Goal: Task Accomplishment & Management: Complete application form

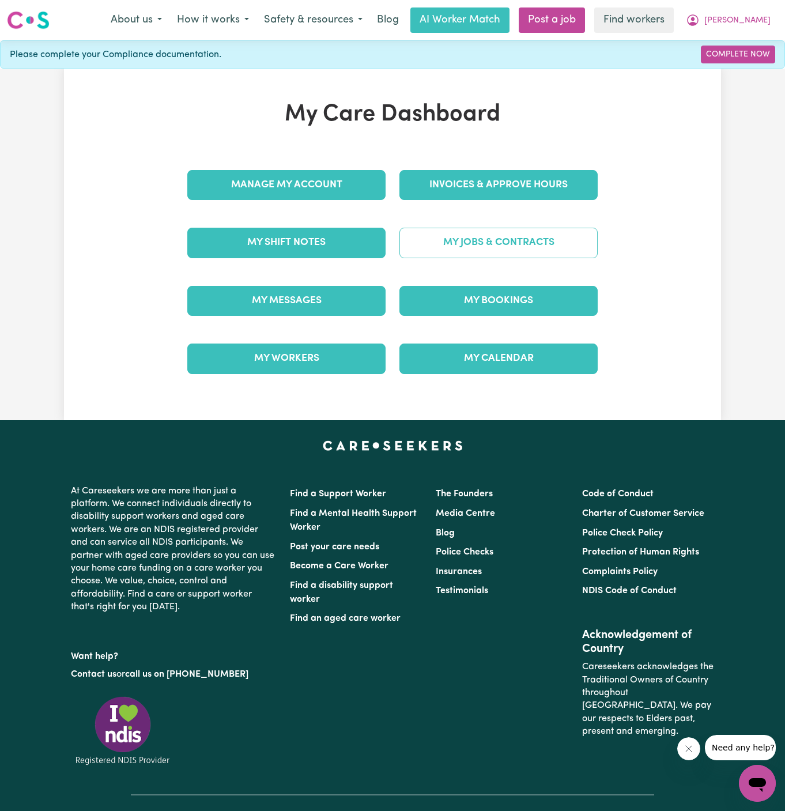
click at [494, 242] on link "My Jobs & Contracts" at bounding box center [499, 243] width 198 height 30
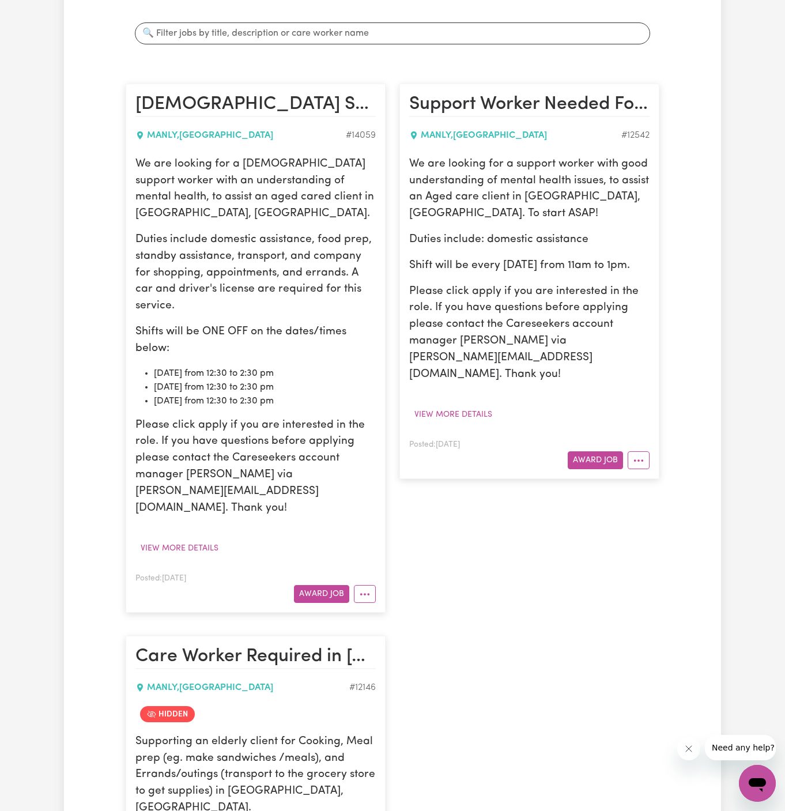
scroll to position [206, 0]
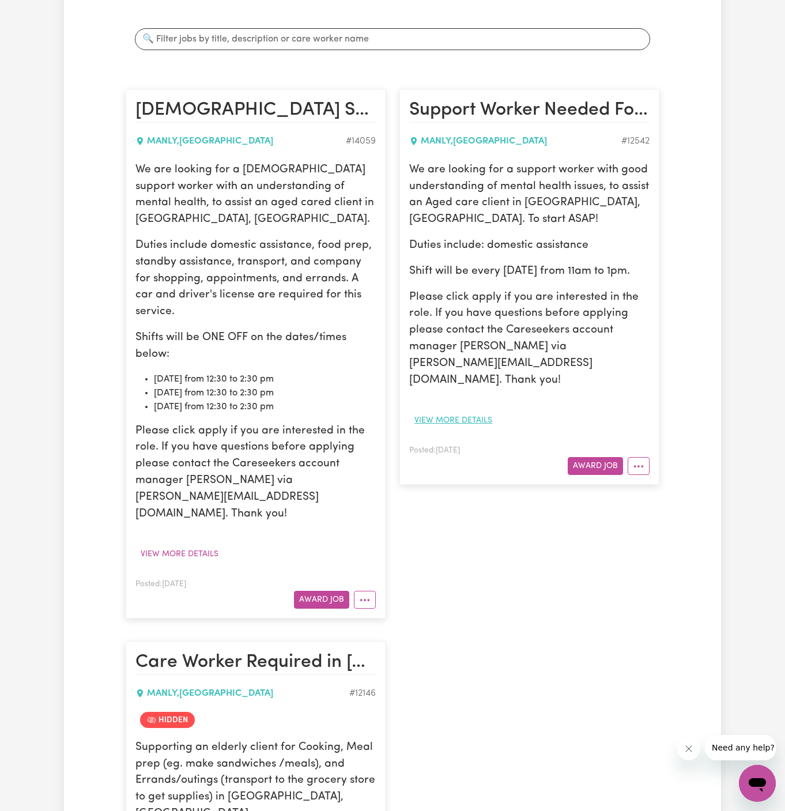
click at [475, 412] on button "View more details" at bounding box center [453, 421] width 88 height 18
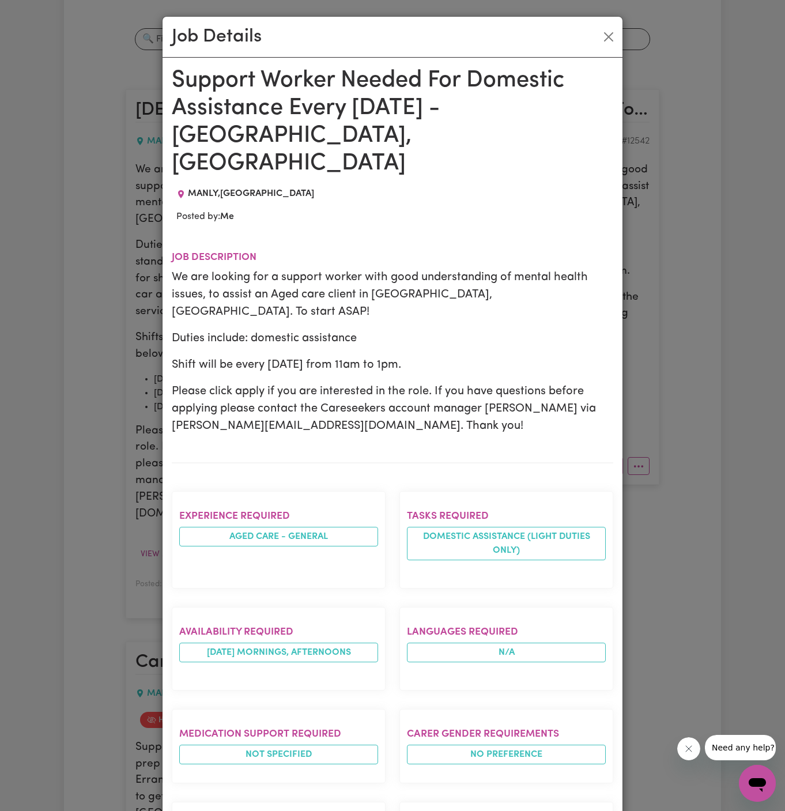
drag, startPoint x: 175, startPoint y: 76, endPoint x: 304, endPoint y: 811, distance: 746.0
click at [304, 811] on div "Support Worker Needed For Domestic Assistance Every Thursday - Manly, NSW MANLY…" at bounding box center [393, 639] width 442 height 1145
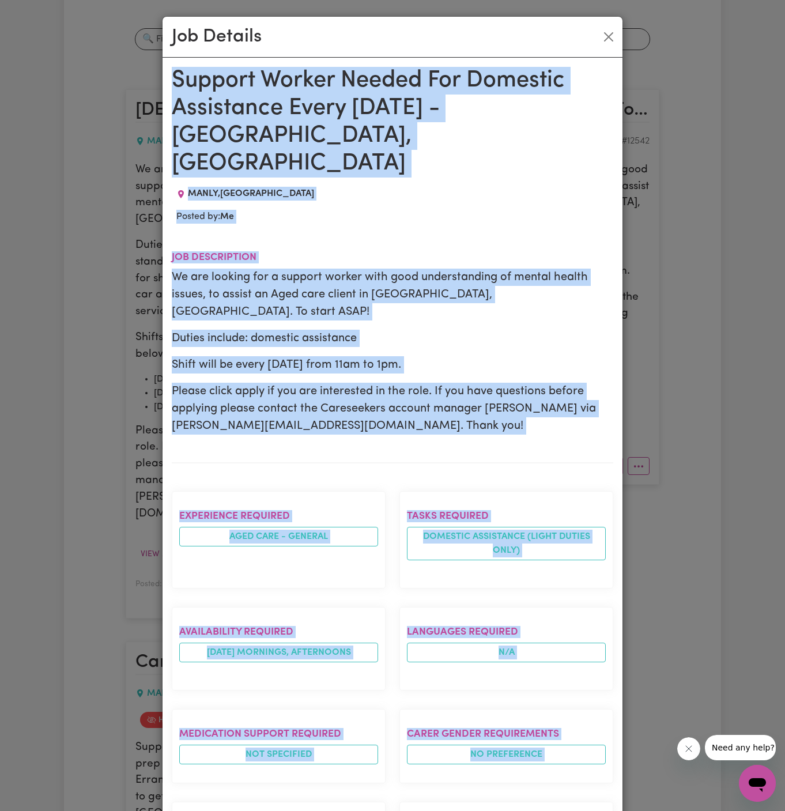
scroll to position [349, 0]
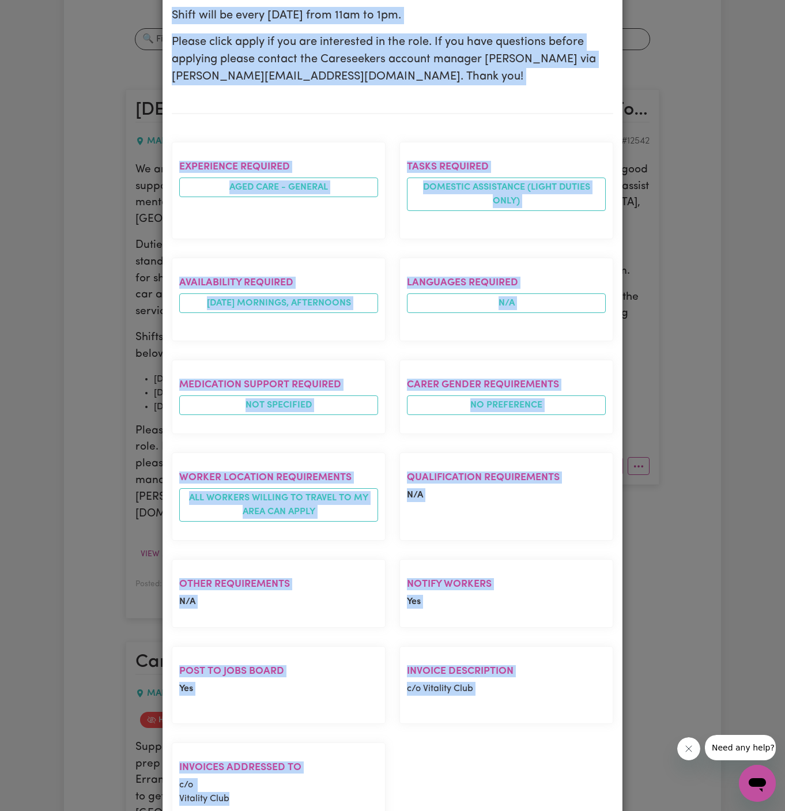
copy div "Support Worker Needed For Domestic Assistance Every Thursday - Manly, NSW MANLY…"
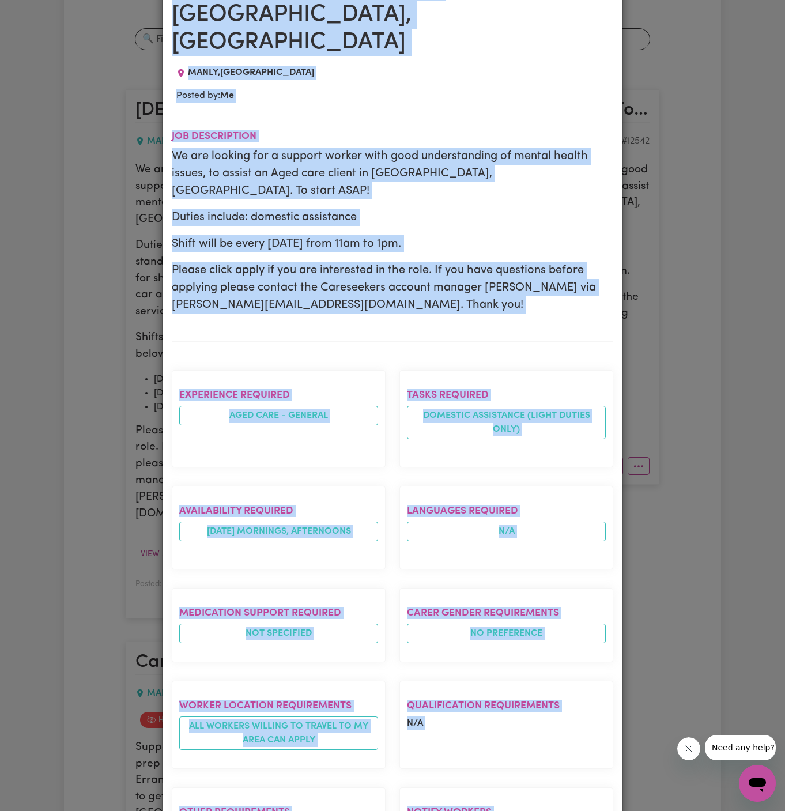
scroll to position [0, 0]
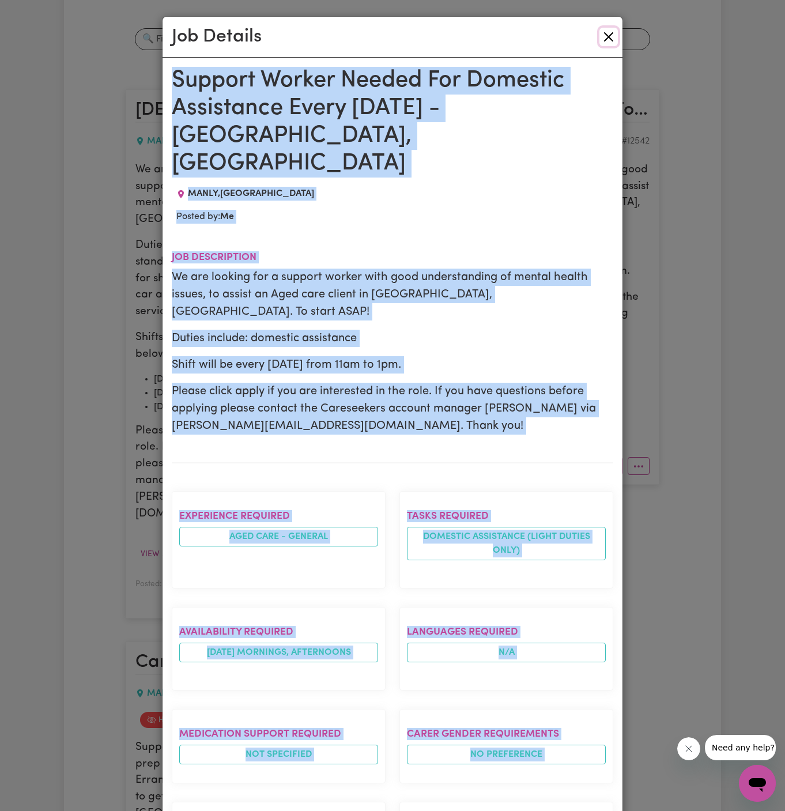
click at [606, 40] on button "Close" at bounding box center [609, 37] width 18 height 18
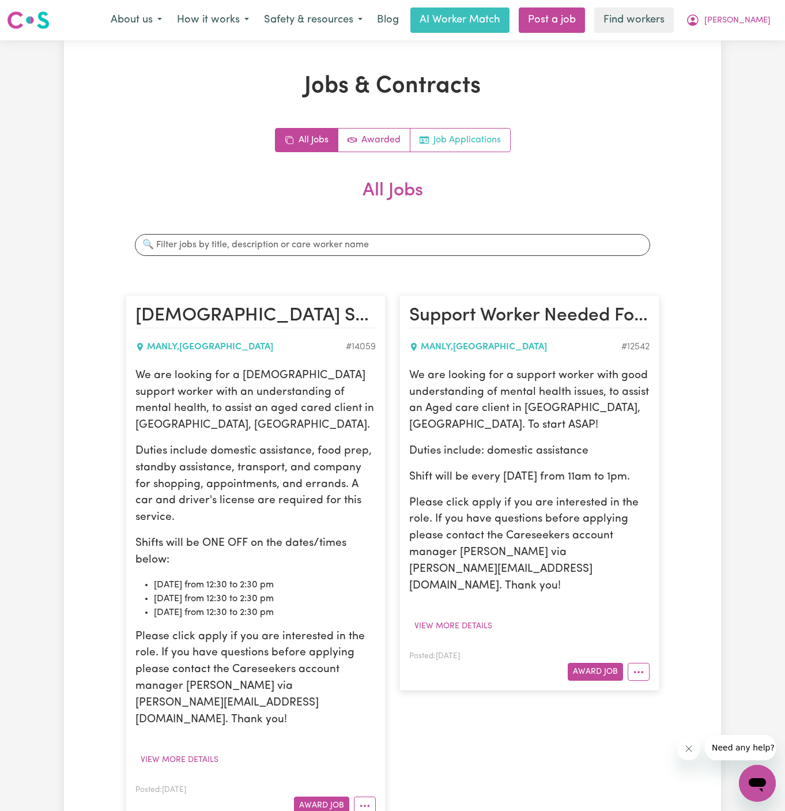
click at [472, 137] on link "Job Applications" at bounding box center [461, 140] width 100 height 23
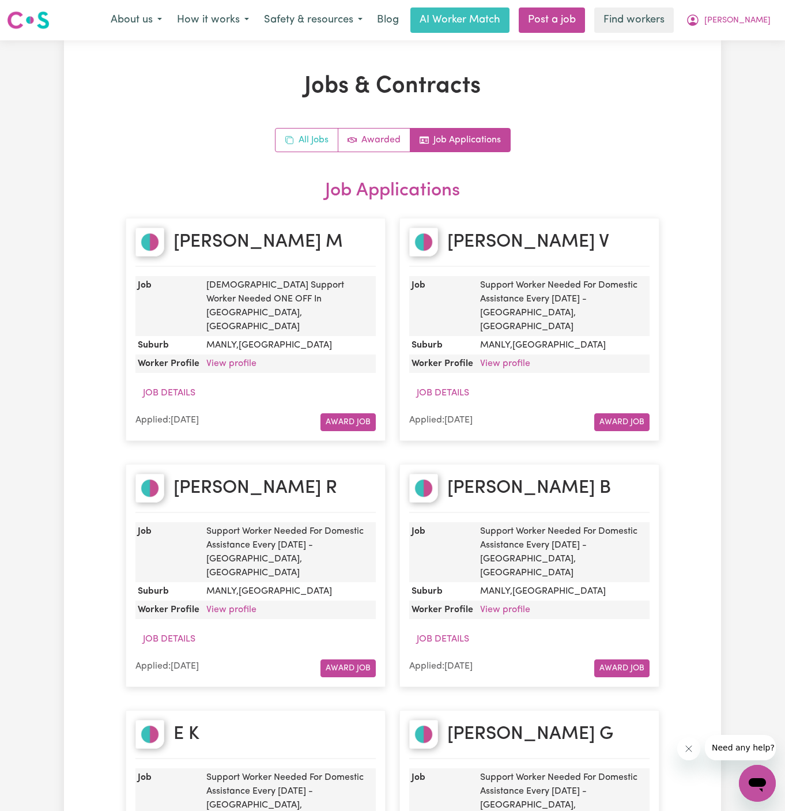
click at [287, 141] on rect "All jobs" at bounding box center [290, 141] width 6 height 6
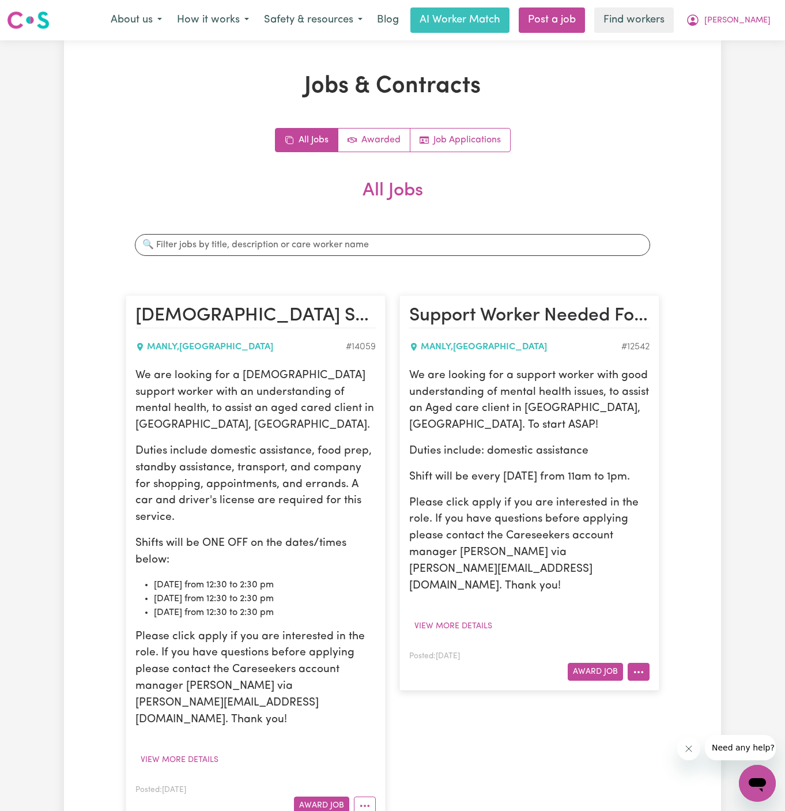
click at [640, 667] on icon "More options" at bounding box center [639, 673] width 12 height 12
click at [680, 682] on div "Hide Job Job Details Edit Job Delete Job" at bounding box center [674, 733] width 92 height 103
click at [679, 687] on link "Hide Job" at bounding box center [673, 698] width 91 height 23
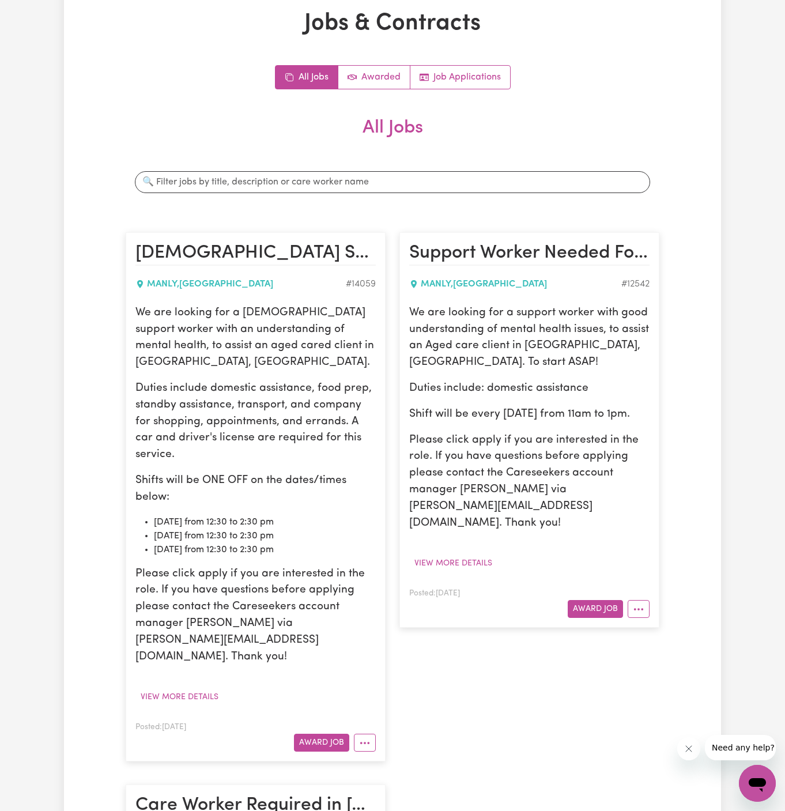
scroll to position [193, 0]
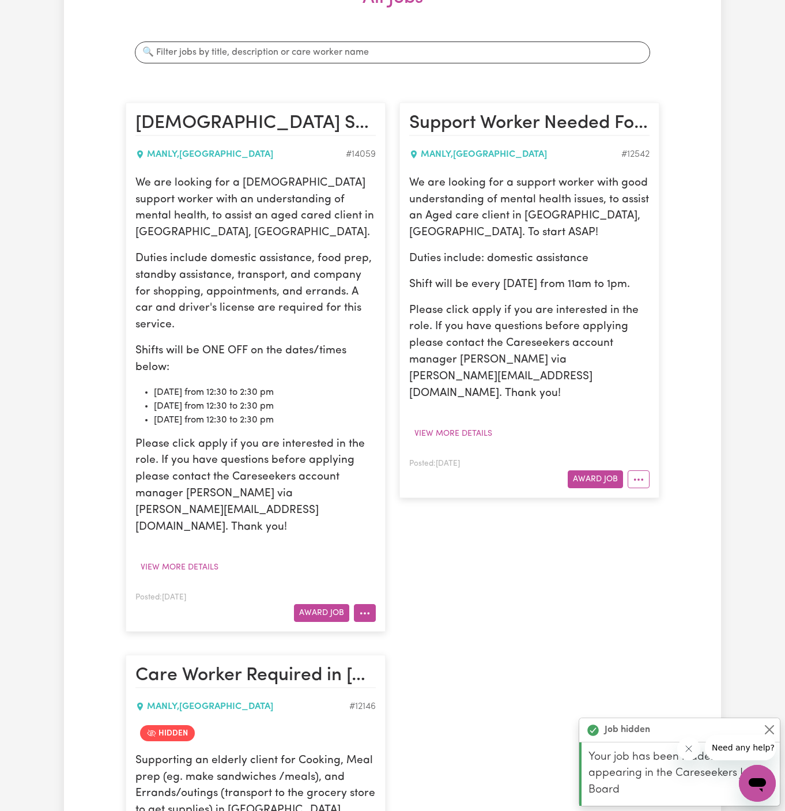
click at [368, 604] on button "More options" at bounding box center [365, 613] width 22 height 18
click at [410, 628] on link "Hide Job" at bounding box center [400, 639] width 91 height 23
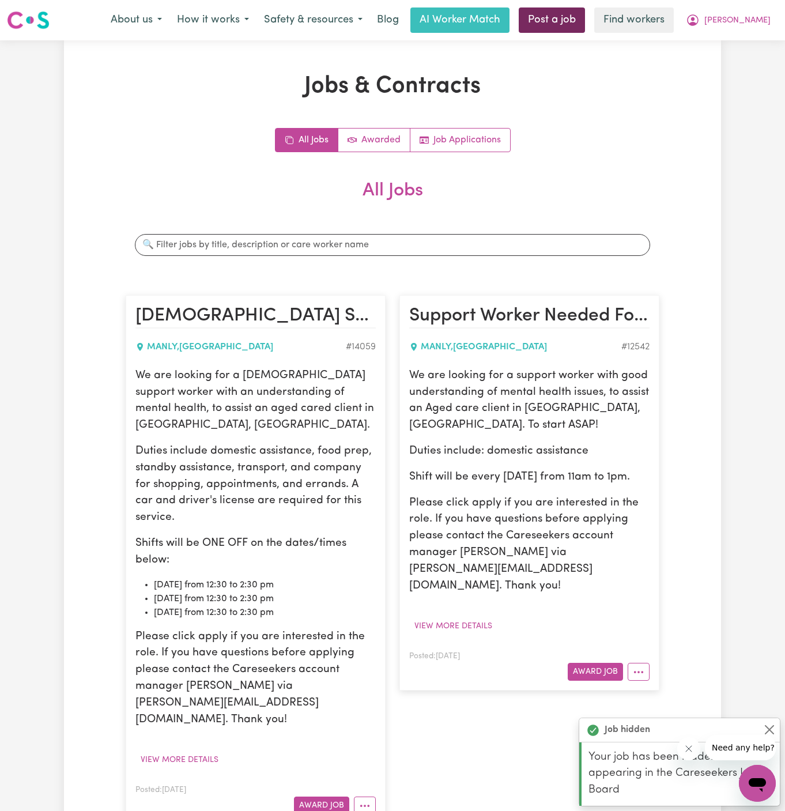
click at [585, 17] on link "Post a job" at bounding box center [552, 19] width 66 height 25
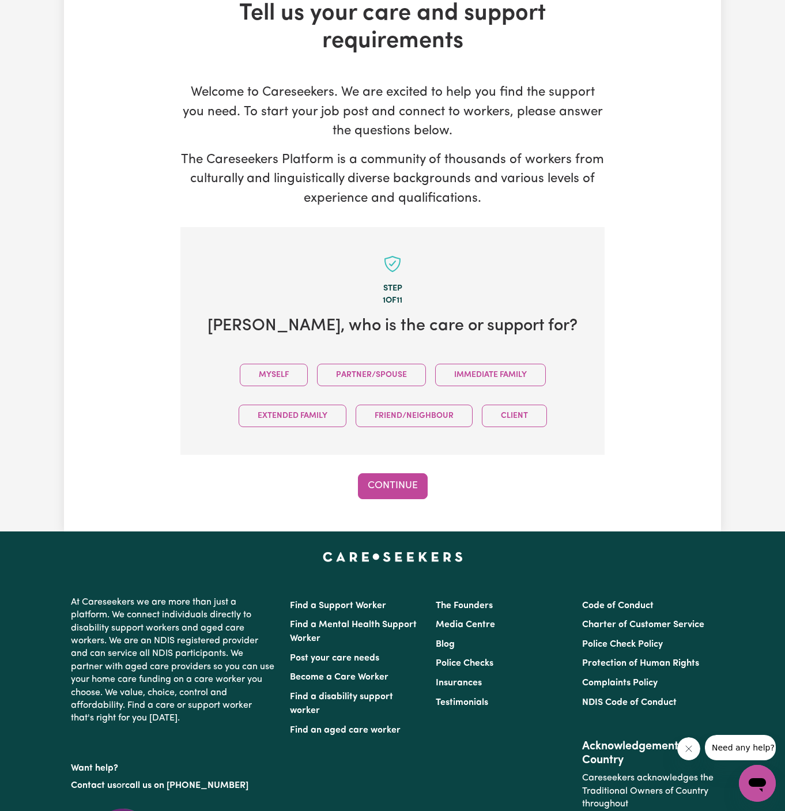
click at [607, 17] on div "Menu About us How it works Safety & resources Blog AI Worker Match Post a job F…" at bounding box center [392, 477] width 785 height 1100
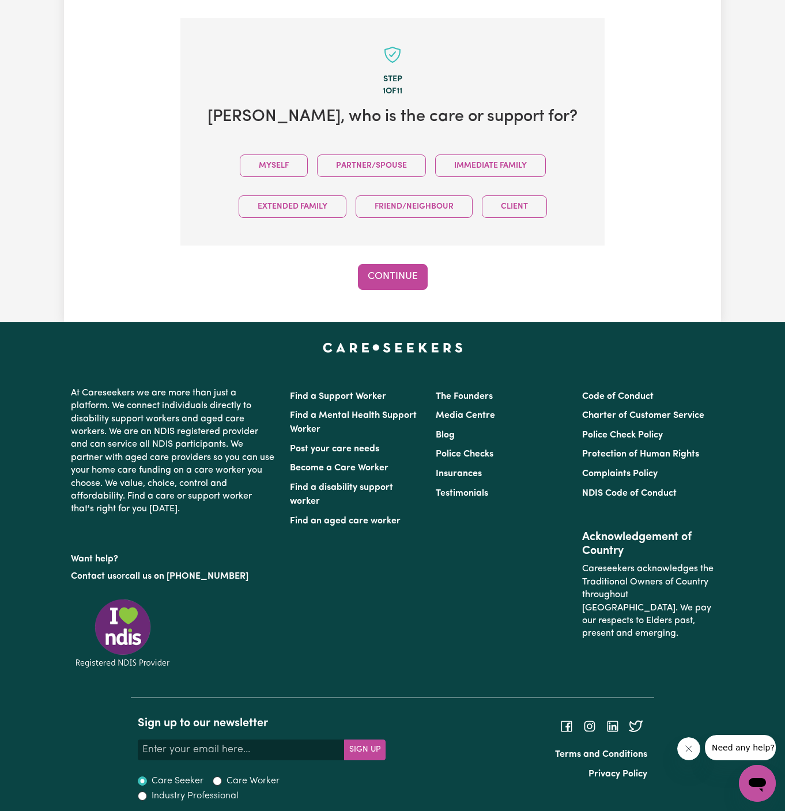
scroll to position [287, 0]
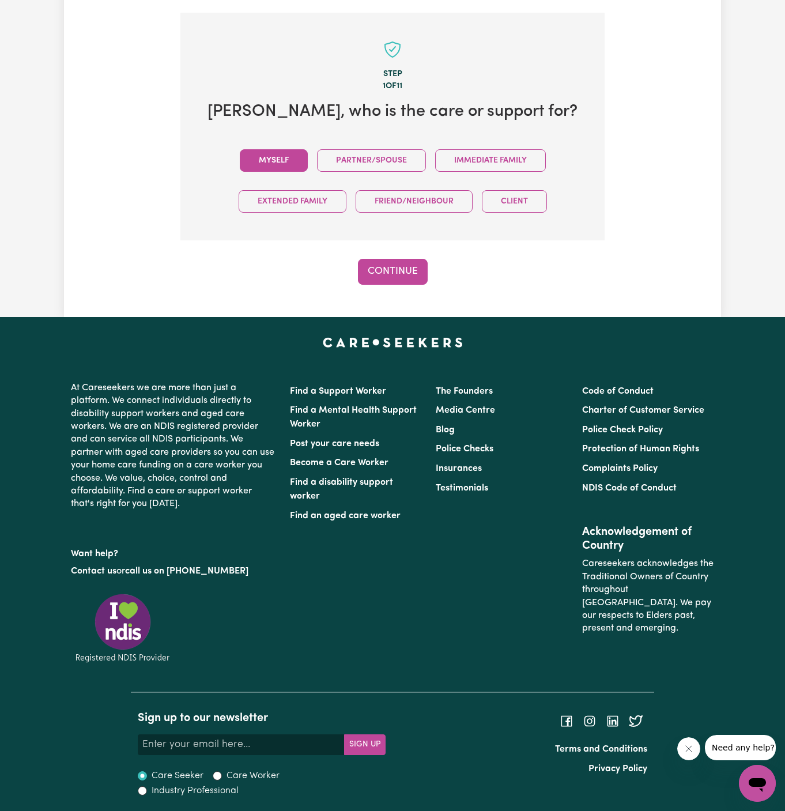
click at [287, 163] on button "Myself" at bounding box center [274, 160] width 68 height 22
click at [386, 270] on button "Continue" at bounding box center [393, 271] width 70 height 25
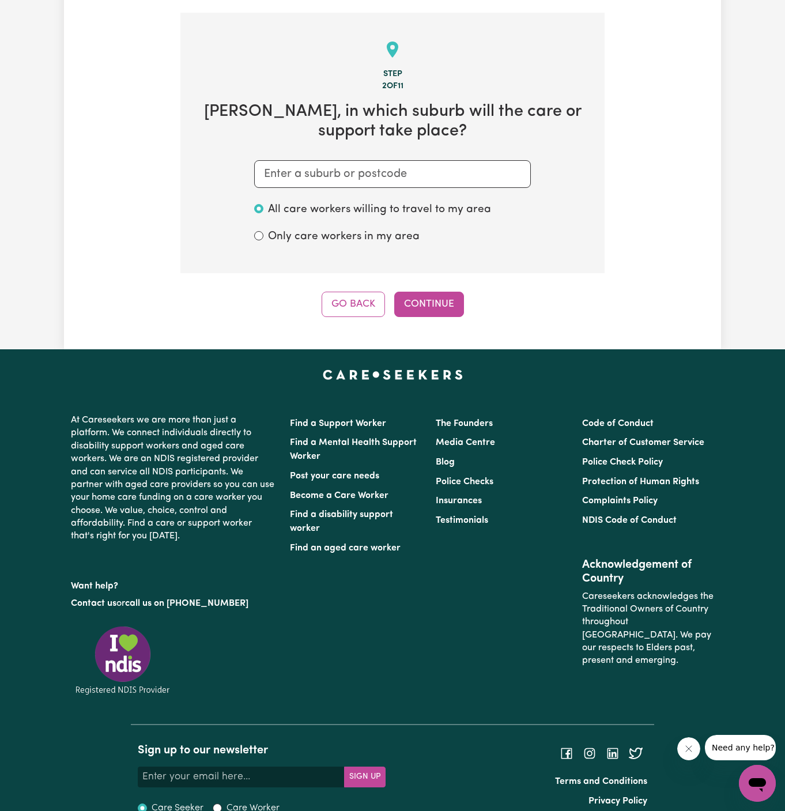
scroll to position [299, 0]
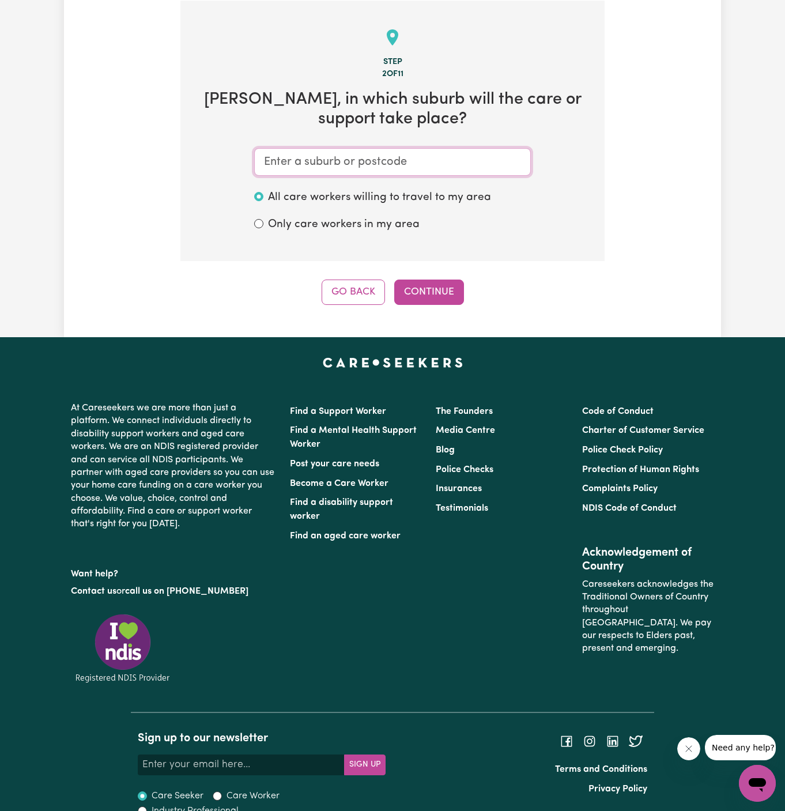
click at [380, 160] on input "text" at bounding box center [392, 162] width 277 height 28
type input "ma"
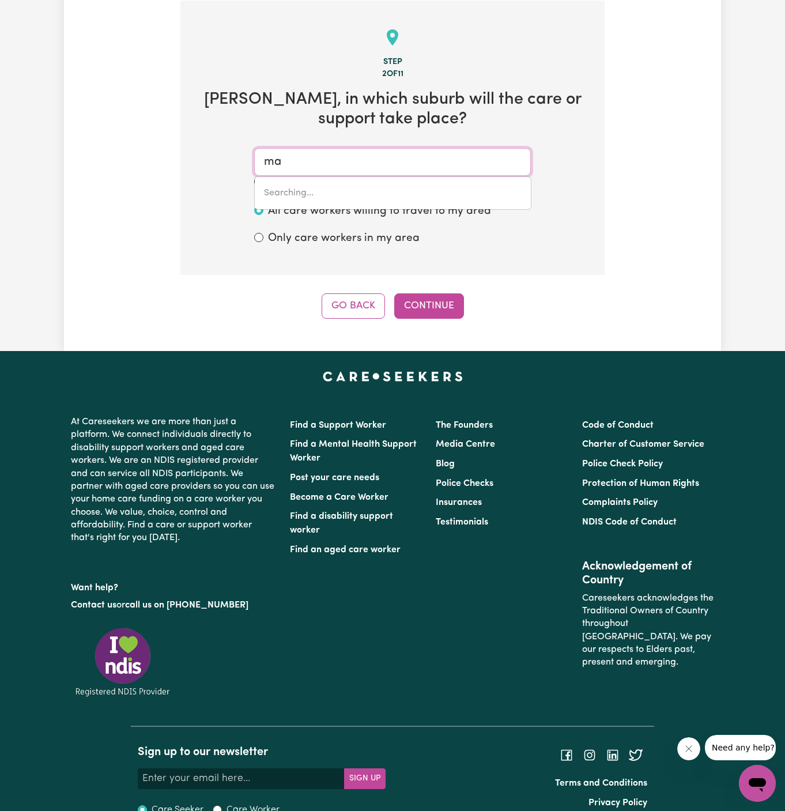
type input "ma MA CREEK, Queensland, 4347"
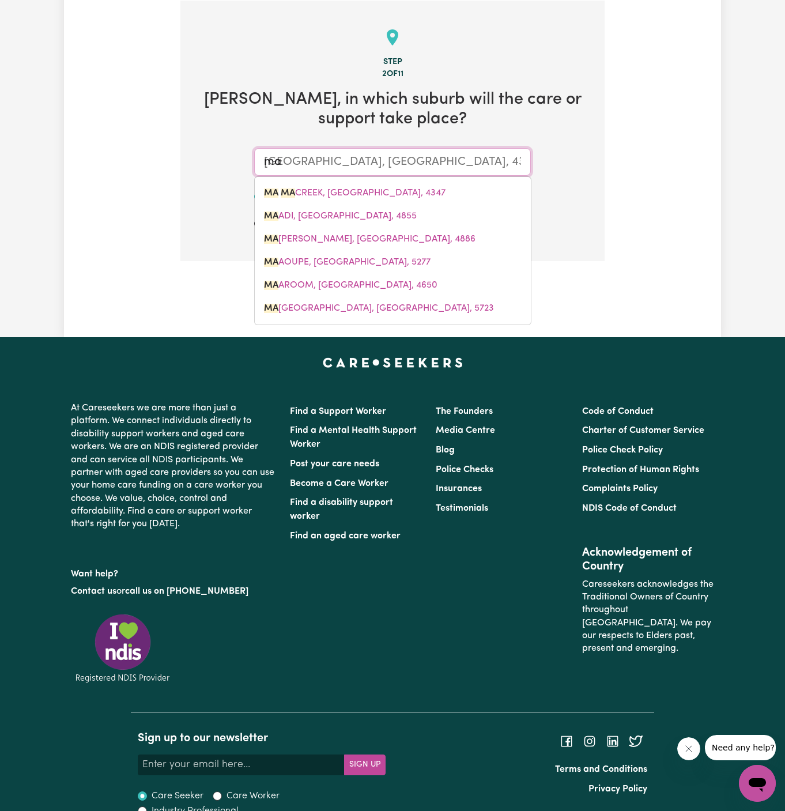
type input "man"
type input "manly"
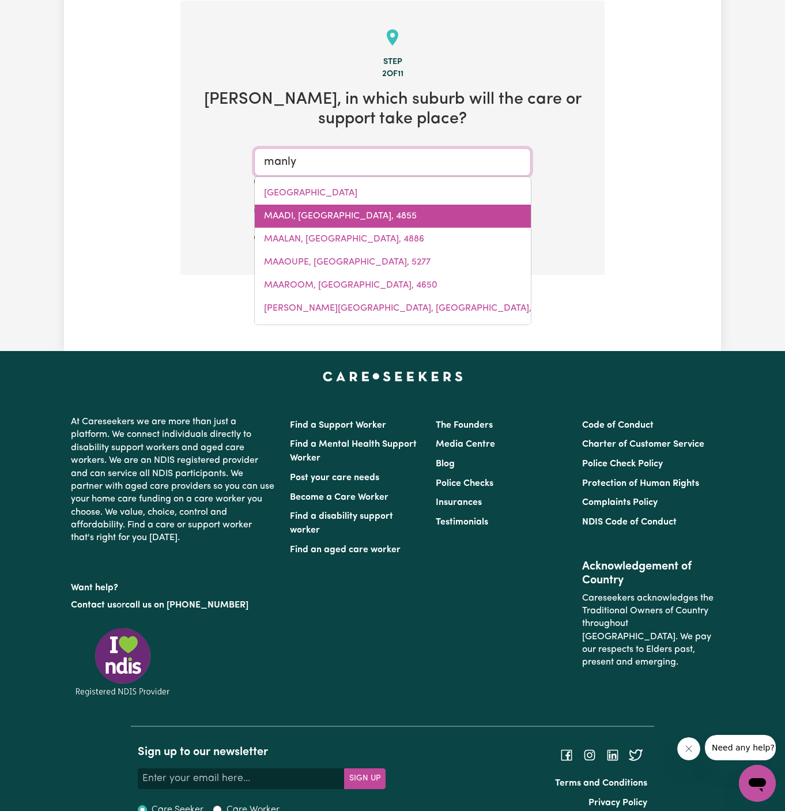
type input "manly, New South Wales, 2095"
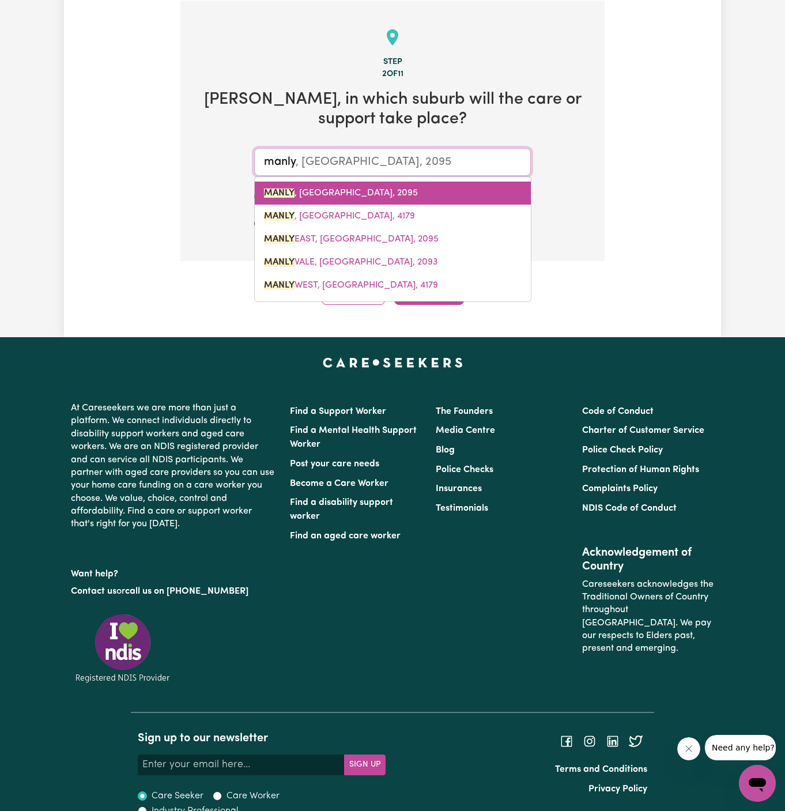
click at [411, 194] on link "MANLY , New South Wales, 2095" at bounding box center [393, 193] width 276 height 23
type input "MANLY, New South Wales, 2095"
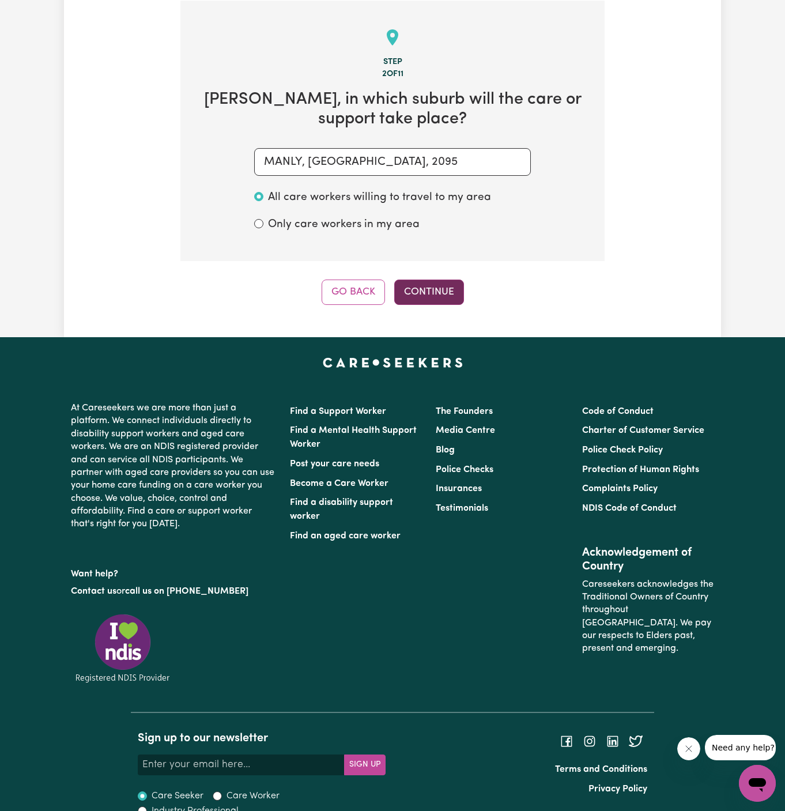
click at [434, 289] on button "Continue" at bounding box center [429, 292] width 70 height 25
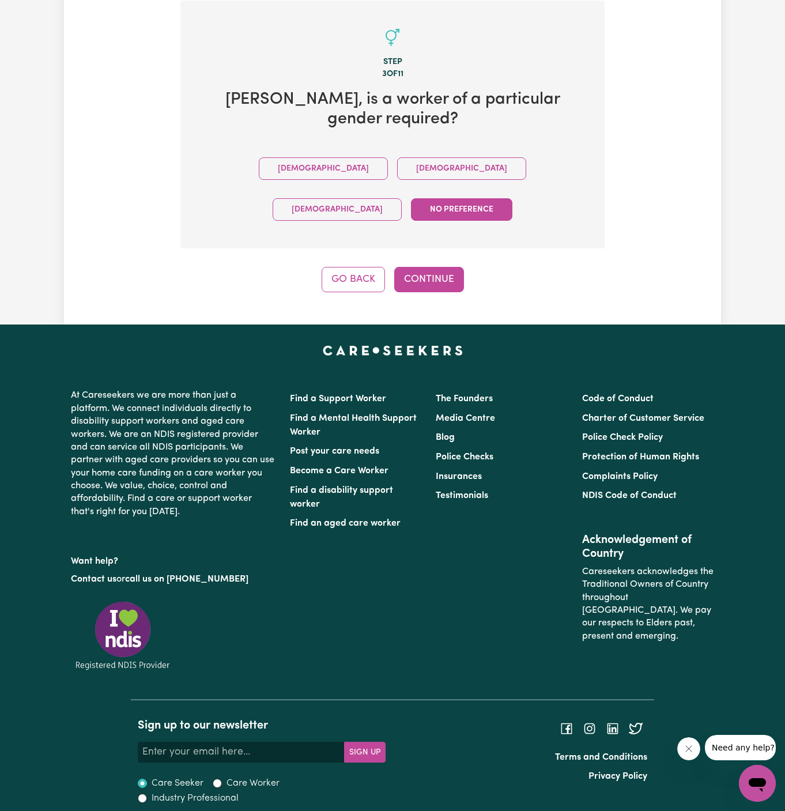
scroll to position [266, 0]
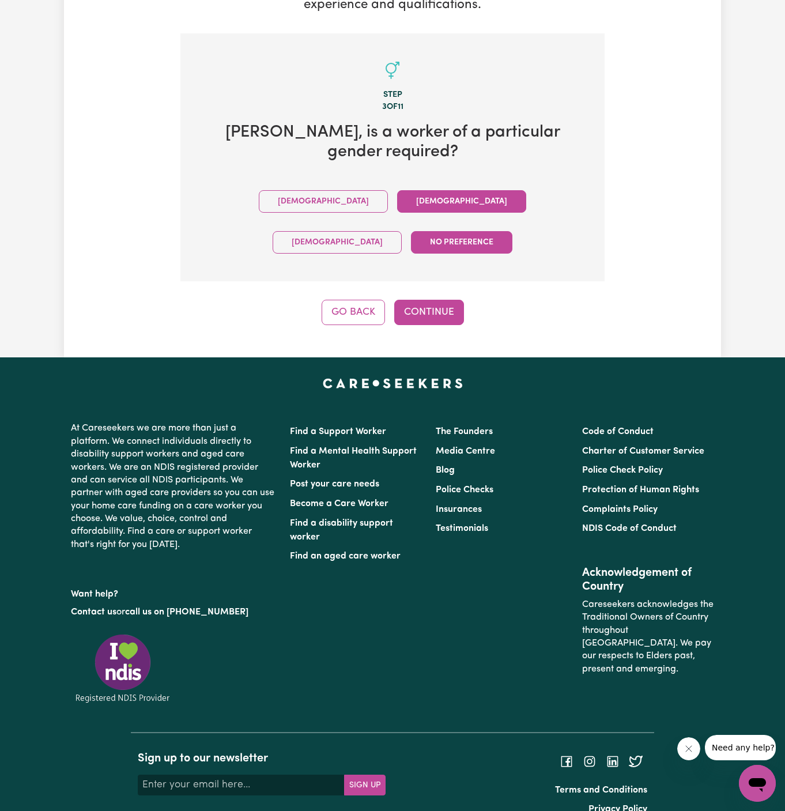
click at [397, 201] on button "Female" at bounding box center [461, 201] width 129 height 22
click at [439, 291] on div "Tell us your care and support requirements Welcome to Careseekers. We are excit…" at bounding box center [392, 66] width 657 height 584
click at [433, 300] on button "Continue" at bounding box center [429, 312] width 70 height 25
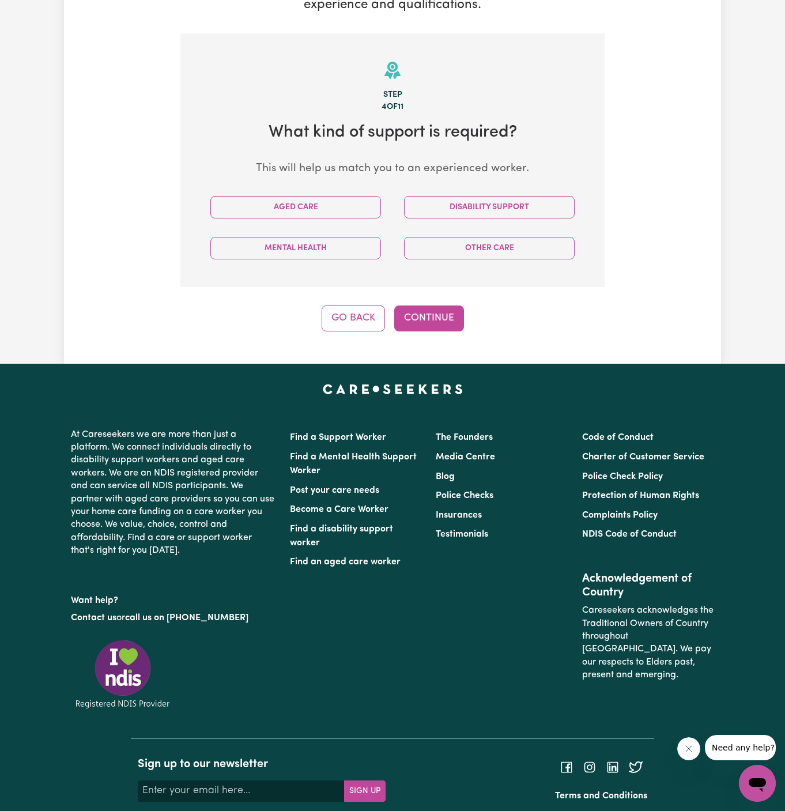
scroll to position [299, 0]
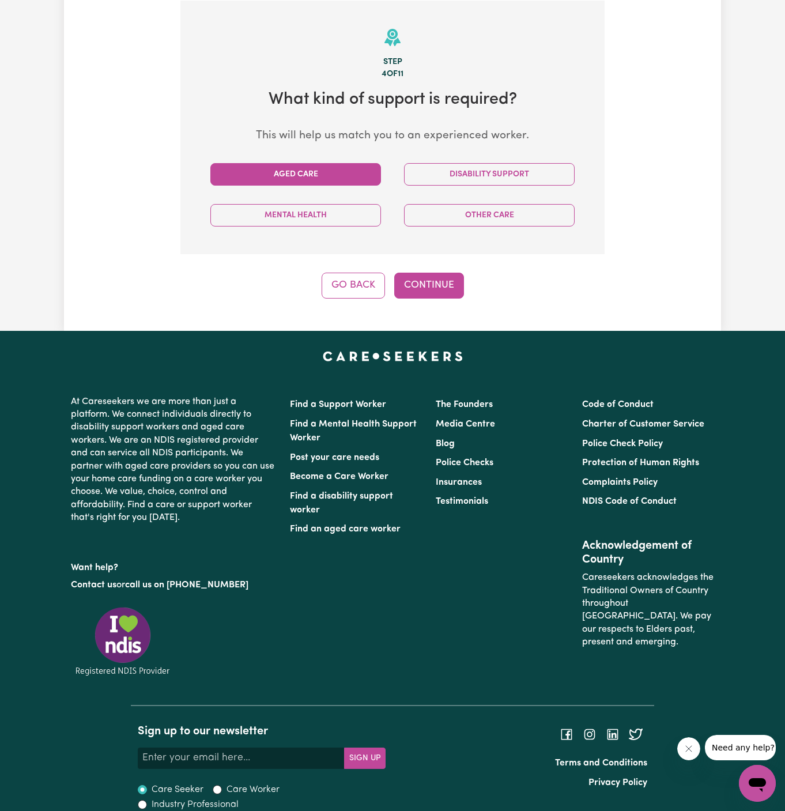
click at [350, 175] on button "Aged Care" at bounding box center [295, 174] width 171 height 22
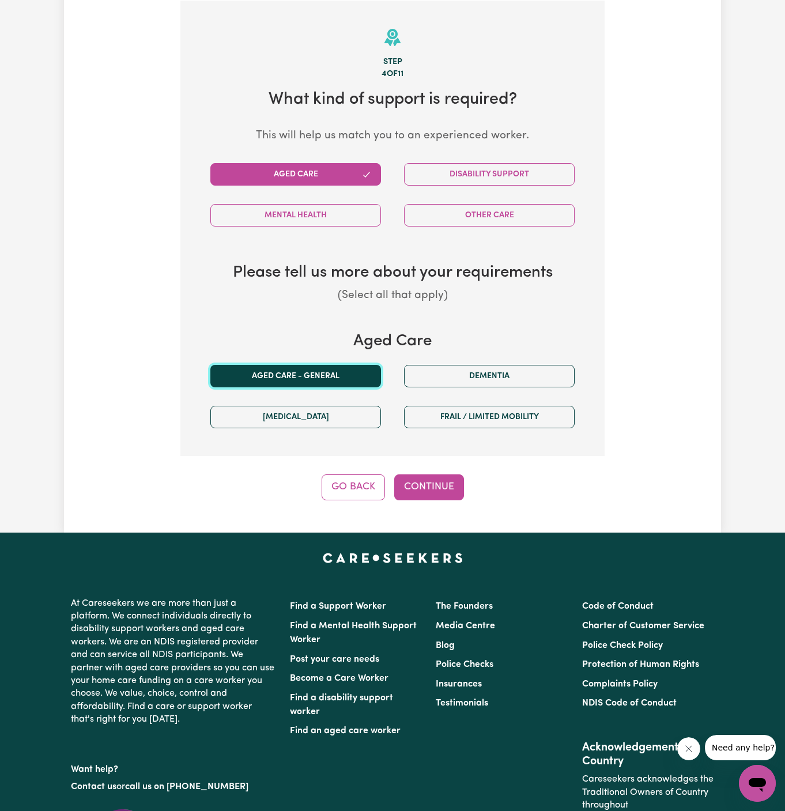
click at [347, 366] on button "Aged care - General" at bounding box center [295, 376] width 171 height 22
click at [433, 476] on button "Continue" at bounding box center [429, 487] width 70 height 25
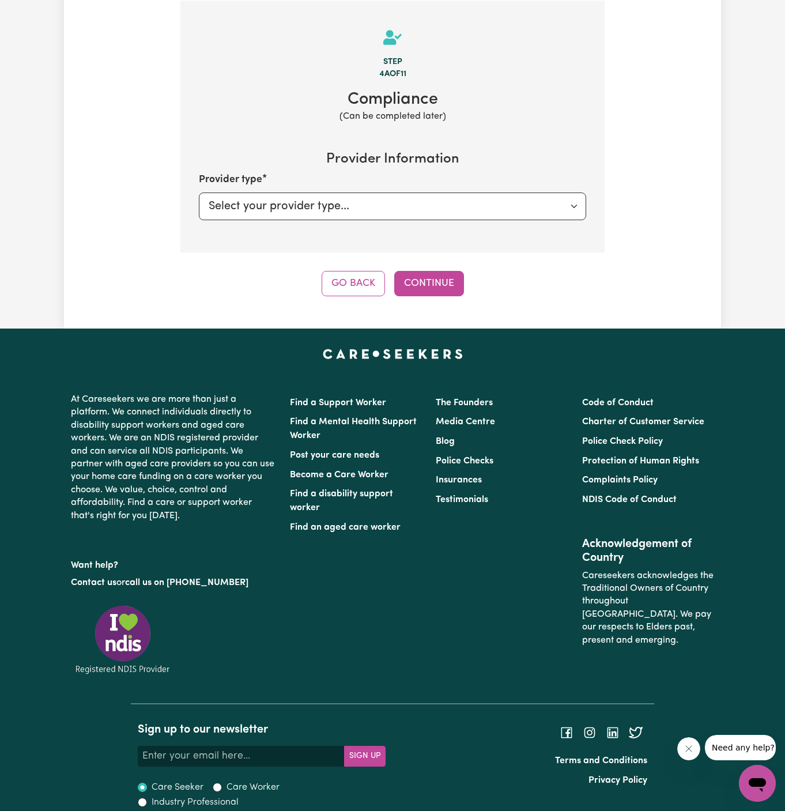
click at [445, 298] on div "Tell us your care and support requirements Welcome to Careseekers. We are excit…" at bounding box center [392, 35] width 657 height 588
click at [445, 285] on button "Continue" at bounding box center [429, 283] width 70 height 25
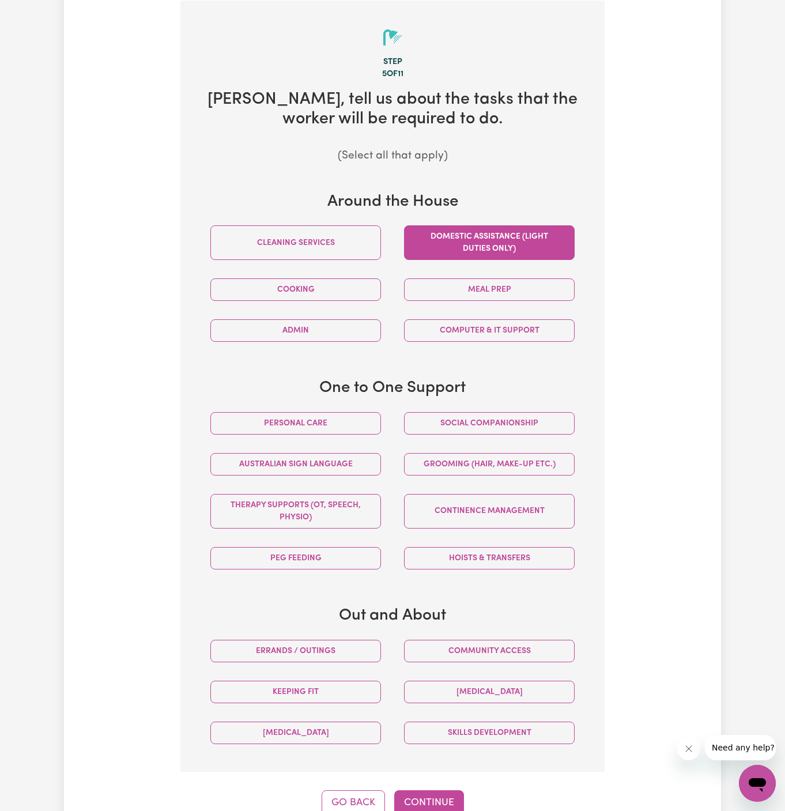
click at [515, 251] on button "Domestic assistance (light duties only)" at bounding box center [489, 242] width 171 height 35
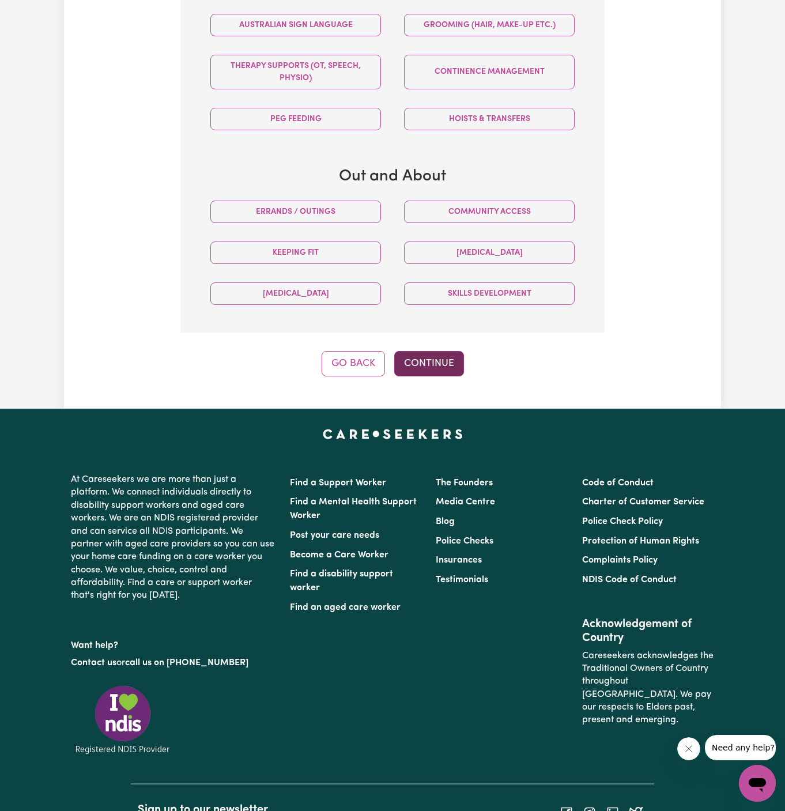
click at [431, 354] on button "Continue" at bounding box center [429, 363] width 70 height 25
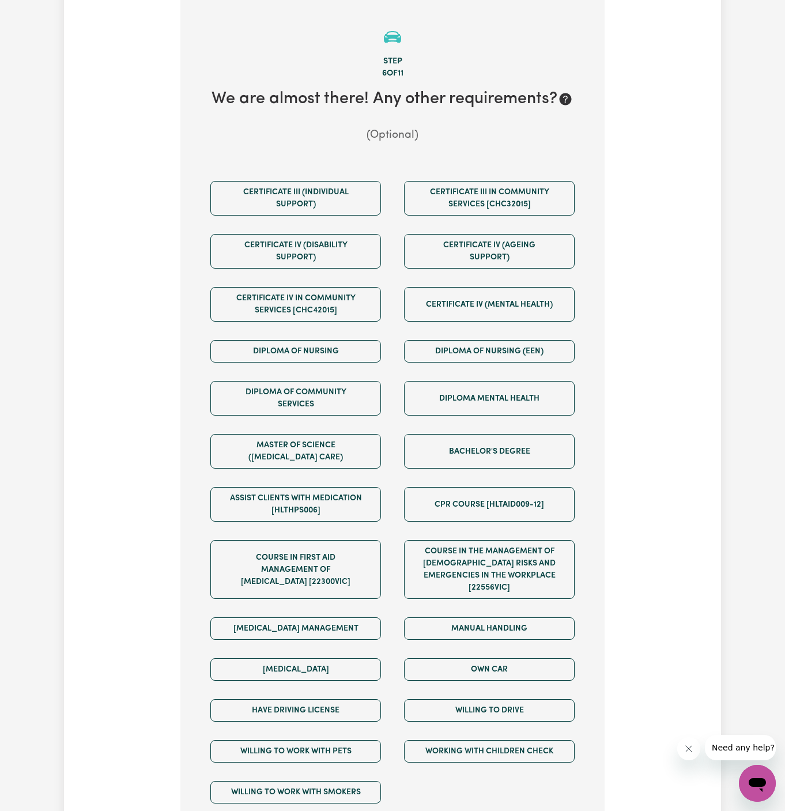
scroll to position [430, 0]
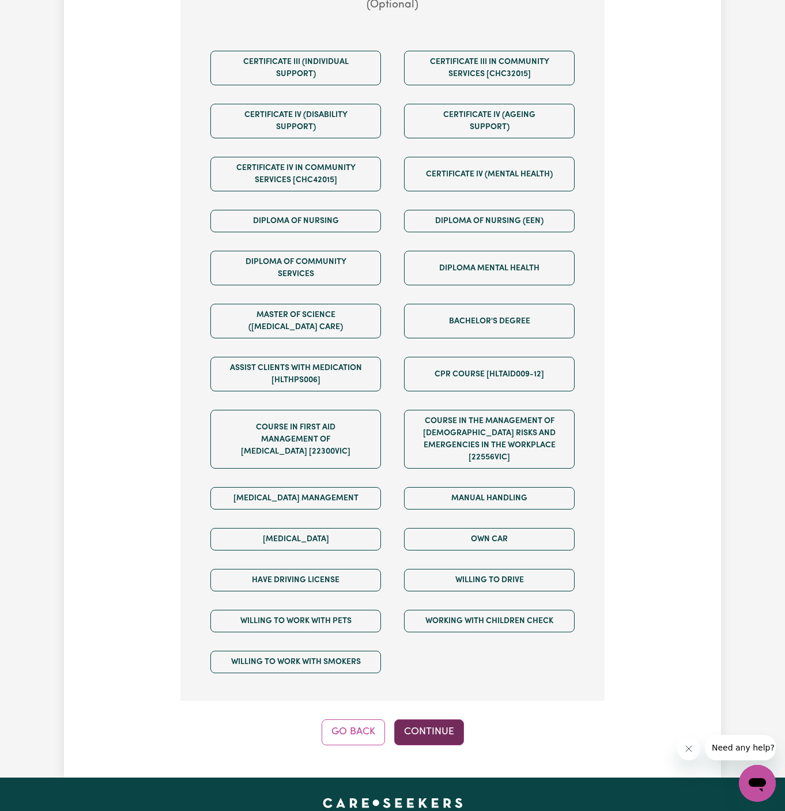
click at [430, 720] on button "Continue" at bounding box center [429, 732] width 70 height 25
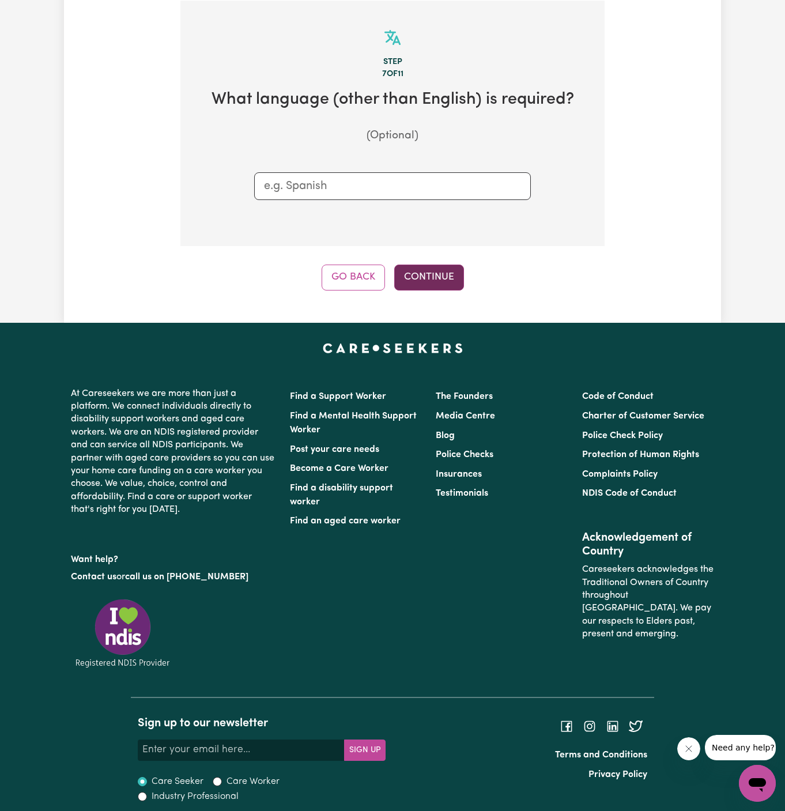
click at [435, 284] on button "Continue" at bounding box center [429, 277] width 70 height 25
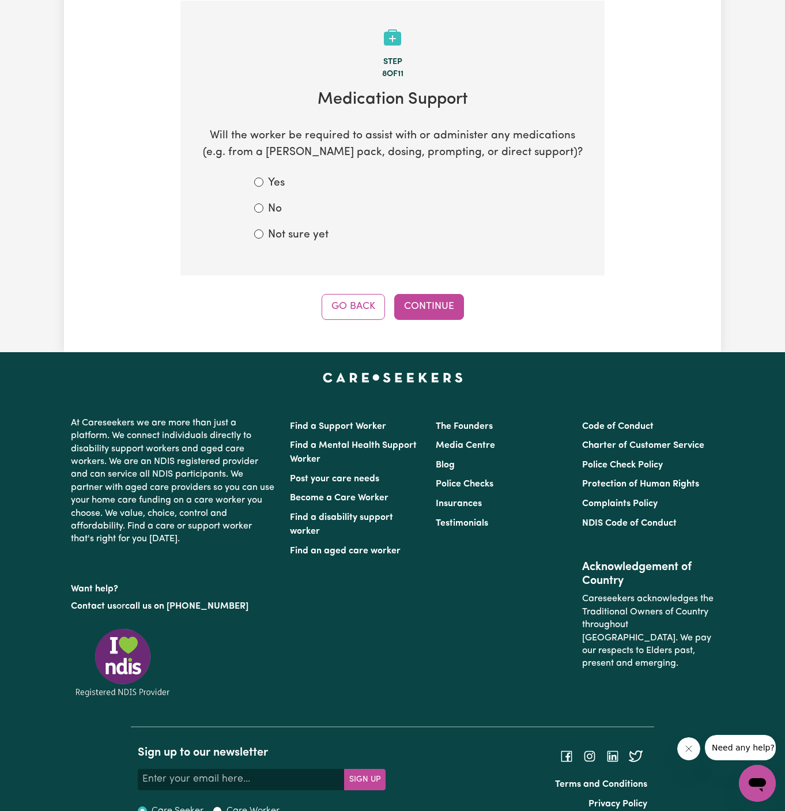
drag, startPoint x: 426, startPoint y: 298, endPoint x: 322, endPoint y: 251, distance: 114.1
click at [322, 251] on div "Step 8 of 11 Medication Support Will the worker be required to assist with or a…" at bounding box center [392, 160] width 424 height 319
click at [283, 212] on div "No" at bounding box center [392, 209] width 277 height 17
click at [266, 211] on div "No" at bounding box center [392, 209] width 277 height 17
click at [258, 202] on div "No" at bounding box center [392, 209] width 277 height 17
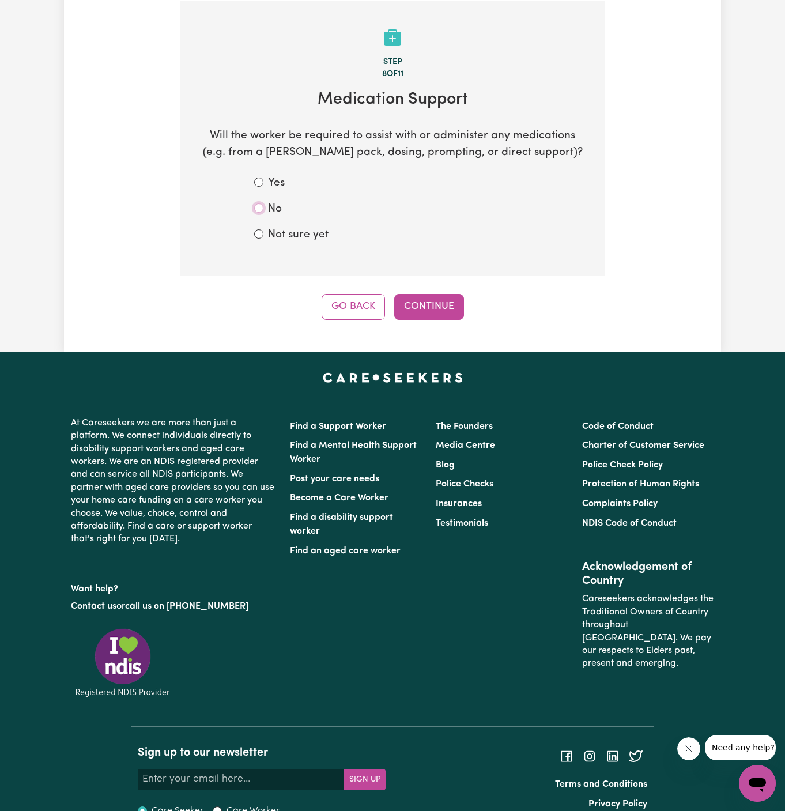
click at [262, 210] on input "No" at bounding box center [258, 208] width 9 height 9
radio input "true"
click at [439, 308] on button "Continue" at bounding box center [429, 306] width 70 height 25
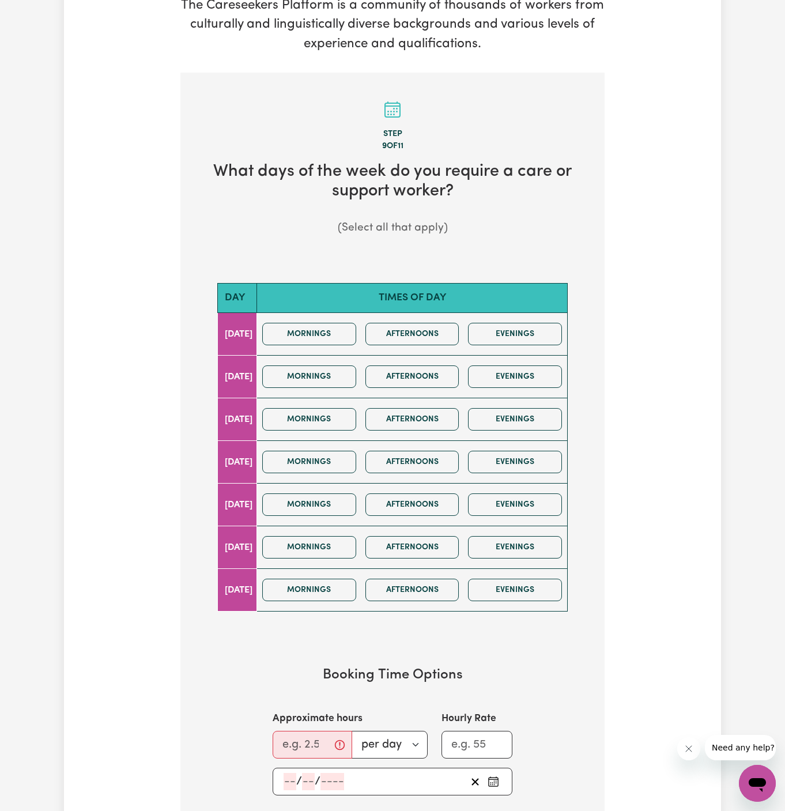
scroll to position [333, 0]
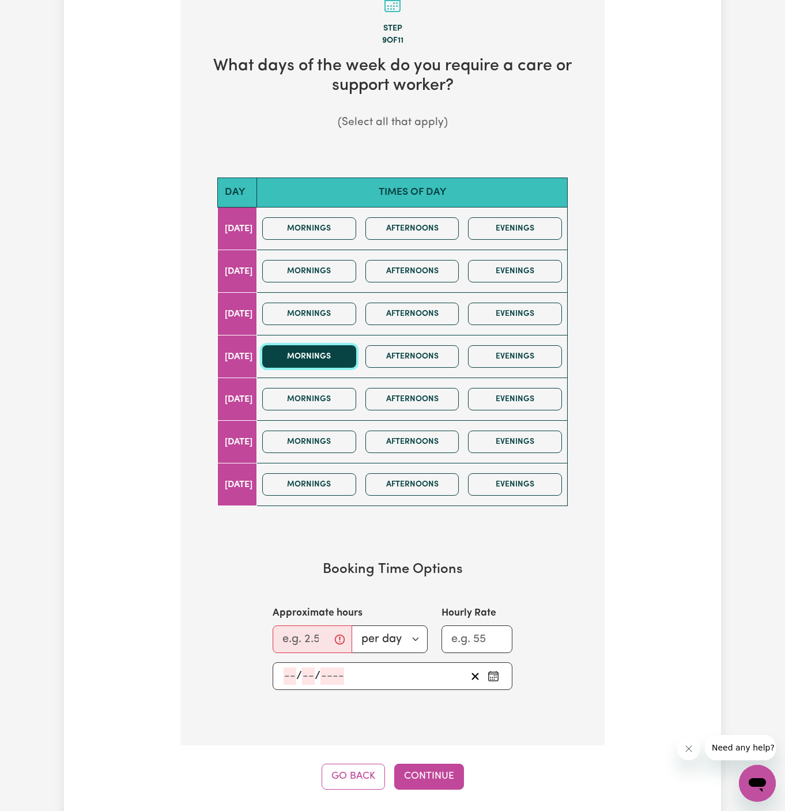
click at [330, 360] on button "Mornings" at bounding box center [309, 356] width 94 height 22
click at [406, 360] on button "Afternoons" at bounding box center [413, 356] width 94 height 22
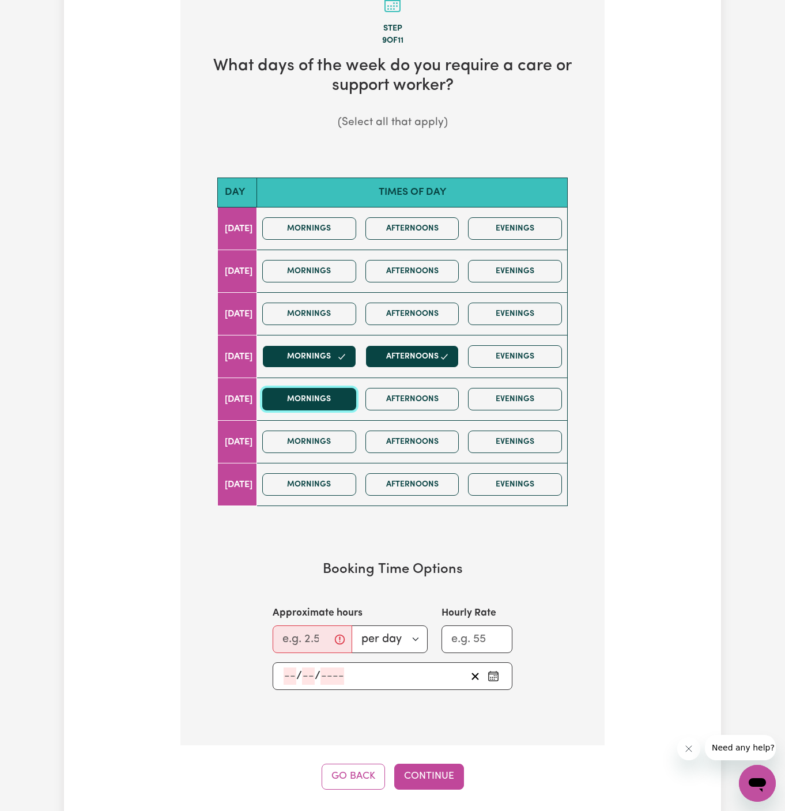
drag, startPoint x: 349, startPoint y: 389, endPoint x: 408, endPoint y: 389, distance: 59.4
click at [352, 389] on button "Mornings" at bounding box center [309, 399] width 94 height 22
click at [409, 389] on button "Afternoons" at bounding box center [413, 399] width 94 height 22
click at [356, 359] on button "Mornings" at bounding box center [309, 356] width 94 height 22
click at [356, 398] on button "Mornings" at bounding box center [309, 399] width 94 height 22
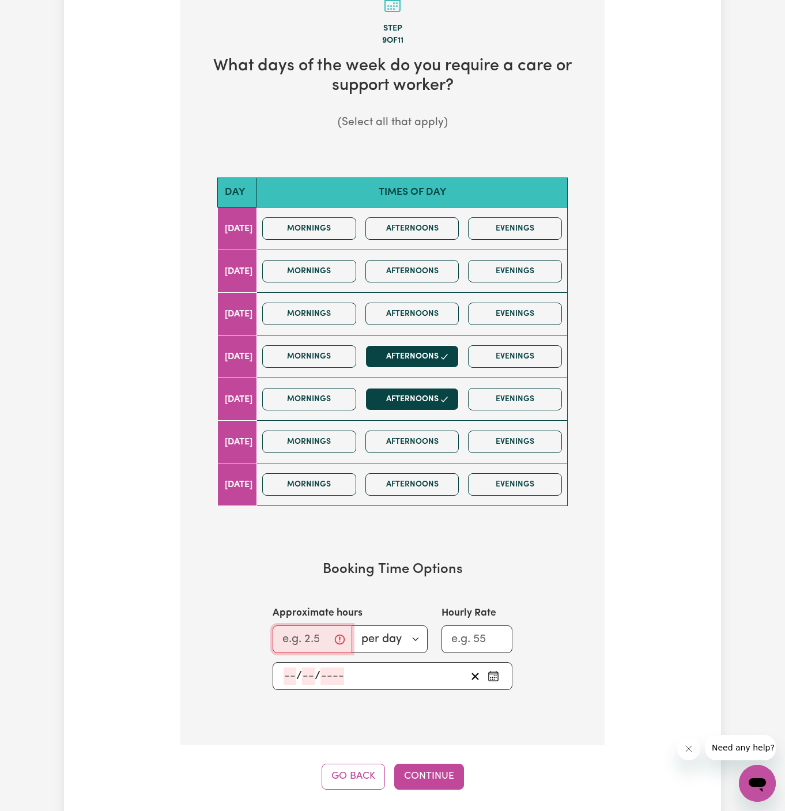
click at [312, 627] on input "Approximate hours" at bounding box center [313, 640] width 80 height 28
type input "2"
click at [289, 676] on input "number" at bounding box center [290, 676] width 13 height 17
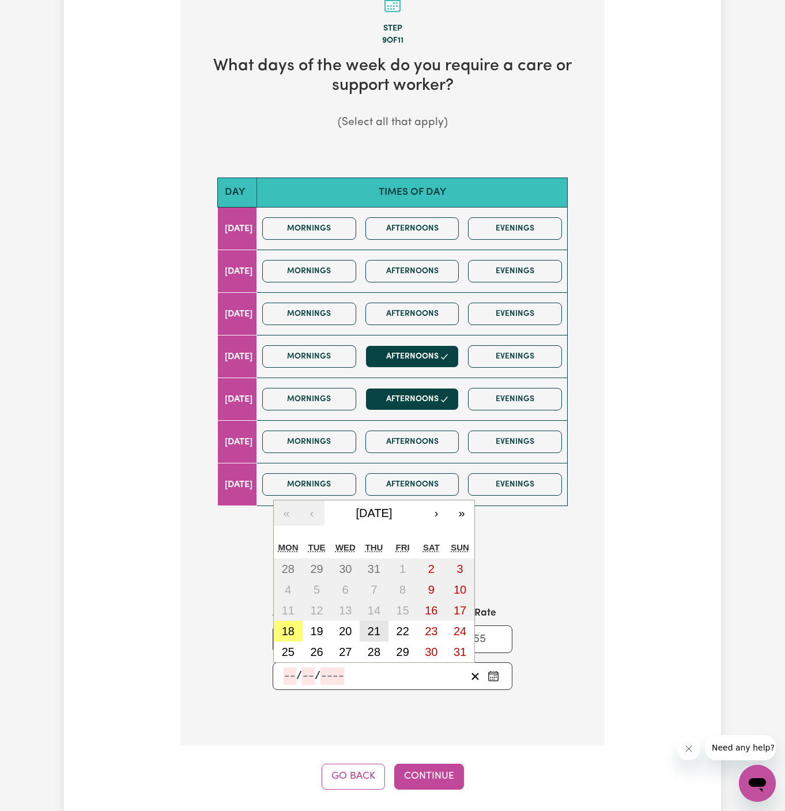
click at [370, 628] on abbr "21" at bounding box center [374, 631] width 13 height 13
type input "2025-08-21"
type input "21"
type input "8"
type input "2025"
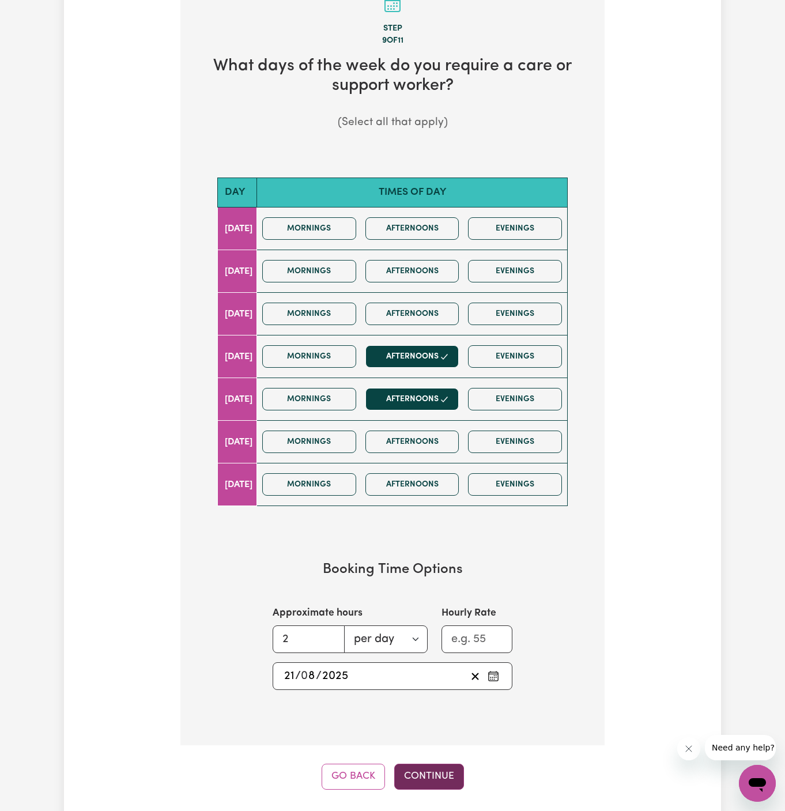
click at [439, 779] on button "Continue" at bounding box center [429, 776] width 70 height 25
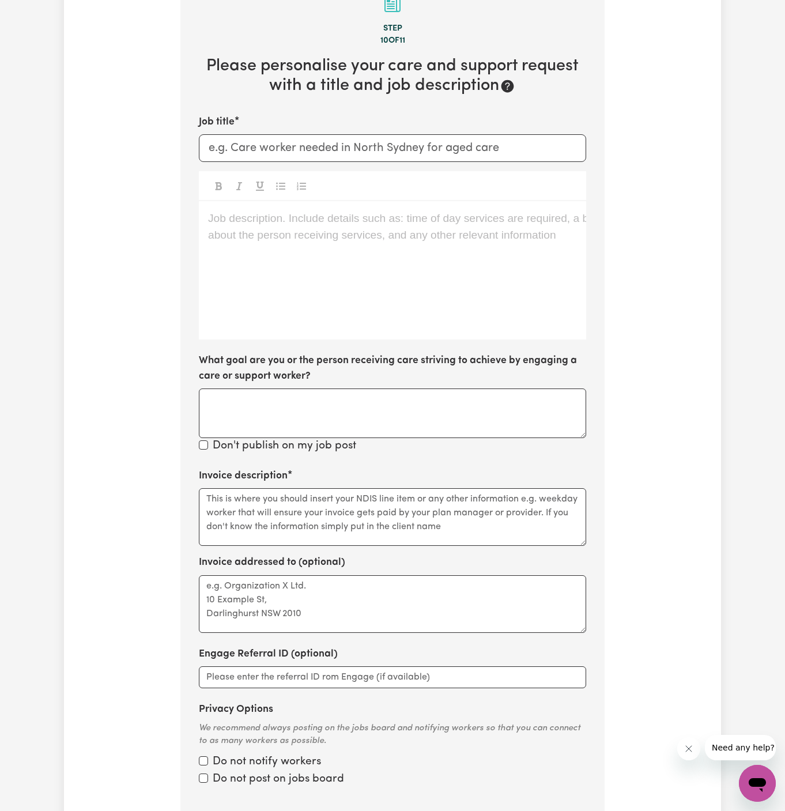
scroll to position [299, 0]
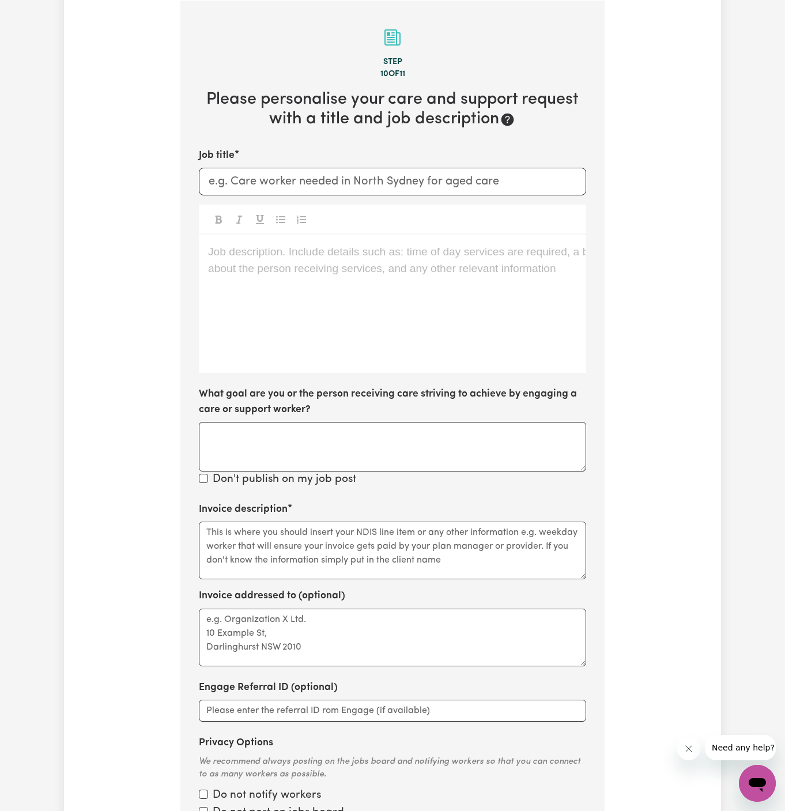
click at [402, 292] on div "Job description. Include details such as: time of day services are required, a …" at bounding box center [392, 304] width 387 height 138
click at [307, 314] on div "Job description. Include details such as: time of day services are required, a …" at bounding box center [392, 304] width 387 height 138
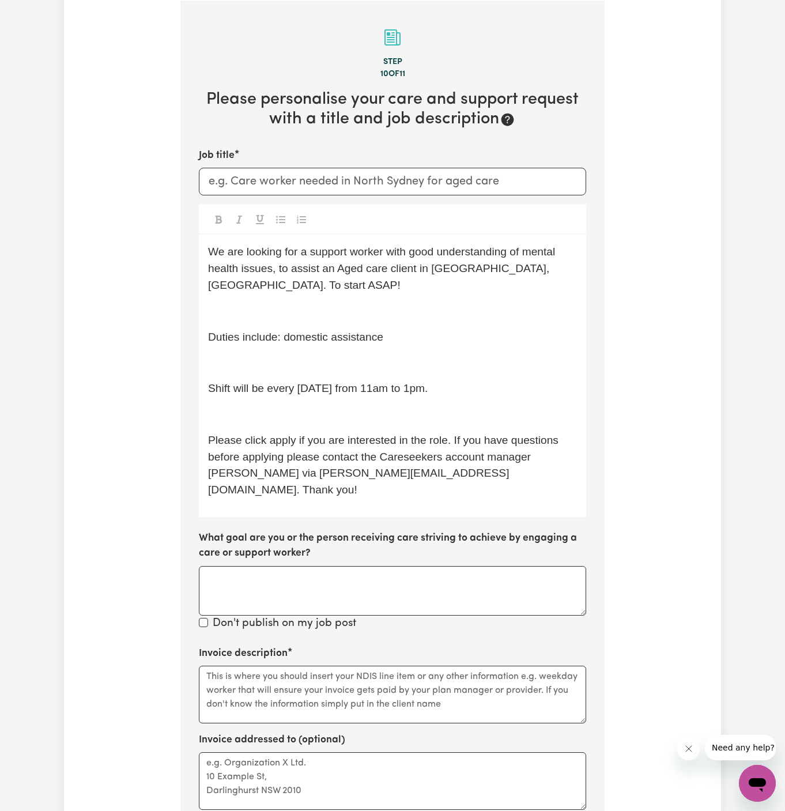
click at [300, 303] on p "﻿" at bounding box center [392, 311] width 369 height 17
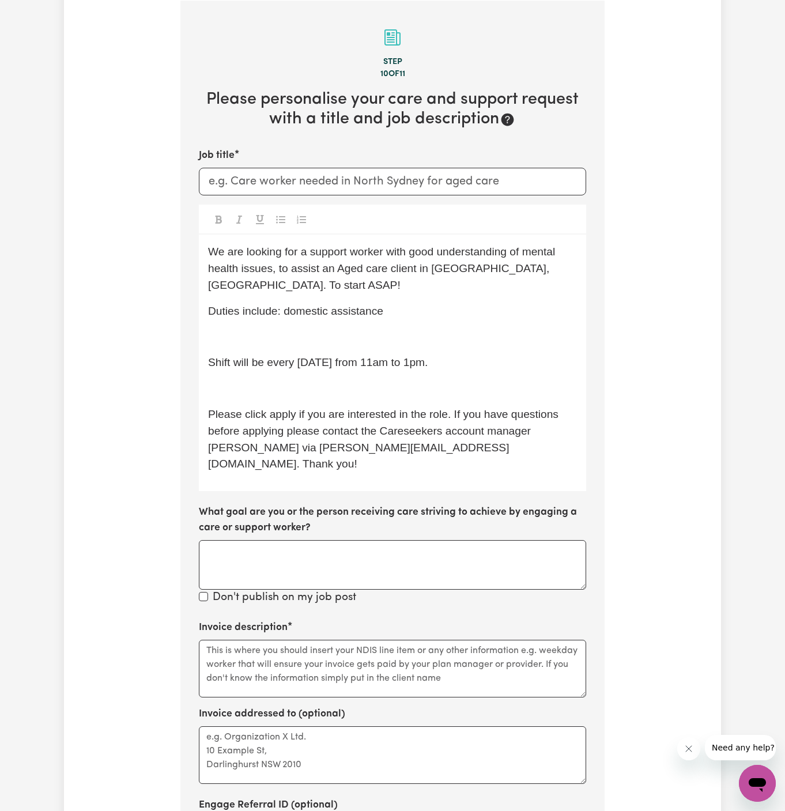
click at [280, 329] on p "﻿" at bounding box center [392, 337] width 369 height 17
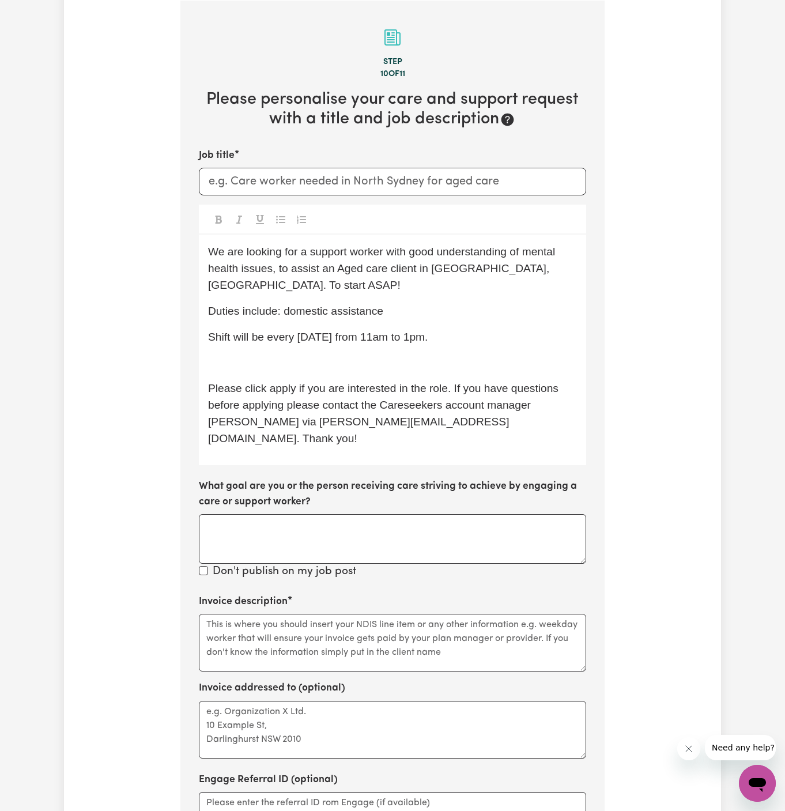
click at [280, 355] on p "﻿" at bounding box center [392, 363] width 369 height 17
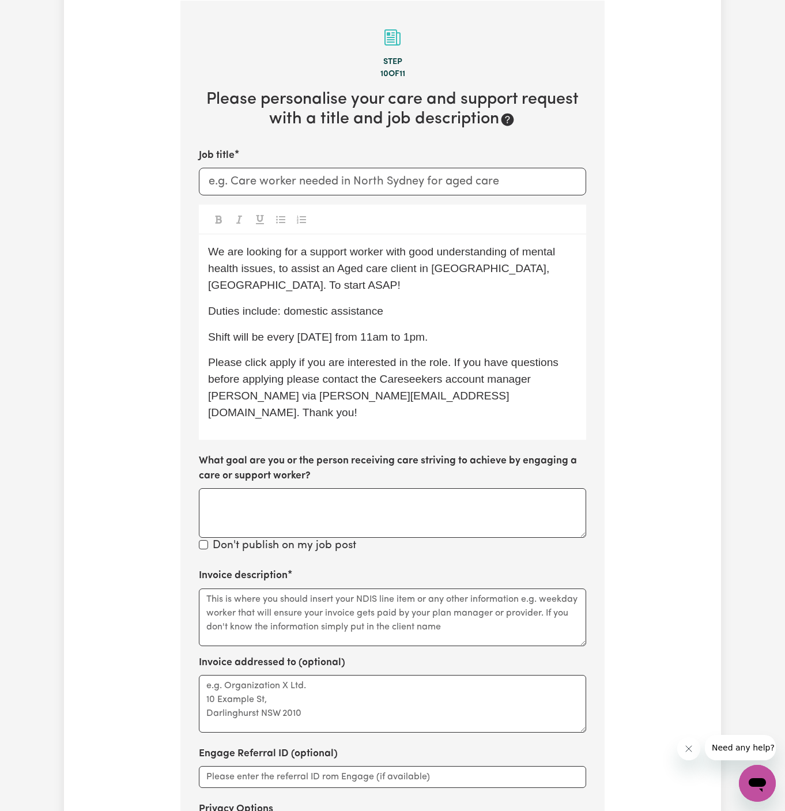
click at [280, 356] on span "Please click apply if you are interested in the role. If you have questions bef…" at bounding box center [384, 387] width 353 height 62
click at [430, 356] on span "Please click Apply if you are interested in the role. If you have questions bef…" at bounding box center [385, 387] width 354 height 62
click at [265, 355] on p "Please click Apply if you are interested in the role. If you have questions bef…" at bounding box center [392, 388] width 369 height 66
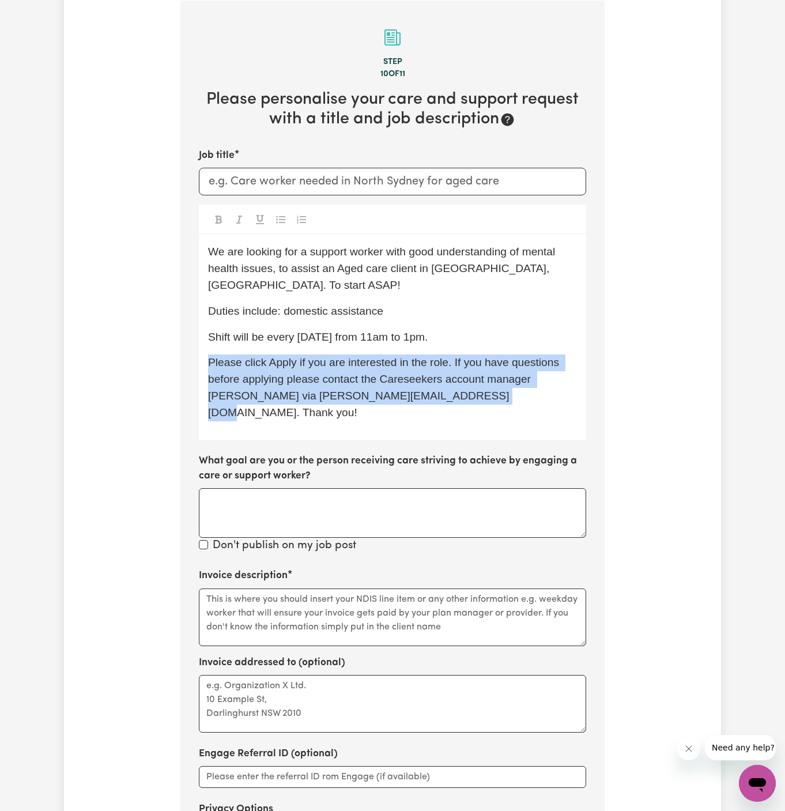
click at [265, 355] on p "Please click Apply if you are interested in the role. If you have questions bef…" at bounding box center [392, 388] width 369 height 66
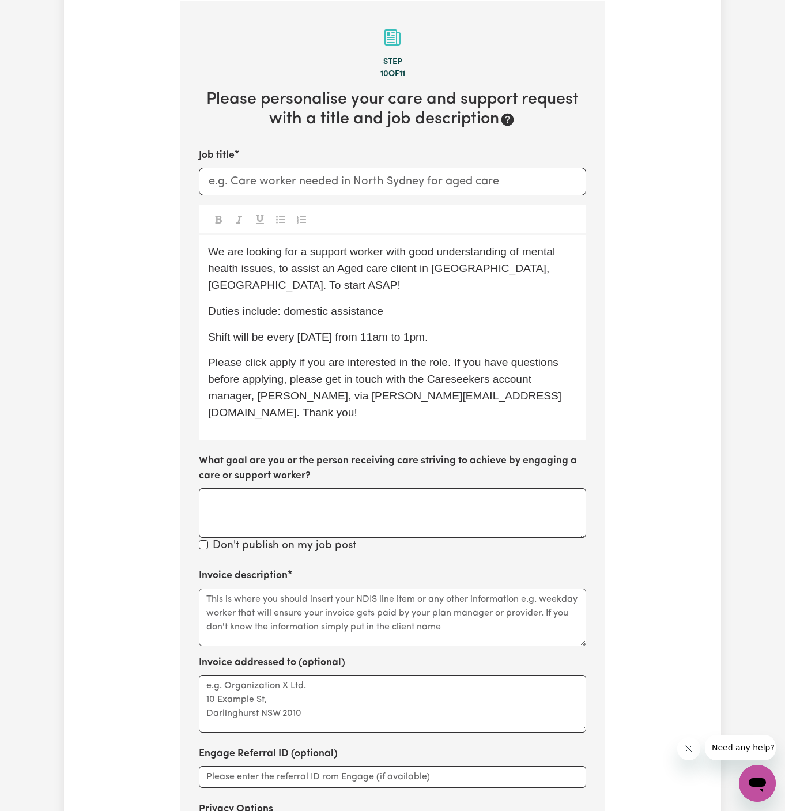
click at [285, 356] on span "Please click apply if you are interested in the role. If you have questions bef…" at bounding box center [384, 387] width 353 height 62
drag, startPoint x: 299, startPoint y: 321, endPoint x: 468, endPoint y: 319, distance: 169.0
click at [468, 329] on p "Shift will be every Thursday from 11am to 1pm." at bounding box center [392, 337] width 369 height 17
click at [407, 331] on span "Shift will be every Thursdays or Fridays, 12-2pm." at bounding box center [328, 337] width 240 height 12
click at [345, 331] on span "Shift will be every Thursdays or Fridays from 12-2pm." at bounding box center [339, 337] width 262 height 12
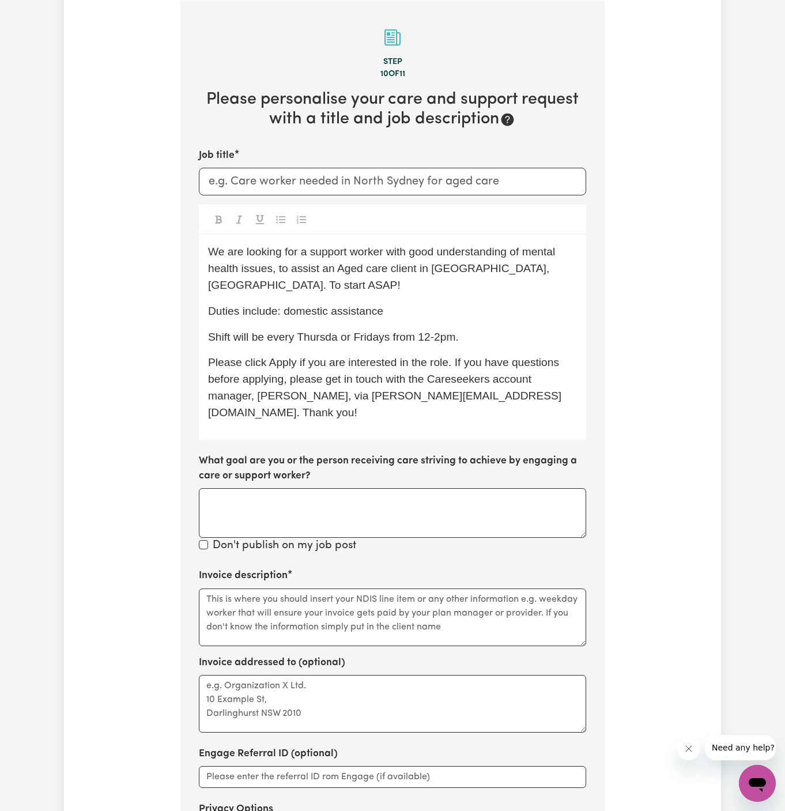
click at [344, 331] on span "Shift will be every Thursda or Fridays from 12-2pm." at bounding box center [333, 337] width 251 height 12
click at [392, 331] on span "Shift will be every Thursday or Fridays from 12-2pm." at bounding box center [330, 337] width 245 height 12
click at [425, 331] on span "Shift will be every Thursday or Friday from 12-2pm." at bounding box center [330, 337] width 244 height 12
click at [434, 331] on span "Shift will be every Thursday or Friday from 12-2pm." at bounding box center [330, 337] width 244 height 12
click at [499, 329] on p "Shift will be every Thursday or Friday from 12pm to 2pm." at bounding box center [392, 337] width 369 height 17
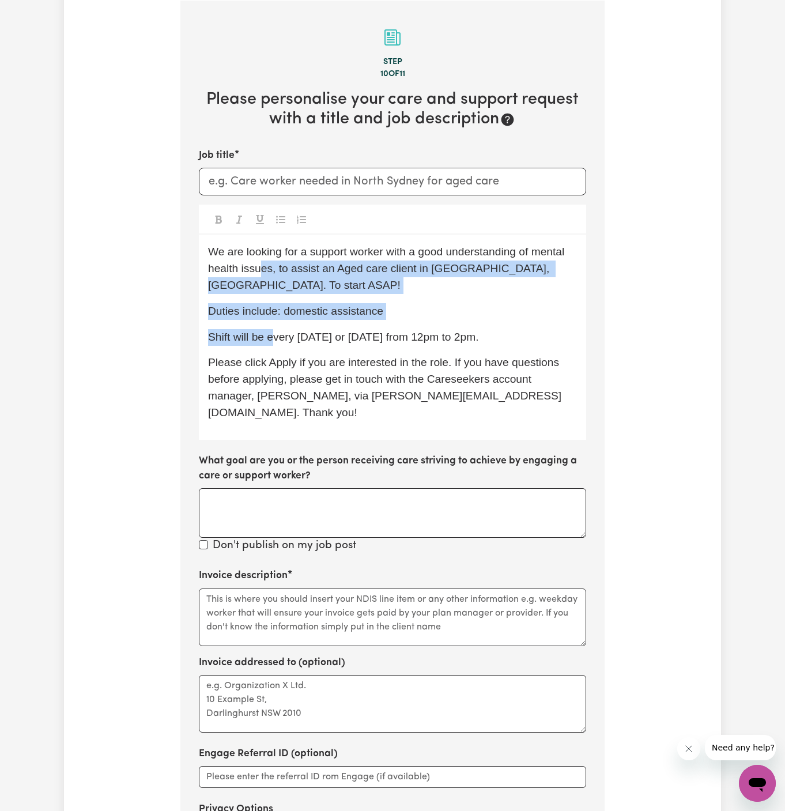
drag, startPoint x: 260, startPoint y: 266, endPoint x: 271, endPoint y: 322, distance: 57.0
click at [271, 322] on div "We are looking for a support worker with a good understanding of mental health …" at bounding box center [392, 337] width 387 height 205
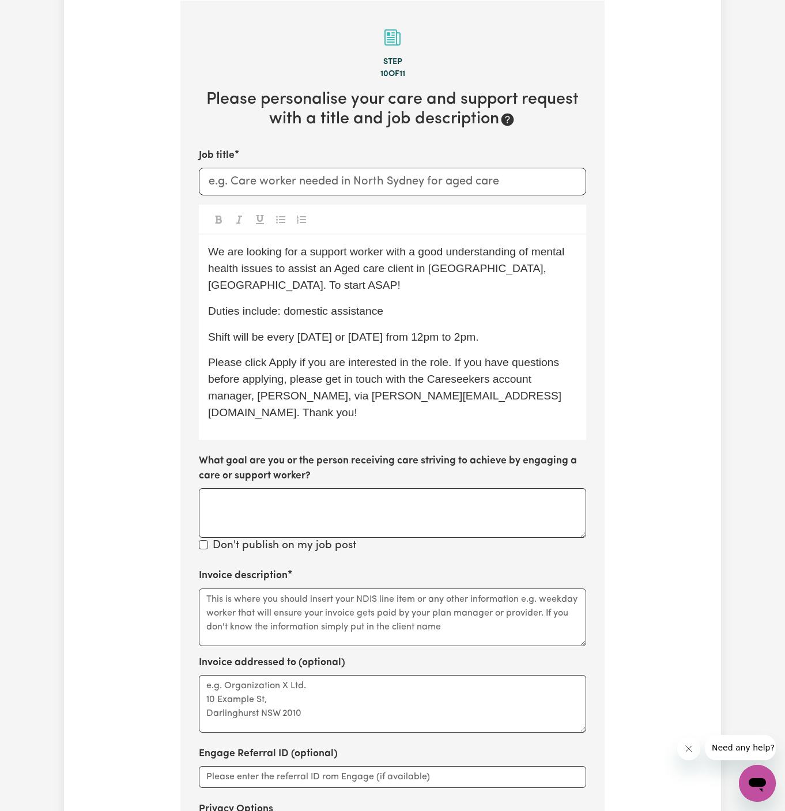
click at [355, 303] on p "Duties include: domestic assistance" at bounding box center [392, 311] width 369 height 17
click at [407, 303] on p "Duties include: domestic assistance" at bounding box center [392, 311] width 369 height 17
click at [494, 284] on div "We are looking for a support worker with a good understanding of mental health …" at bounding box center [392, 337] width 387 height 205
drag, startPoint x: 529, startPoint y: 270, endPoint x: 586, endPoint y: 265, distance: 57.9
click at [586, 265] on section "Step 10 of 11 Please personalise your care and support request with a title and…" at bounding box center [392, 459] width 424 height 916
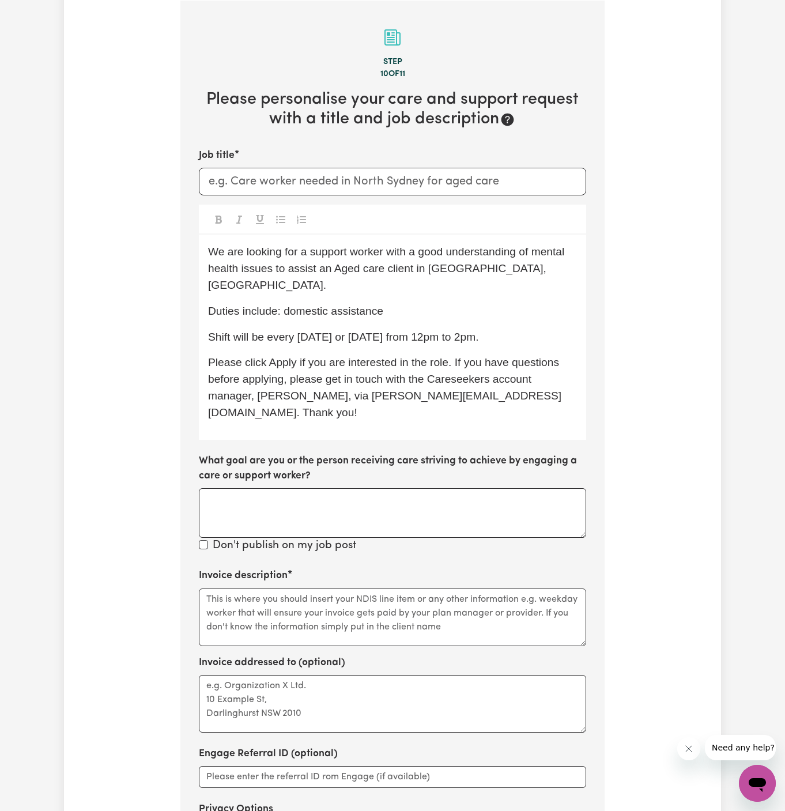
click at [527, 329] on p "Shift will be every Thursday or Friday from 12pm to 2pm." at bounding box center [392, 337] width 369 height 17
click at [430, 331] on span "Shift will be every Thursday or Friday from 12pm to 2pm. To start ASAP!" at bounding box center [380, 337] width 345 height 12
click at [469, 331] on span "Shift will be every Thursday or Friday from 12 pm to 2pm. To start ASAP!" at bounding box center [382, 337] width 348 height 12
click at [498, 303] on p "Duties include: domestic assistance" at bounding box center [392, 311] width 369 height 17
click at [413, 303] on p "Duties include: domestic assistance" at bounding box center [392, 311] width 369 height 17
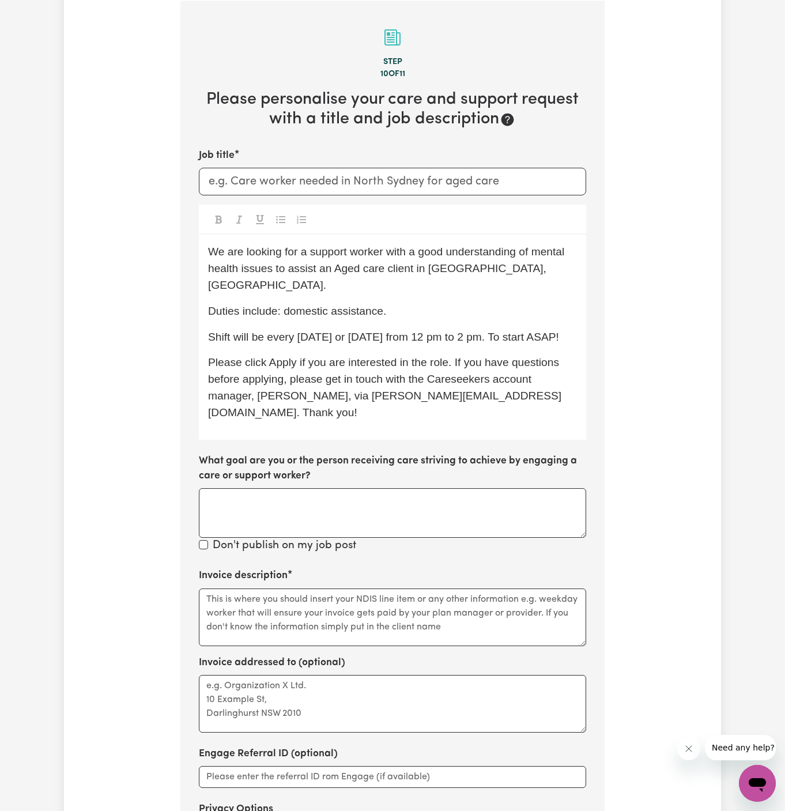
click at [308, 250] on span "We are looking for a support worker with a good understanding of mental health …" at bounding box center [388, 269] width 360 height 46
click at [271, 179] on input "Job title" at bounding box center [392, 182] width 387 height 28
type input "Female Support Worker Needed In Manly, NSW"
click at [401, 303] on p "Duties include: domestic assistance." at bounding box center [392, 311] width 369 height 17
click at [581, 325] on div "We are looking for a female support worker with a good understanding of mental …" at bounding box center [392, 337] width 387 height 205
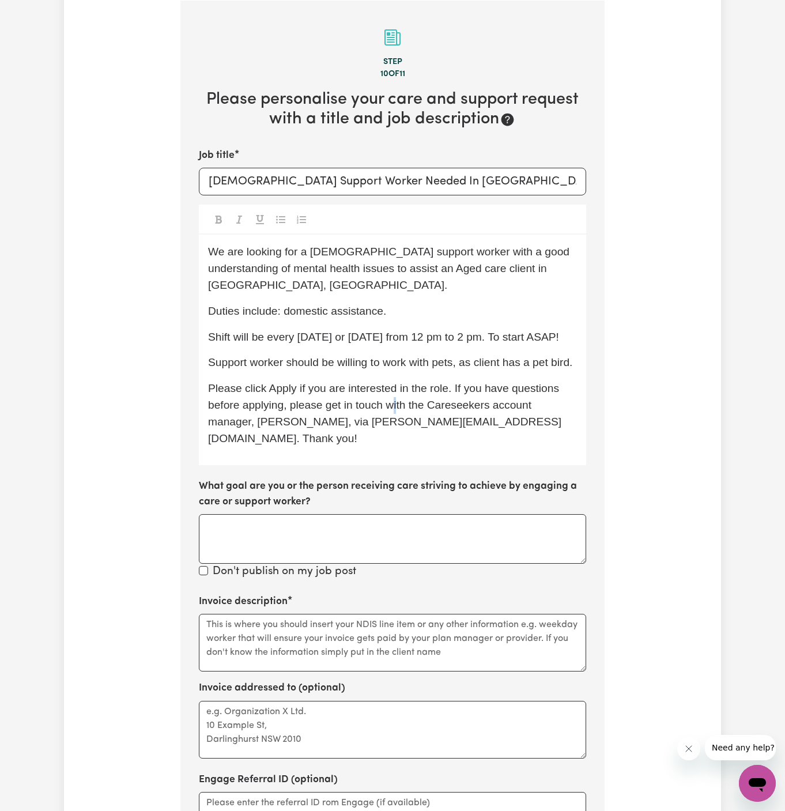
click at [395, 382] on span "Please click Apply if you are interested in the role. If you have questions bef…" at bounding box center [385, 413] width 354 height 62
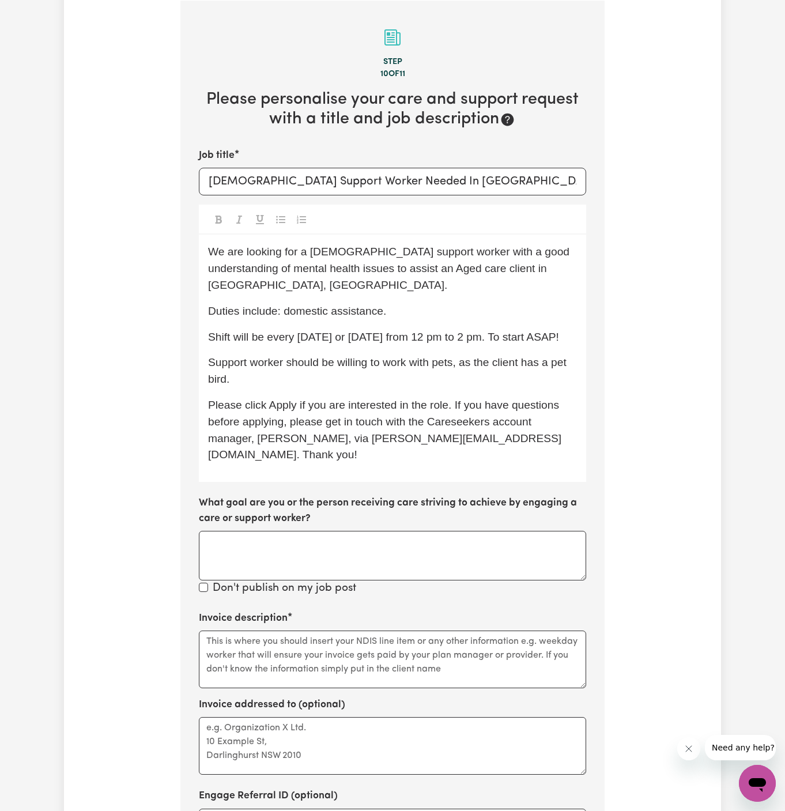
click at [227, 356] on span "Support worker should be willing to work with pets, as the client has a pet bir…" at bounding box center [389, 370] width 362 height 29
click at [241, 356] on span "Support worker should be willing to work with pets, as the client has a pet bir…" at bounding box center [389, 370] width 362 height 29
click at [223, 356] on span "Support worker should be willing to work with pets, as the client has a pet bir…" at bounding box center [389, 370] width 362 height 29
click at [211, 356] on span "Support worker should be willing to work with pets, as the client has a pet bir…" at bounding box center [389, 370] width 362 height 29
click at [309, 363] on p "The support worker should be willing to work with pets, as the client has a pet…" at bounding box center [392, 371] width 369 height 33
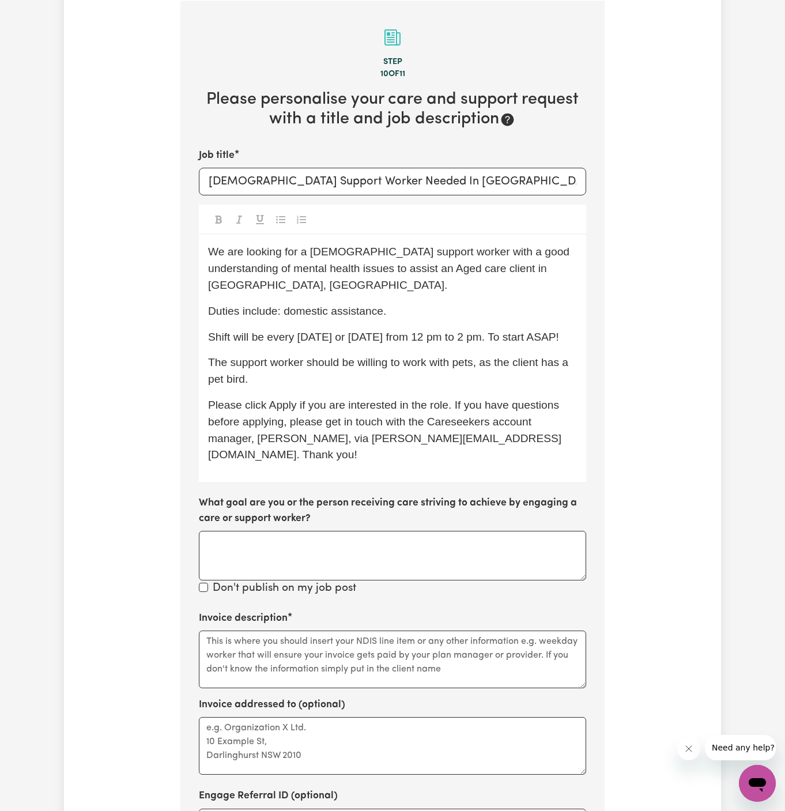
click at [397, 362] on p "The support worker should be willing to work with pets, as the client has a pet…" at bounding box center [392, 371] width 369 height 33
click at [408, 303] on p "Duties include: domestic assistance." at bounding box center [392, 311] width 369 height 17
click at [520, 631] on textarea "Invoice description" at bounding box center [392, 660] width 387 height 58
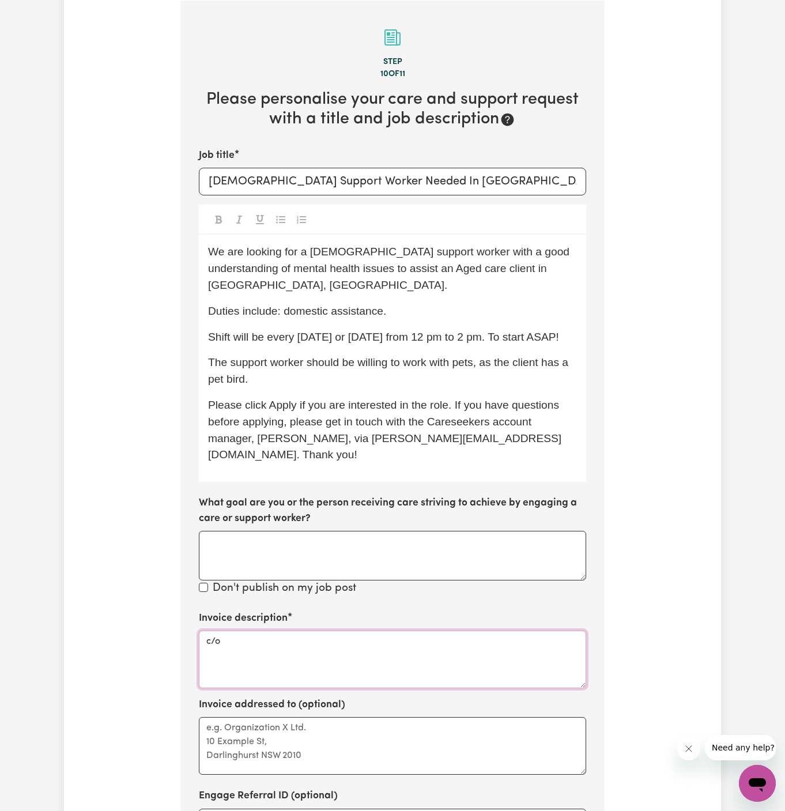
paste textarea "Vitality Club"
click at [236, 631] on textarea "c/o Vitality Club" at bounding box center [392, 660] width 387 height 58
type textarea "c/o Vitality Club"
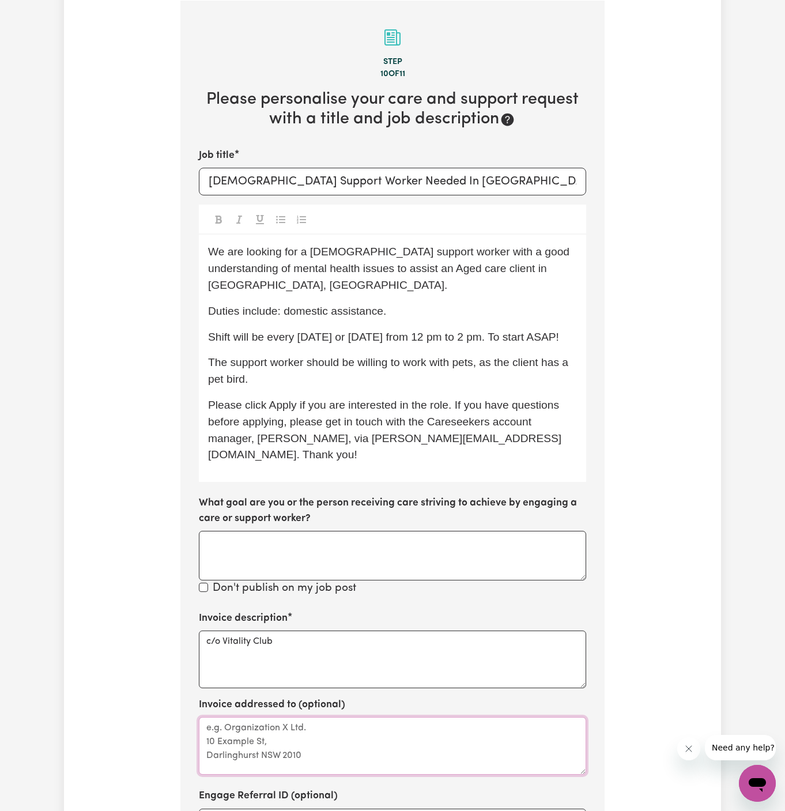
click at [254, 717] on textarea "Invoice addressed to (optional)" at bounding box center [392, 746] width 387 height 58
paste textarea "c/o Vitality Club"
type textarea "c/o Vitality Club"
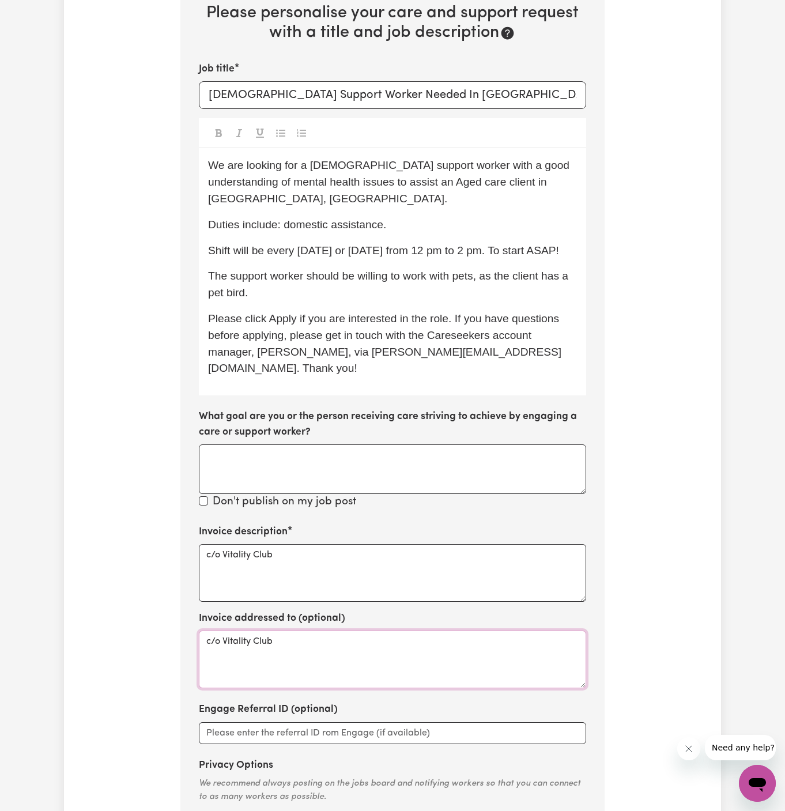
scroll to position [422, 0]
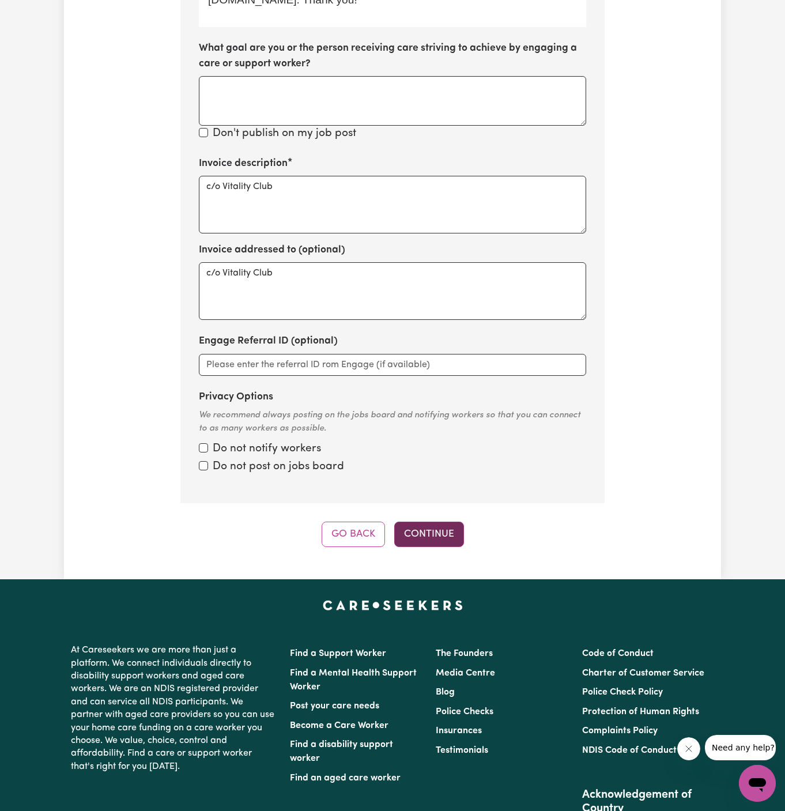
click at [438, 522] on button "Continue" at bounding box center [429, 534] width 70 height 25
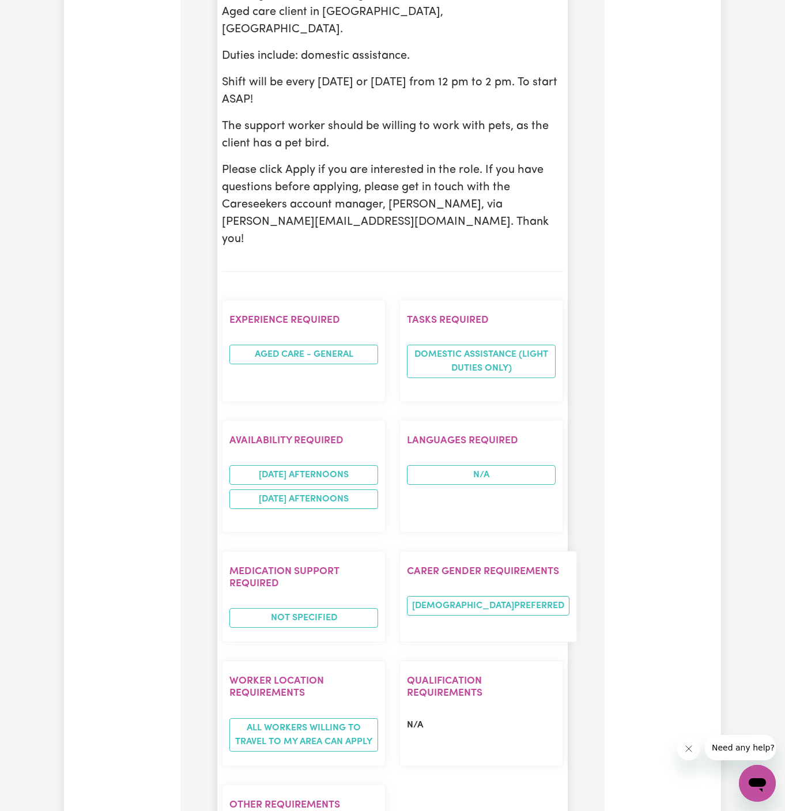
scroll to position [898, 0]
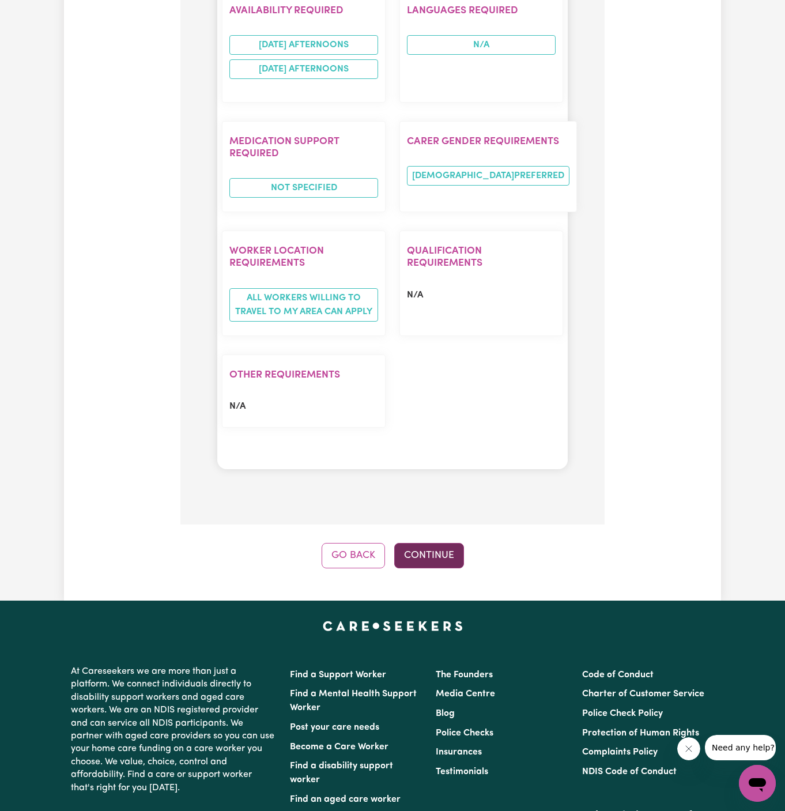
click at [444, 543] on button "Continue" at bounding box center [429, 555] width 70 height 25
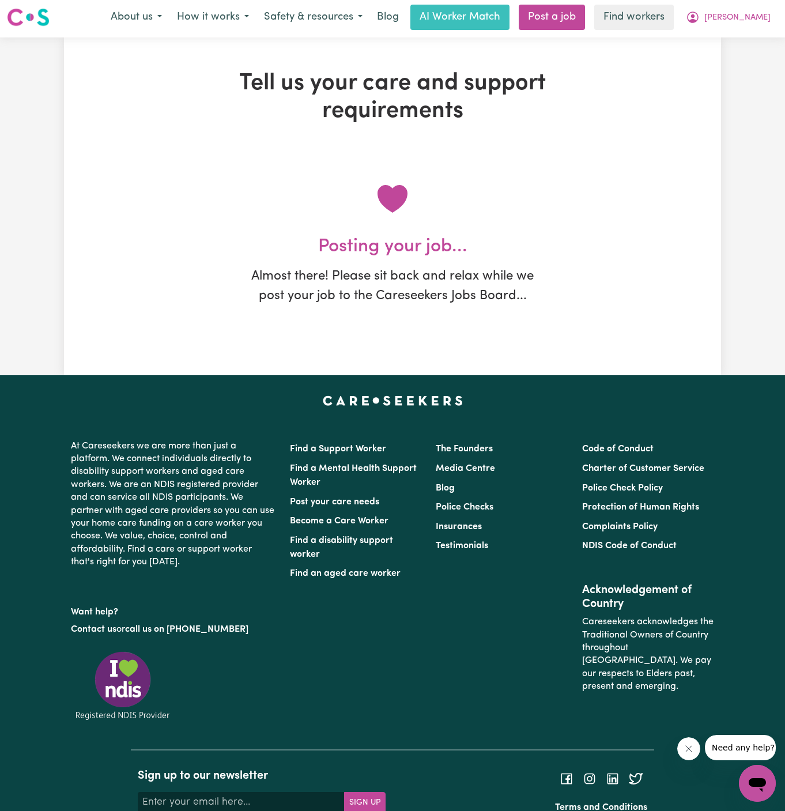
scroll to position [0, 0]
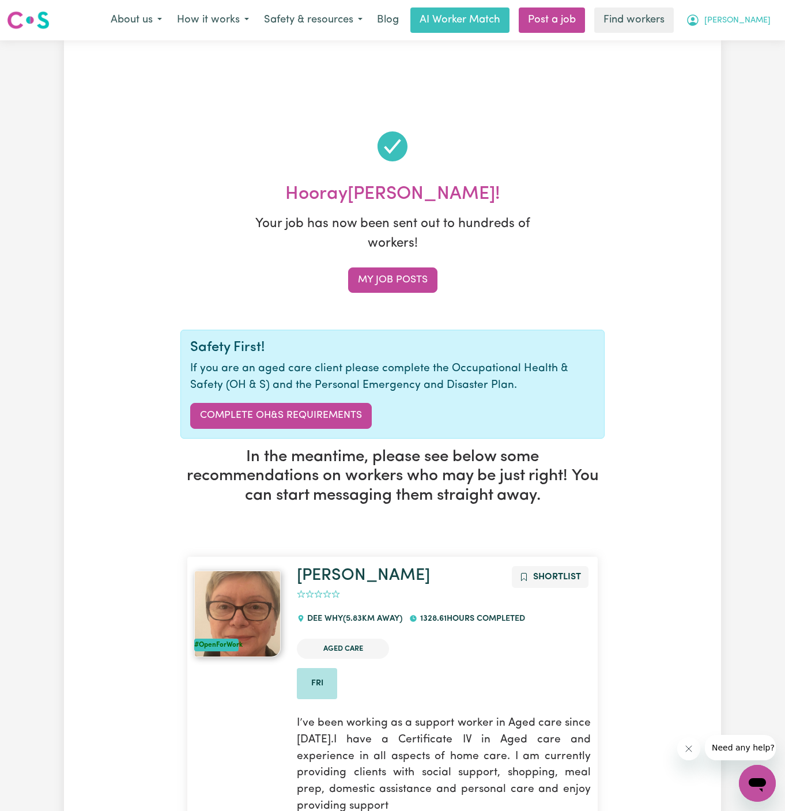
click at [757, 17] on span "Gilbert" at bounding box center [738, 20] width 66 height 13
click at [752, 47] on link "My Dashboard" at bounding box center [732, 45] width 91 height 22
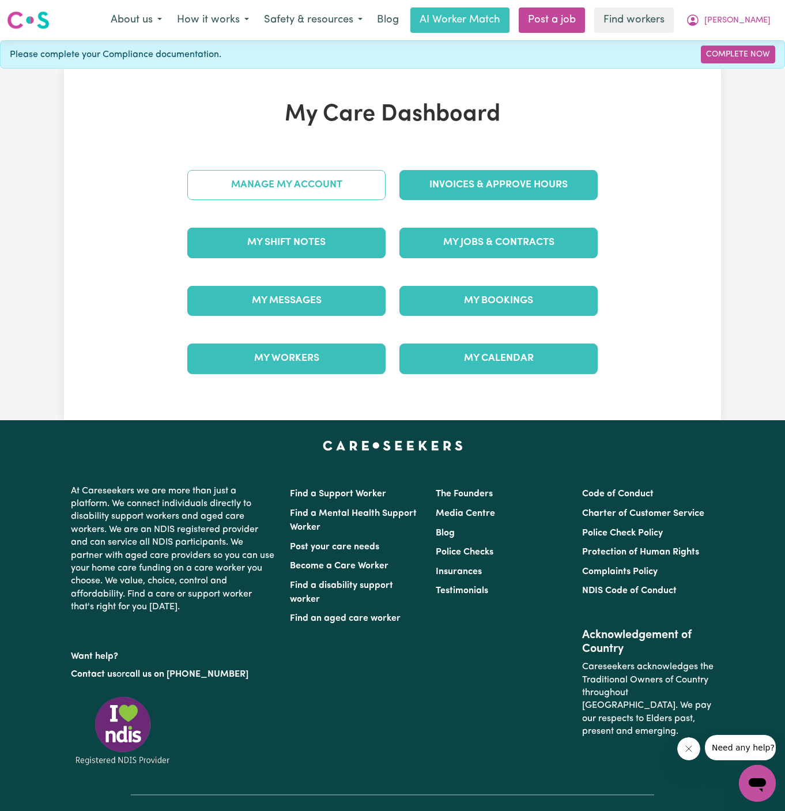
click at [357, 189] on link "Manage My Account" at bounding box center [286, 185] width 198 height 30
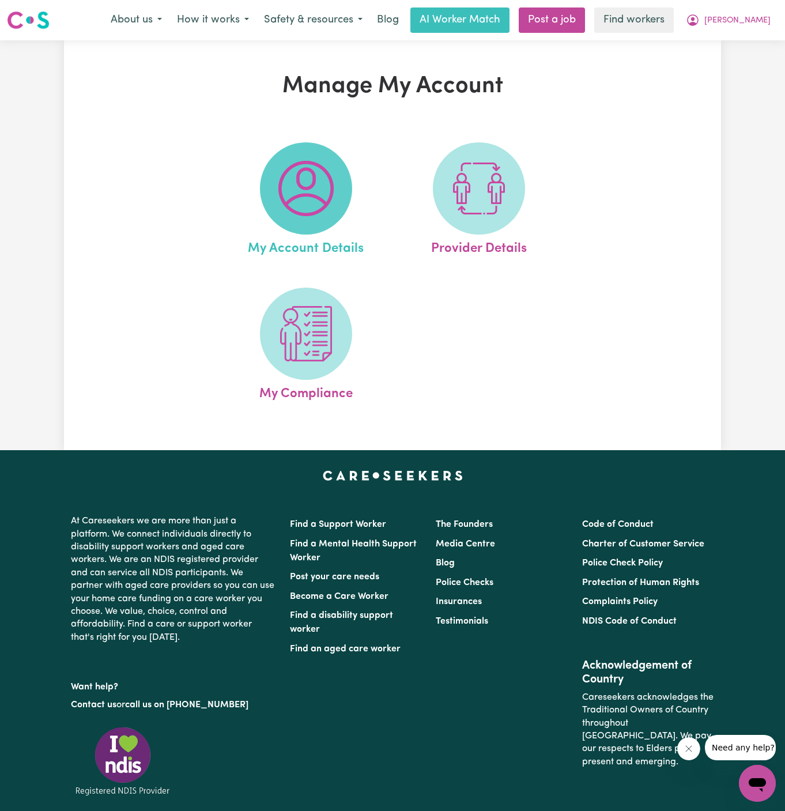
click at [347, 189] on span at bounding box center [306, 188] width 92 height 92
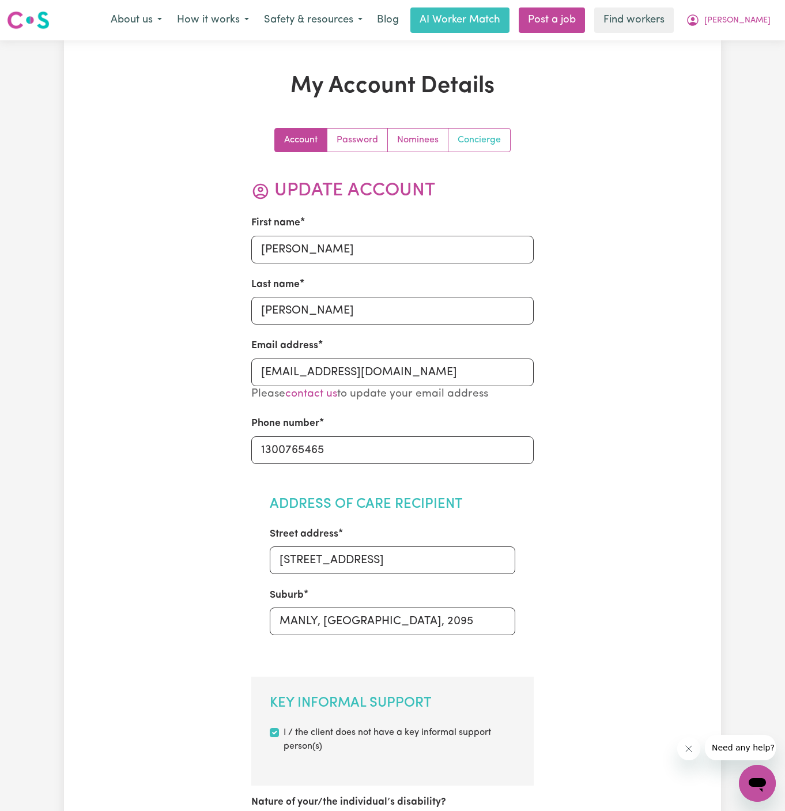
click at [468, 134] on link "Concierge" at bounding box center [480, 140] width 62 height 23
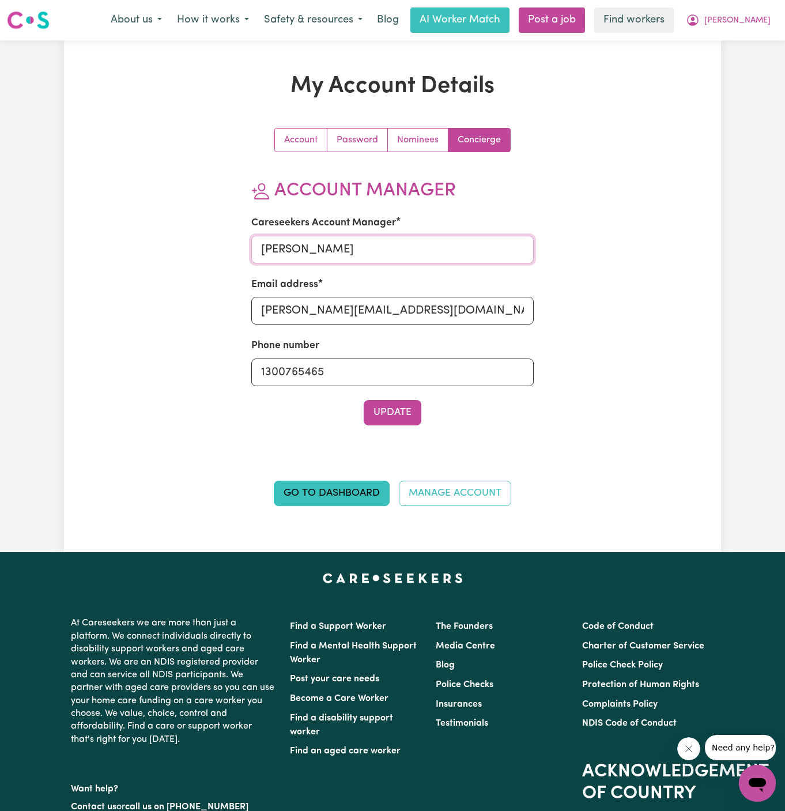
click at [392, 246] on input "Dyan Sarmiento" at bounding box center [392, 250] width 283 height 28
type input "Annie"
click at [396, 303] on input "dyan@careseekers.com.au" at bounding box center [392, 311] width 283 height 28
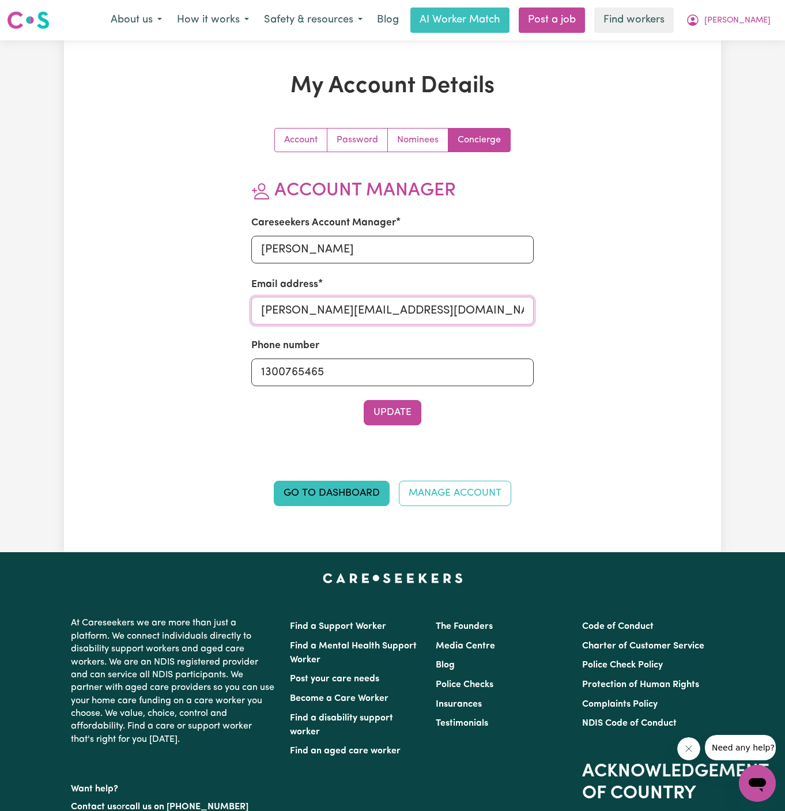
click at [396, 303] on input "dyan@careseekers.com.au" at bounding box center [392, 311] width 283 height 28
click at [396, 303] on input "a" at bounding box center [392, 311] width 283 height 28
click at [396, 311] on input "a" at bounding box center [392, 311] width 283 height 28
click at [396, 311] on input "aa" at bounding box center [392, 311] width 283 height 28
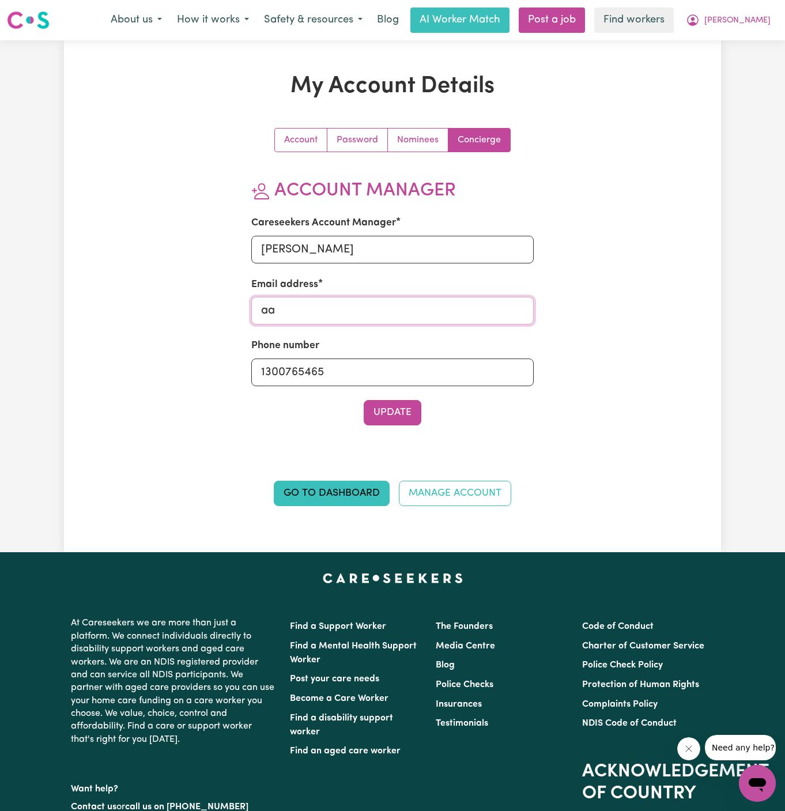
click at [396, 311] on input "aa" at bounding box center [392, 311] width 283 height 28
type input "annie@careseekers.com.au"
click at [409, 404] on button "Update" at bounding box center [393, 412] width 58 height 25
click at [409, 408] on button "Update" at bounding box center [393, 412] width 58 height 25
click at [762, 18] on span "Gilbert" at bounding box center [738, 20] width 66 height 13
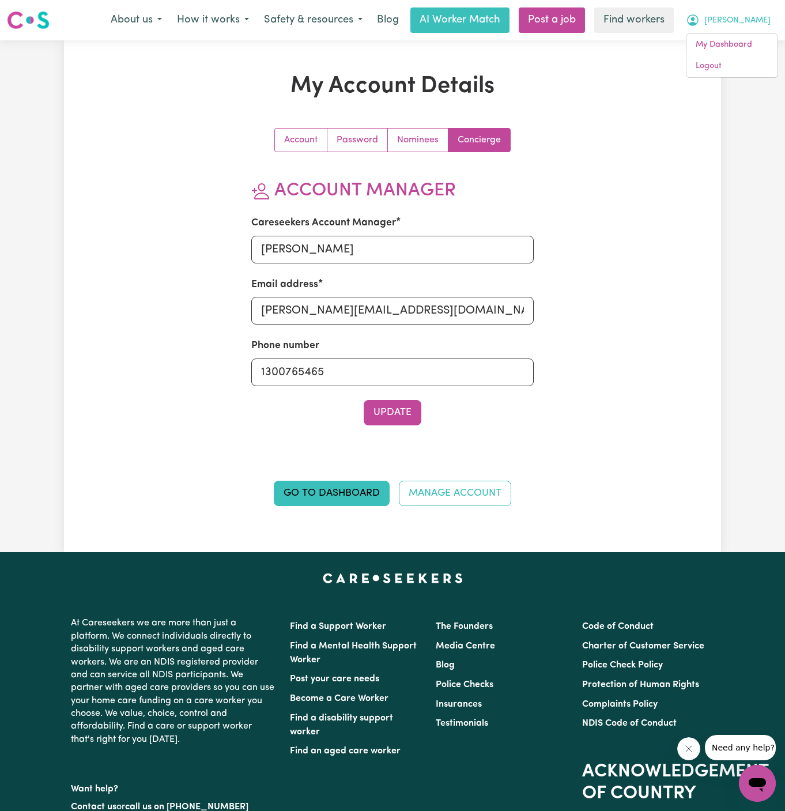
click at [762, 32] on div "About us How it works Safety & resources Blog AI Worker Match Post a job Find w…" at bounding box center [440, 19] width 675 height 25
click at [766, 22] on span "Gilbert" at bounding box center [738, 20] width 66 height 13
click at [738, 43] on link "My Dashboard" at bounding box center [732, 45] width 91 height 22
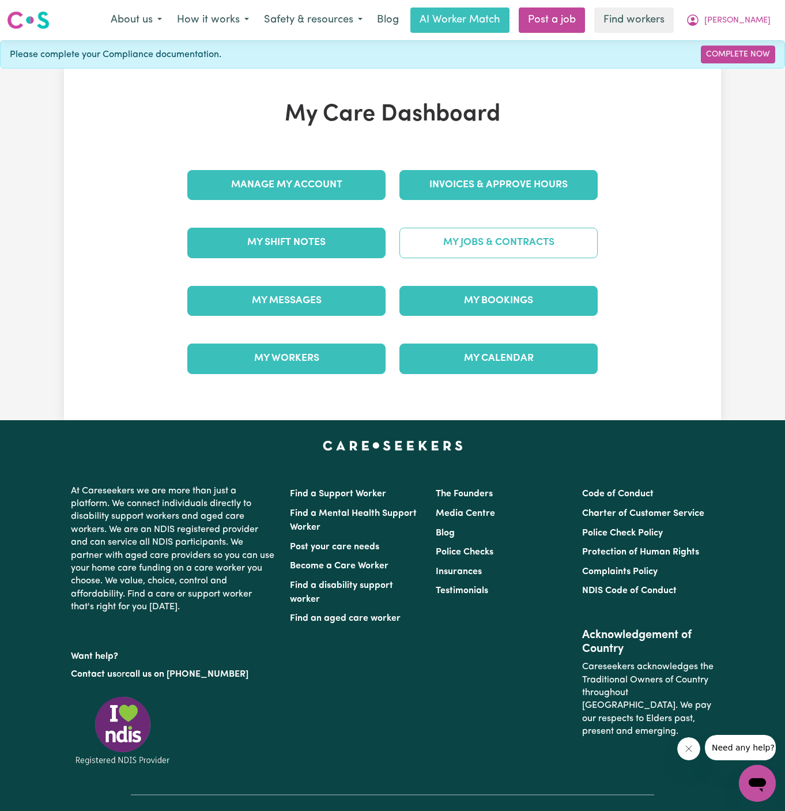
click at [533, 240] on link "My Jobs & Contracts" at bounding box center [499, 243] width 198 height 30
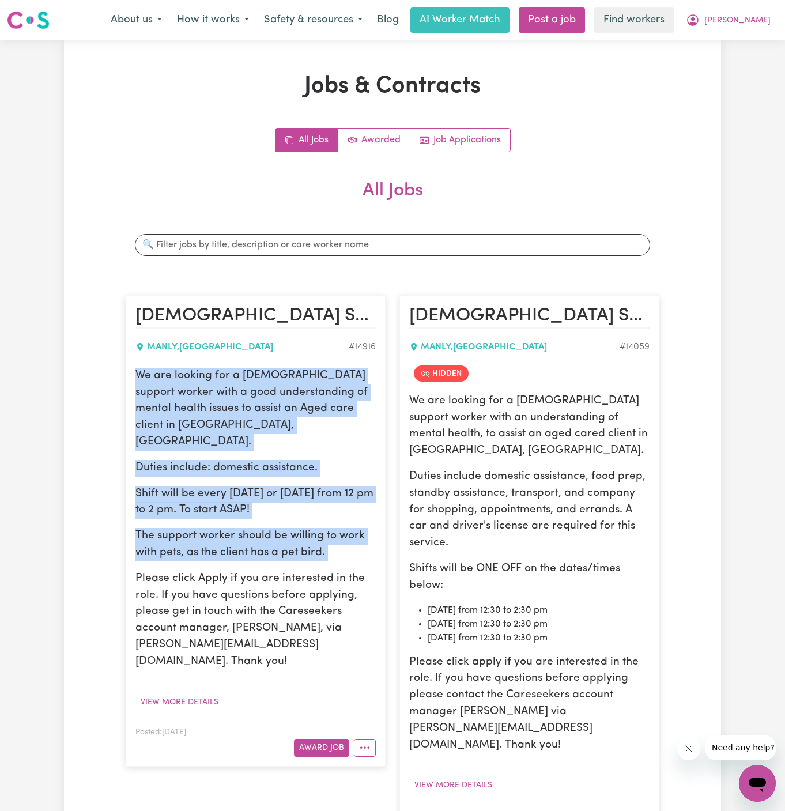
drag, startPoint x: 137, startPoint y: 371, endPoint x: 359, endPoint y: 545, distance: 282.5
click at [359, 545] on div "We are looking for a female support worker with a good understanding of mental …" at bounding box center [256, 519] width 240 height 303
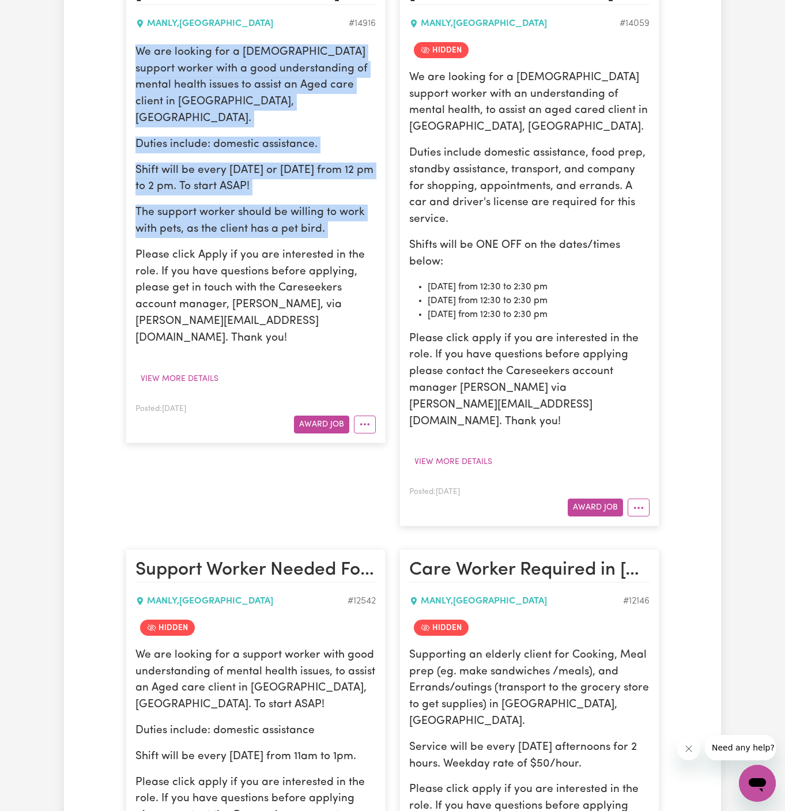
scroll to position [40, 0]
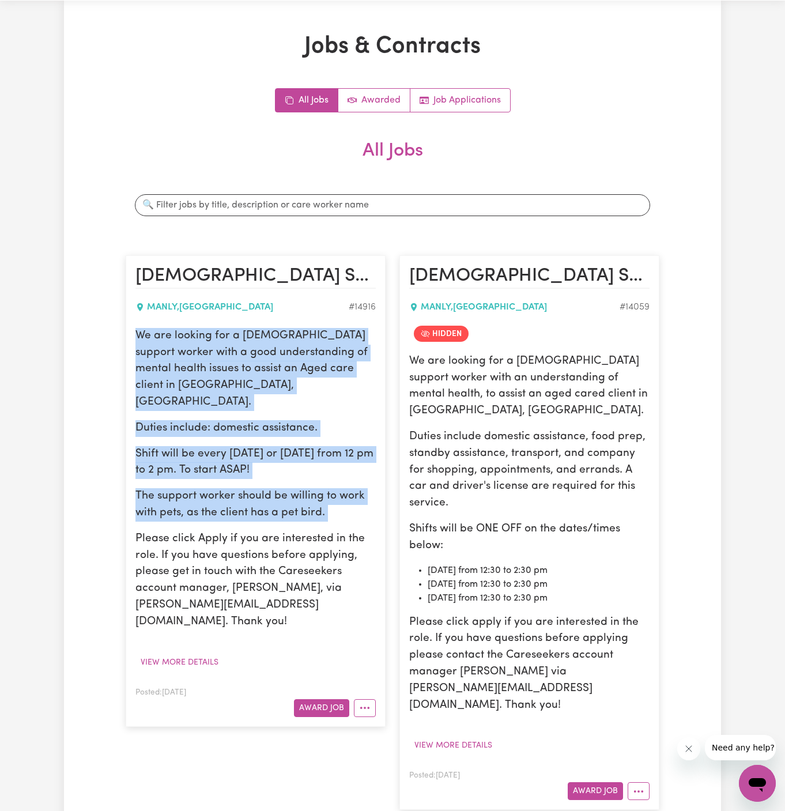
click at [221, 420] on p "Duties include: domestic assistance." at bounding box center [256, 428] width 240 height 17
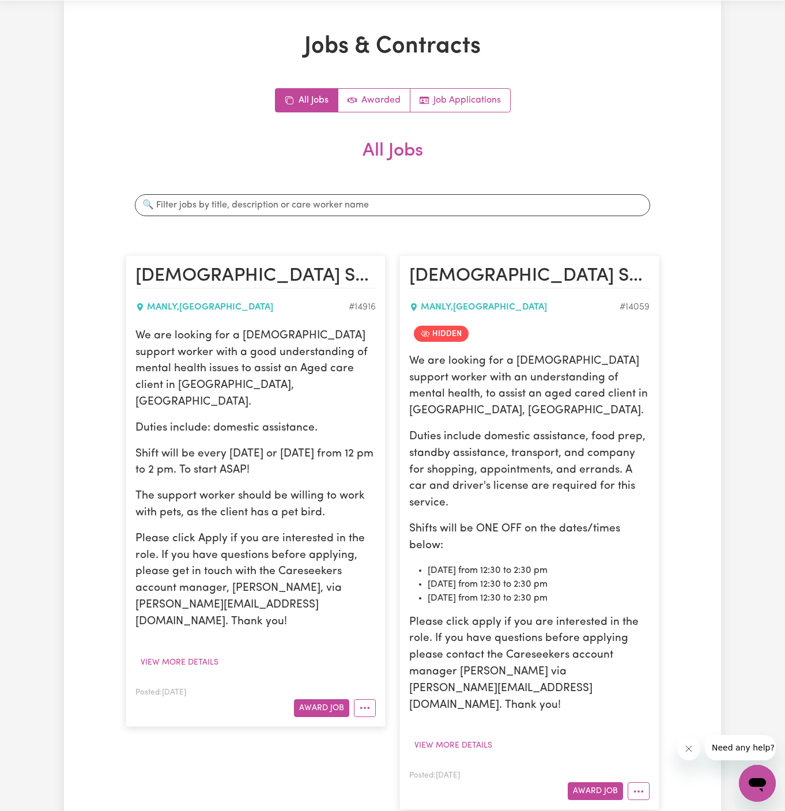
click at [214, 392] on p "We are looking for a female support worker with a good understanding of mental …" at bounding box center [256, 369] width 240 height 83
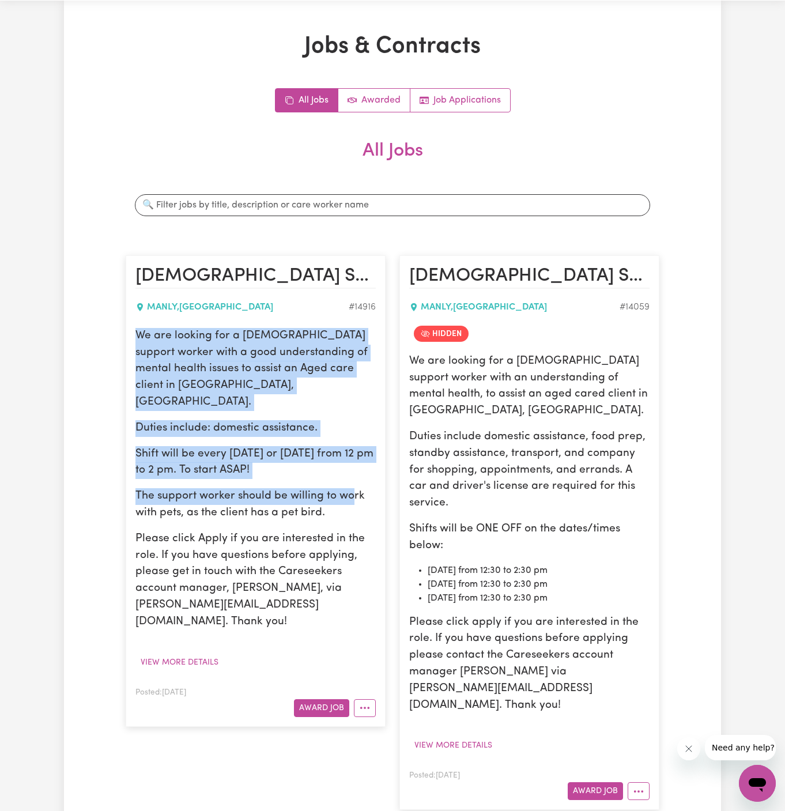
drag, startPoint x: 138, startPoint y: 334, endPoint x: 351, endPoint y: 483, distance: 259.6
click at [351, 483] on div "We are looking for a female support worker with a good understanding of mental …" at bounding box center [256, 479] width 240 height 303
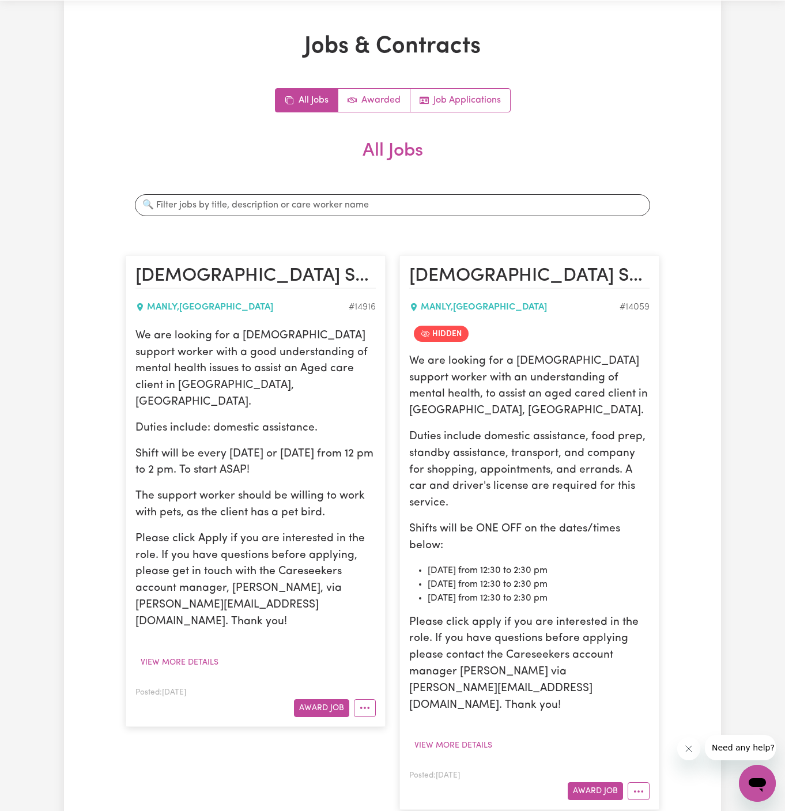
click at [352, 488] on p "The support worker should be willing to work with pets, as the client has a pet…" at bounding box center [256, 504] width 240 height 33
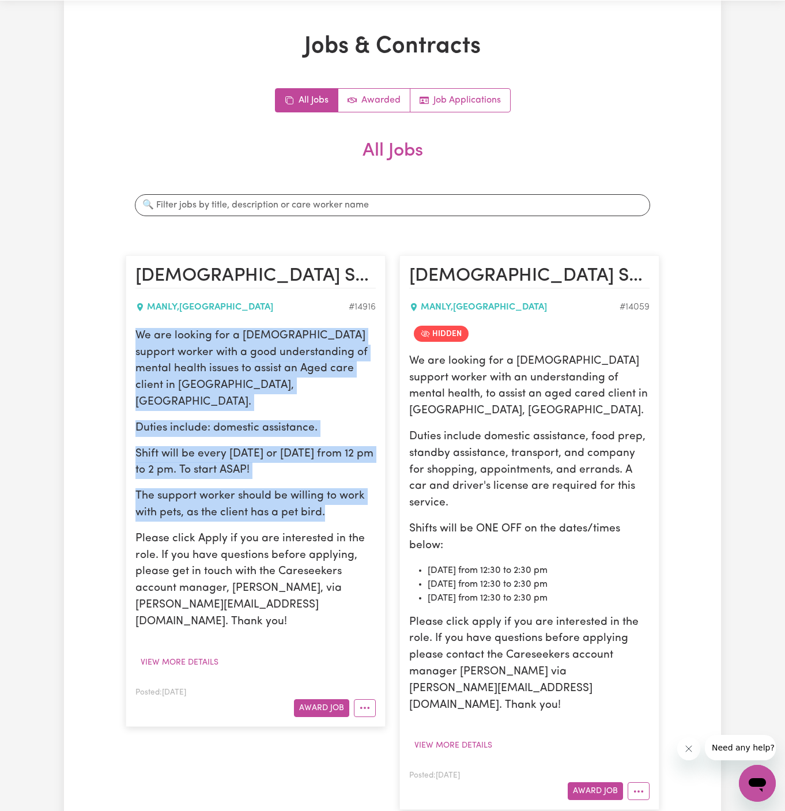
drag, startPoint x: 345, startPoint y: 488, endPoint x: 133, endPoint y: 338, distance: 259.8
click at [133, 338] on article "Female Support Worker Needed In Manly, NSW MANLY , New South Wales # 14916 We a…" at bounding box center [256, 490] width 260 height 471
copy div "We are looking for a female support worker with a good understanding of mental …"
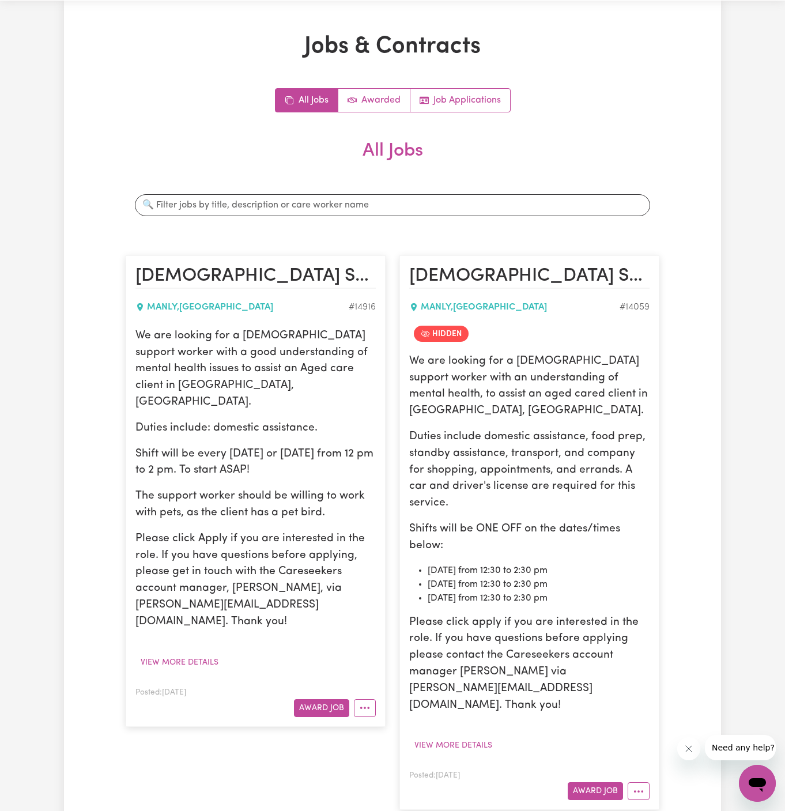
click at [655, 116] on div "All Jobs Awarded Job Applications All Jobs Search jobs Female Support Worker Ne…" at bounding box center [393, 680] width 534 height 1185
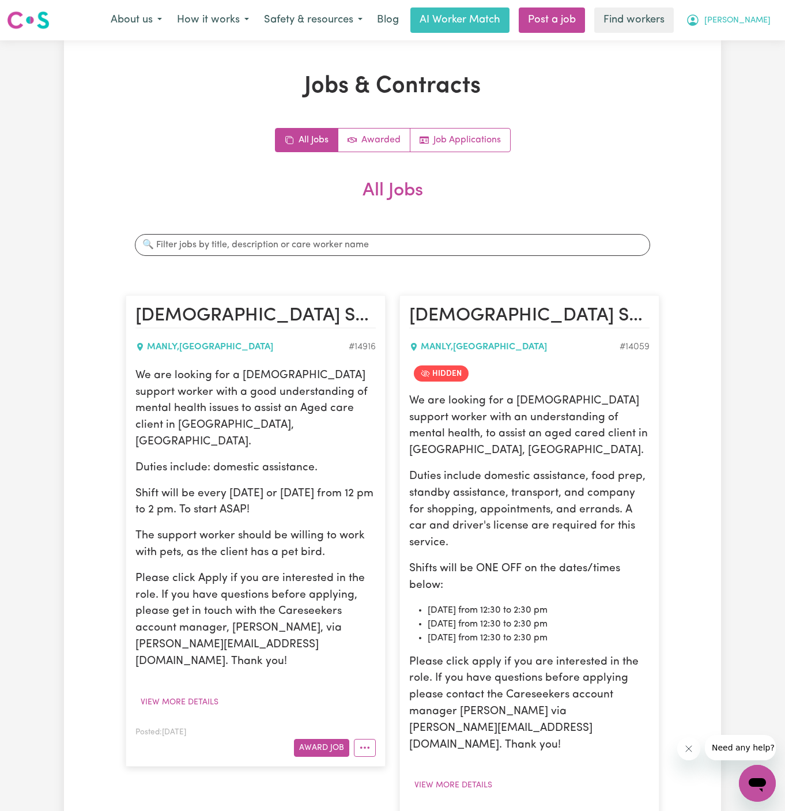
click at [769, 20] on span "Gilbert" at bounding box center [738, 20] width 66 height 13
click at [769, 38] on link "My Dashboard" at bounding box center [732, 45] width 91 height 22
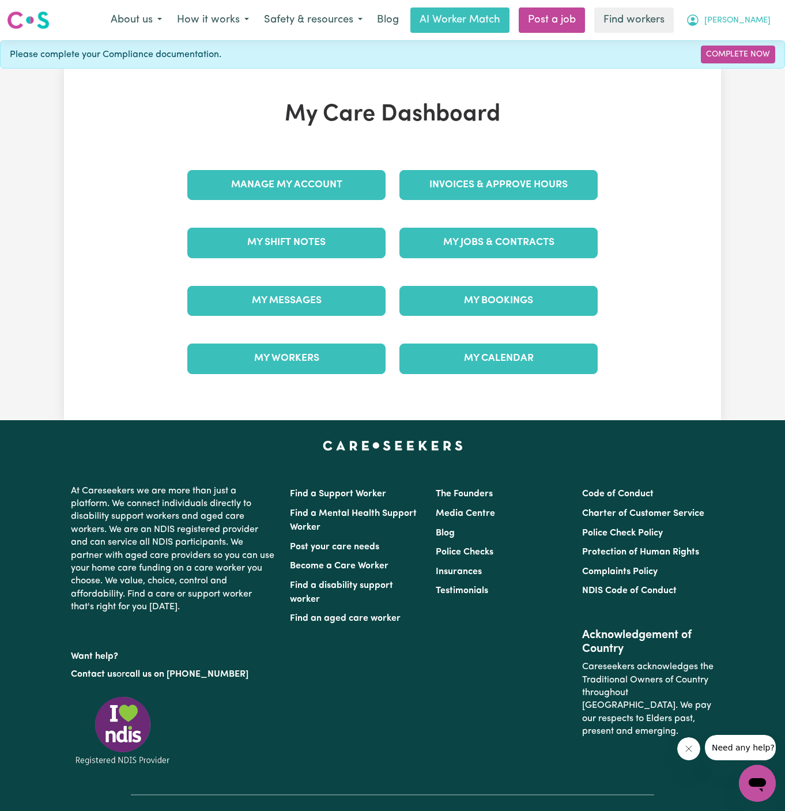
click at [769, 13] on button "Gilbert" at bounding box center [729, 20] width 100 height 24
click at [762, 60] on link "Logout" at bounding box center [732, 66] width 91 height 22
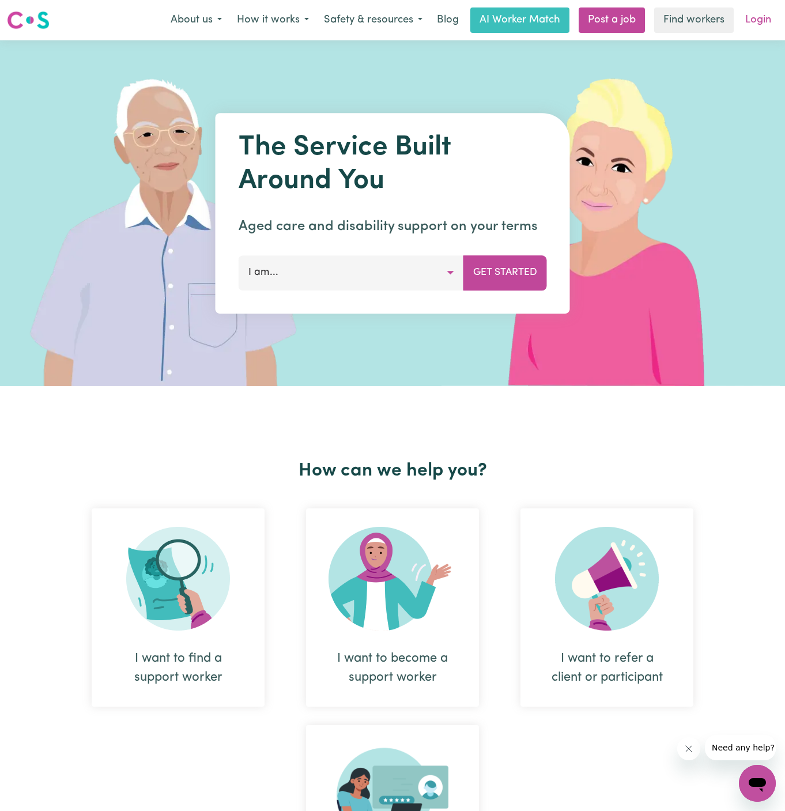
click at [765, 21] on link "Login" at bounding box center [759, 19] width 40 height 25
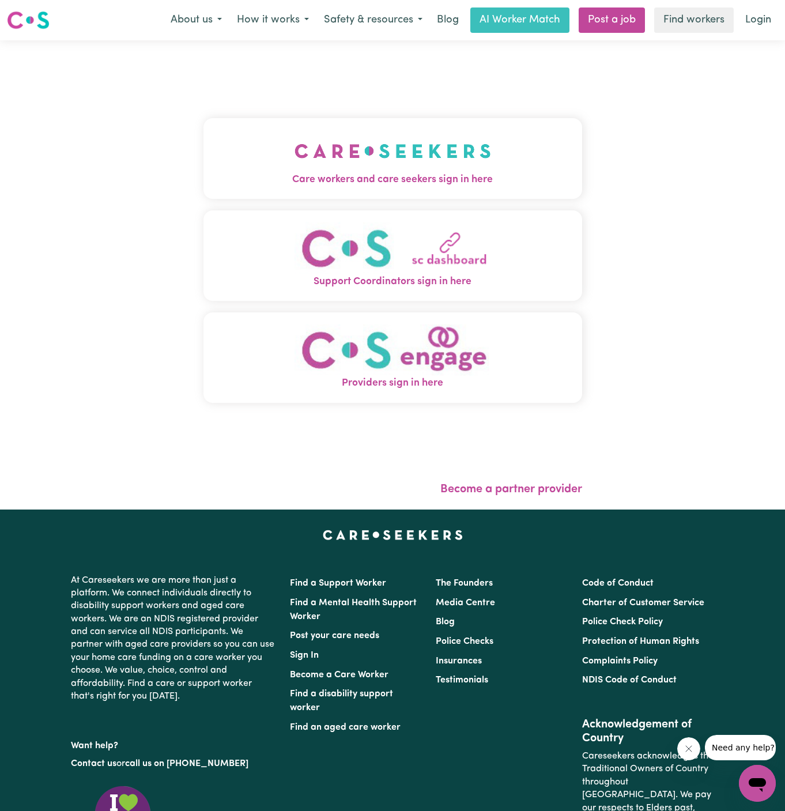
click at [404, 142] on img "Care workers and care seekers sign in here" at bounding box center [393, 151] width 197 height 43
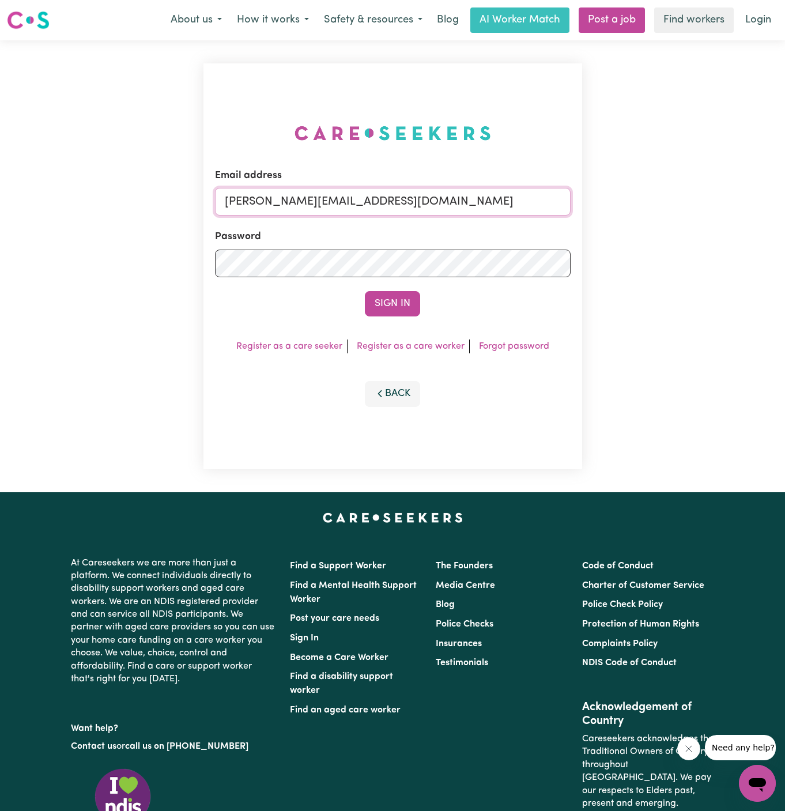
click at [426, 202] on input "dyan@careseekers.com.au" at bounding box center [393, 202] width 356 height 28
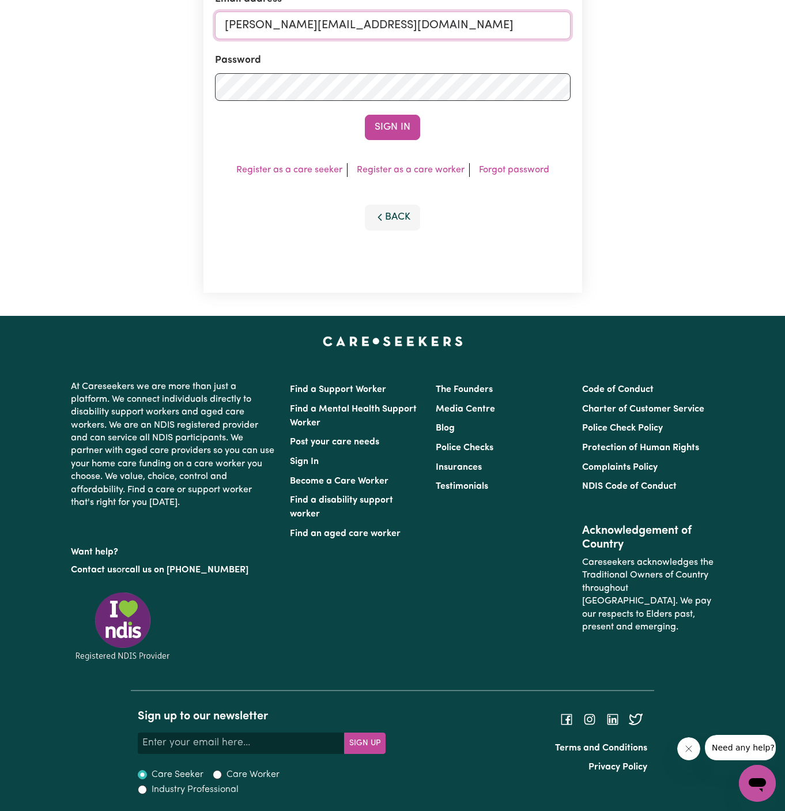
click at [386, 25] on input "dyan@careseekers.com.au" at bounding box center [393, 26] width 356 height 28
drag, startPoint x: 284, startPoint y: 24, endPoint x: 623, endPoint y: 65, distance: 341.5
click at [623, 65] on div "Email address superuser~RosalindTaylorYS@careseekers.com.au Password Sign In Re…" at bounding box center [392, 90] width 785 height 452
type input "superuser~TeresaConejoPAWA@careseekers.com.au"
click at [365, 115] on button "Sign In" at bounding box center [392, 127] width 55 height 25
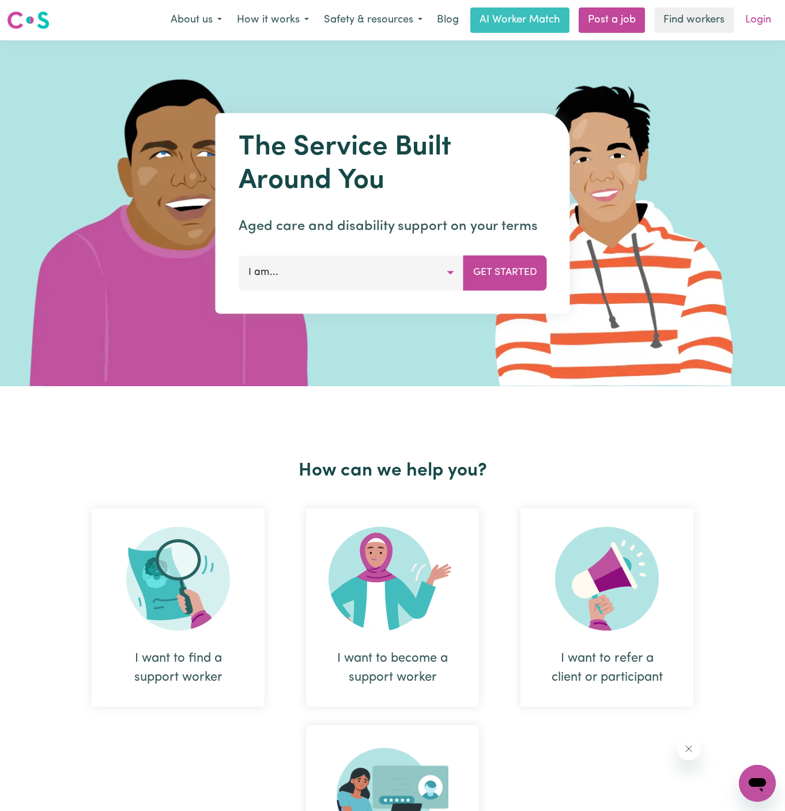
click at [759, 22] on link "Login" at bounding box center [759, 19] width 40 height 25
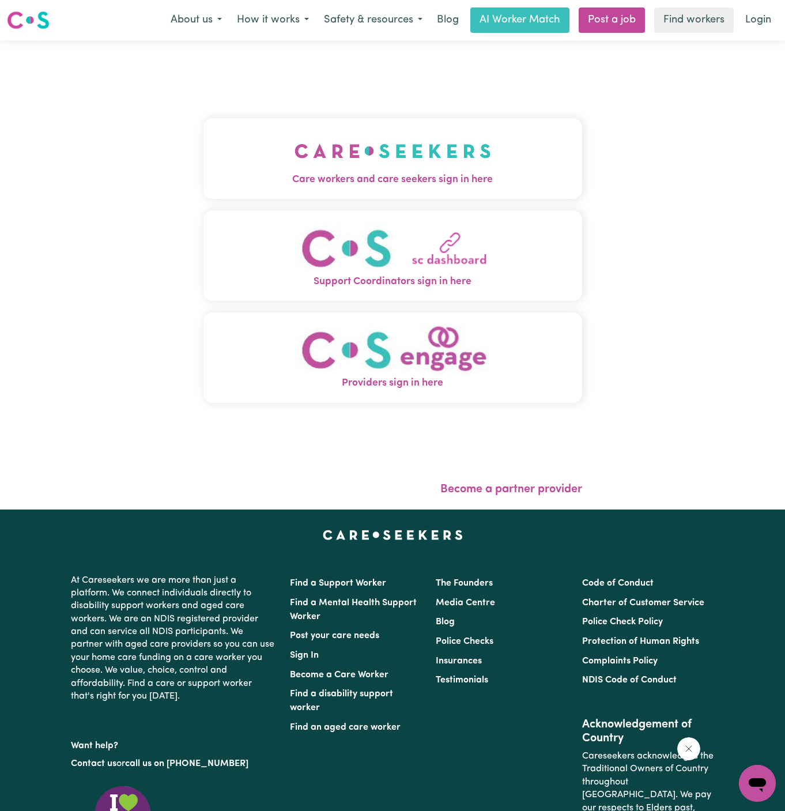
click at [361, 136] on img "Care workers and care seekers sign in here" at bounding box center [393, 151] width 197 height 43
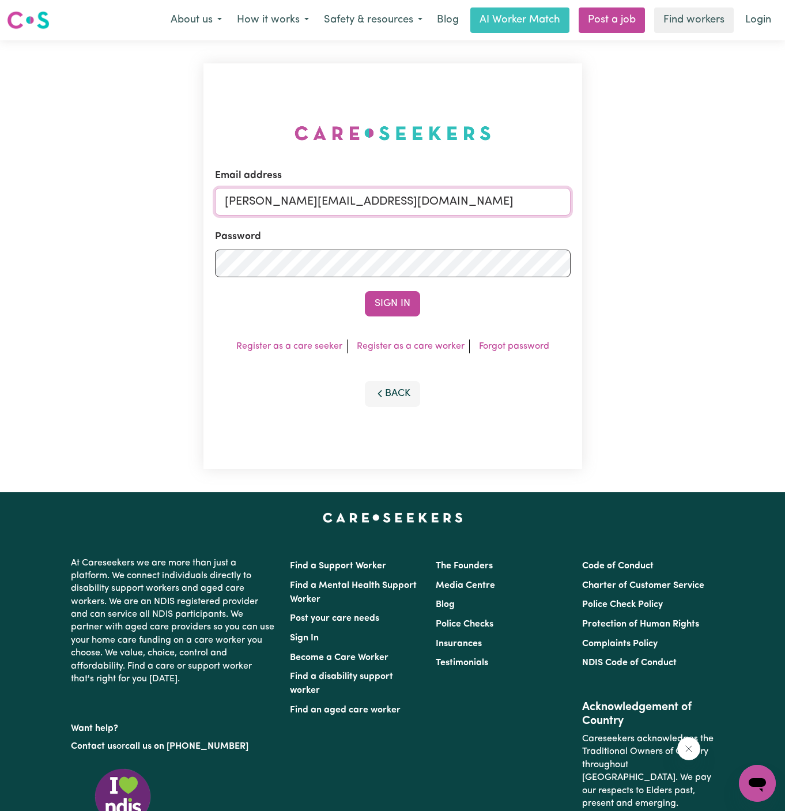
click at [438, 202] on input "dyan@careseekers.com.au" at bounding box center [393, 202] width 356 height 28
drag, startPoint x: 282, startPoint y: 198, endPoint x: 621, endPoint y: 222, distance: 339.9
click at [621, 222] on div "Email address superuser~NicolinaAbignanoKNC@careseekers.com.au Password Sign In…" at bounding box center [392, 266] width 785 height 452
type input "superuser~GilbertThomasVC@careseekers.com.au"
click at [407, 293] on button "Sign In" at bounding box center [392, 303] width 55 height 25
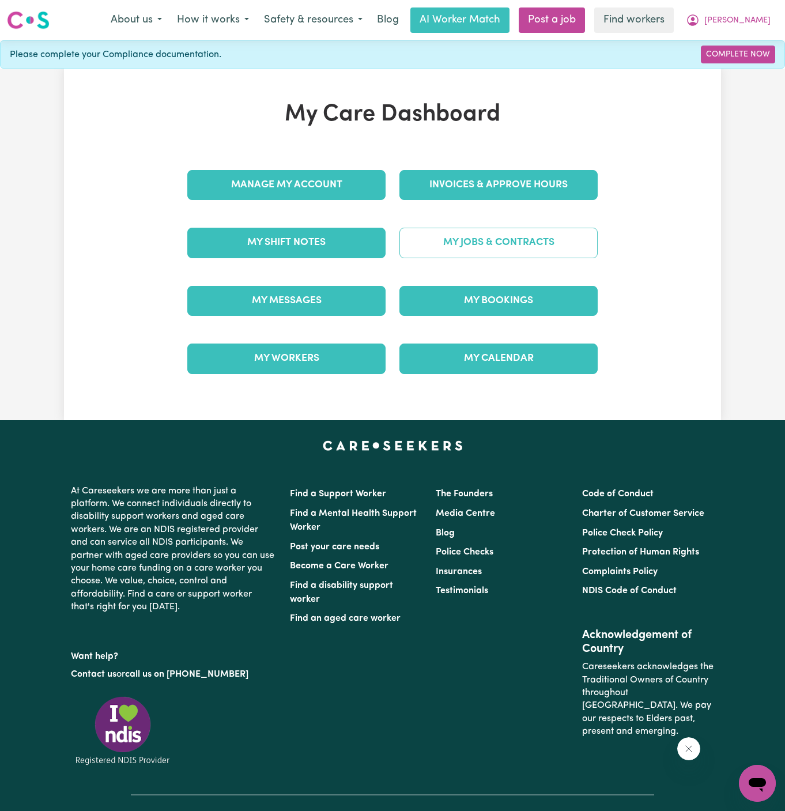
click at [495, 232] on link "My Jobs & Contracts" at bounding box center [499, 243] width 198 height 30
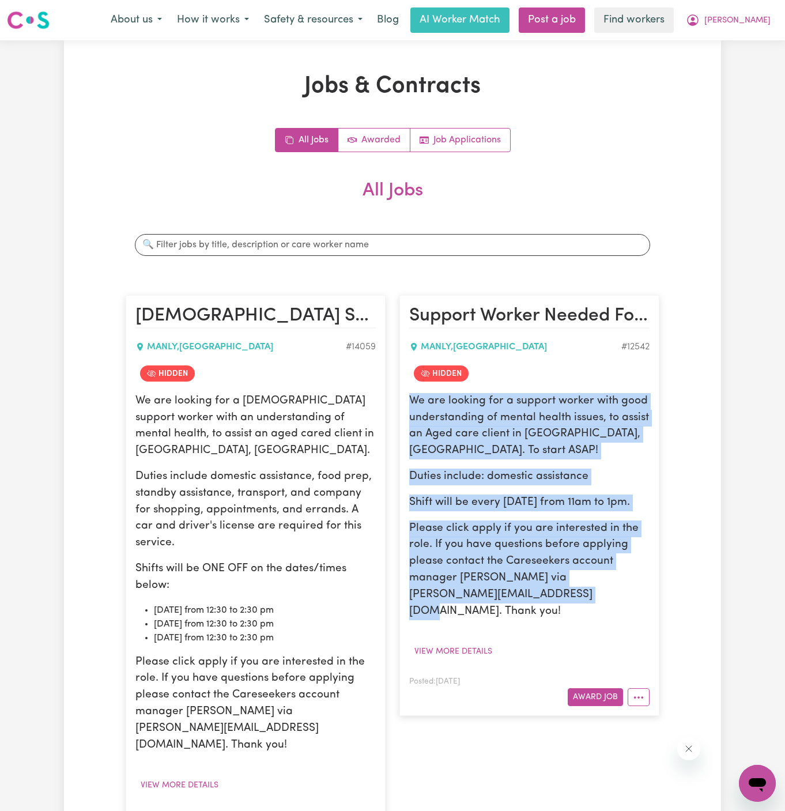
drag, startPoint x: 409, startPoint y: 398, endPoint x: 623, endPoint y: 608, distance: 299.7
click at [623, 608] on div "We are looking for a support worker with good understanding of mental health is…" at bounding box center [529, 527] width 240 height 268
copy div "We are looking for a support worker with good understanding of mental health is…"
click at [763, 22] on span "[PERSON_NAME]" at bounding box center [738, 20] width 66 height 13
click at [759, 43] on link "My Dashboard" at bounding box center [732, 45] width 91 height 22
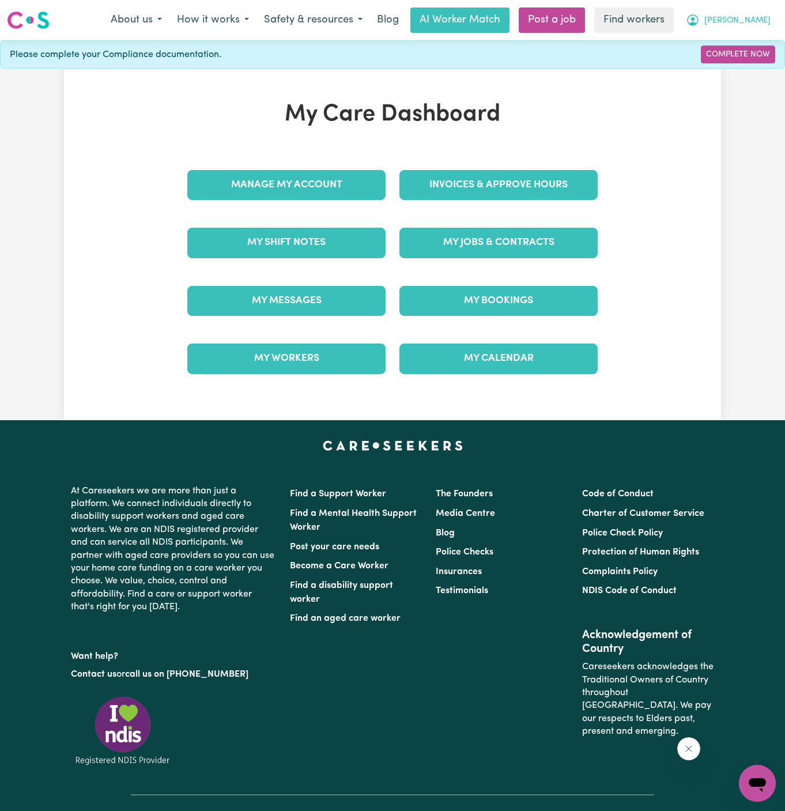
click at [763, 12] on button "[PERSON_NAME]" at bounding box center [729, 20] width 100 height 24
click at [746, 59] on link "Logout" at bounding box center [732, 66] width 91 height 22
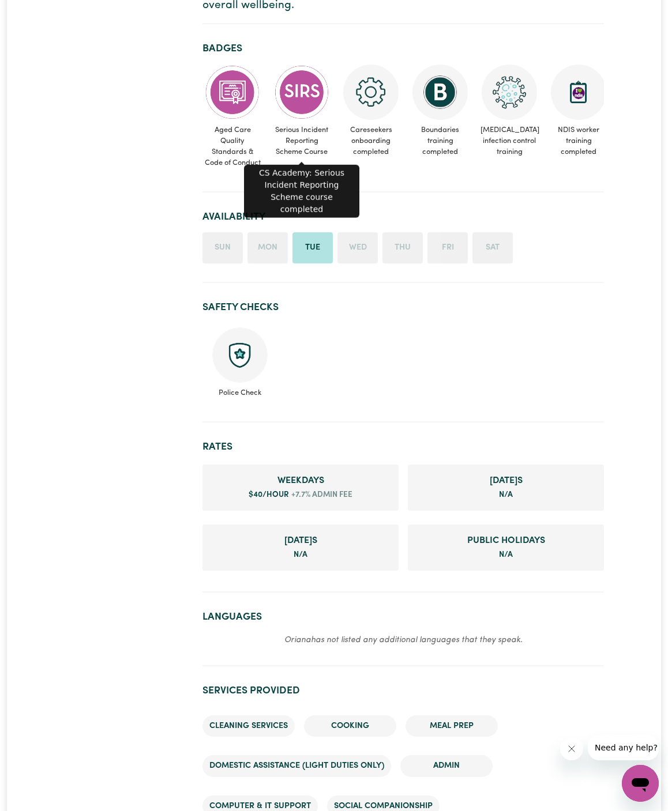
scroll to position [394, 0]
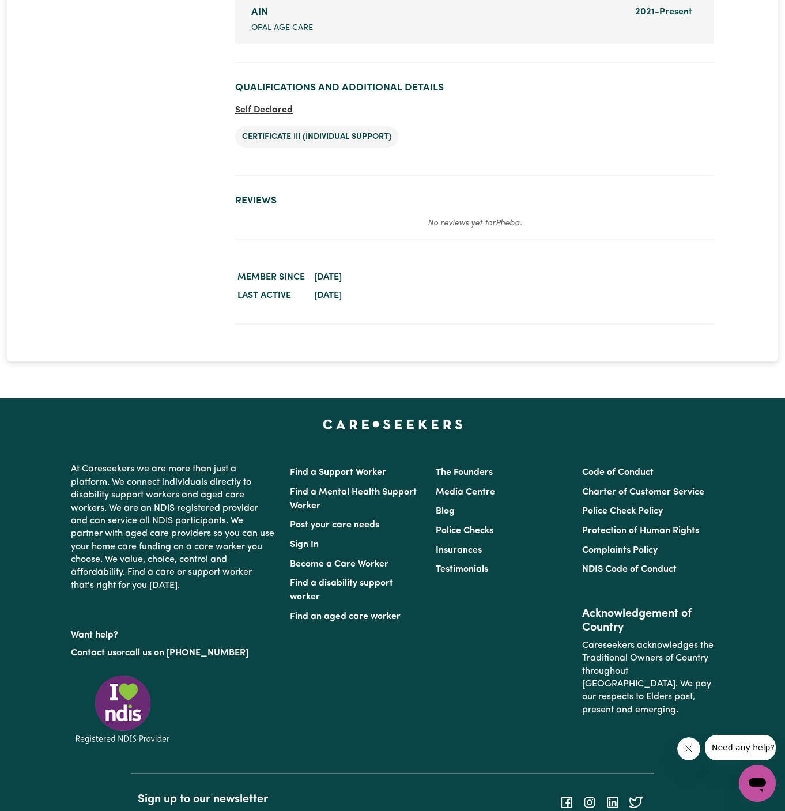
scroll to position [1827, 0]
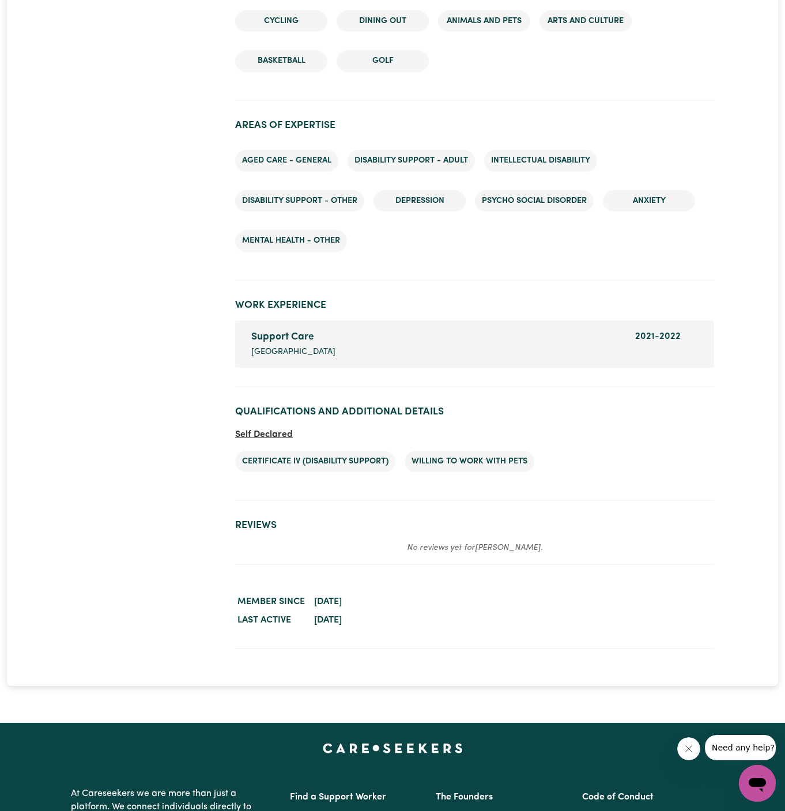
scroll to position [1732, 0]
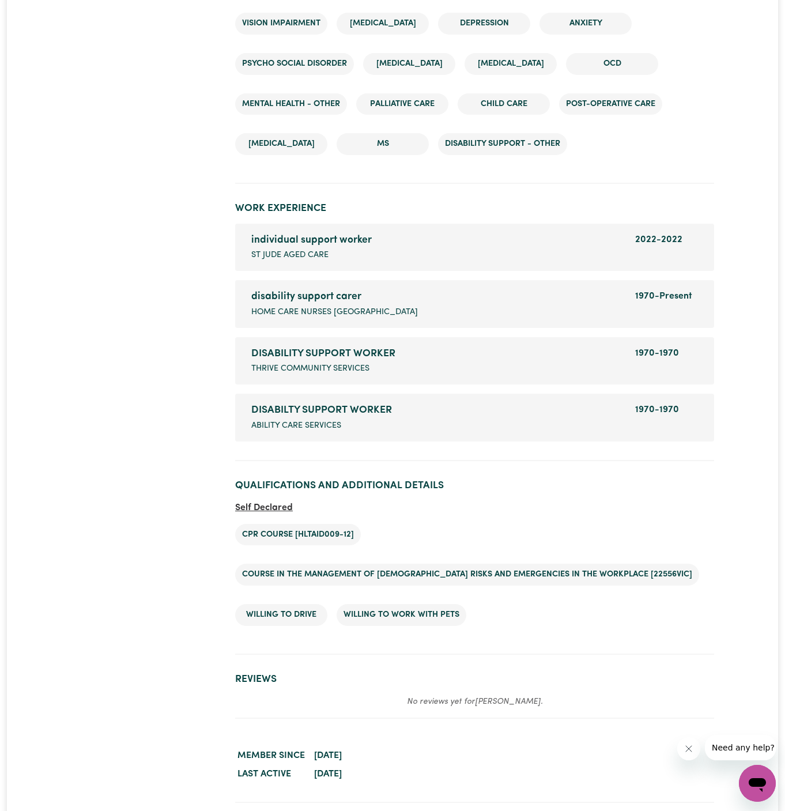
scroll to position [1928, 0]
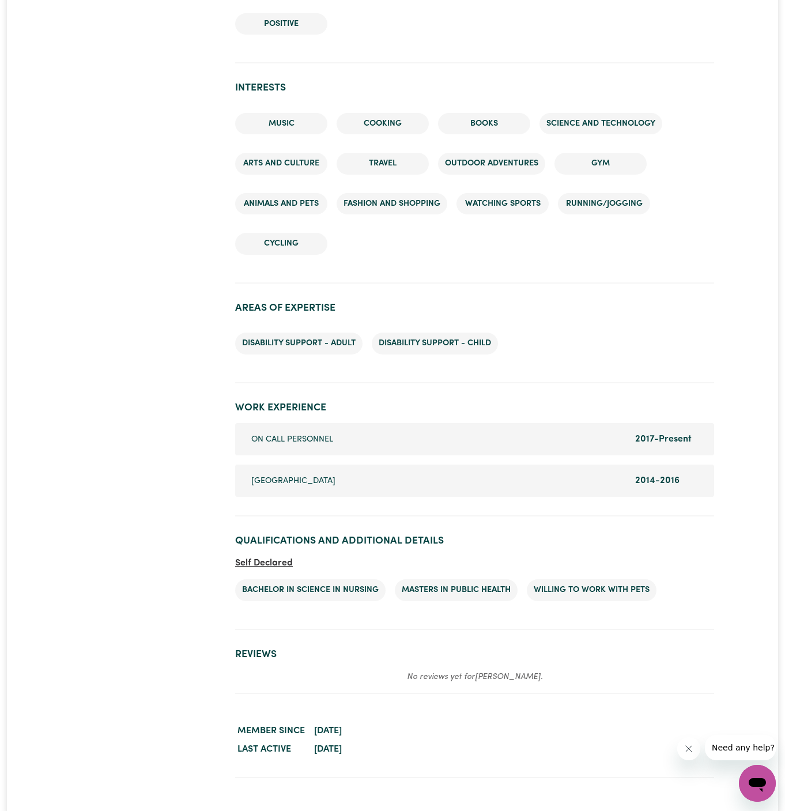
scroll to position [1206, 0]
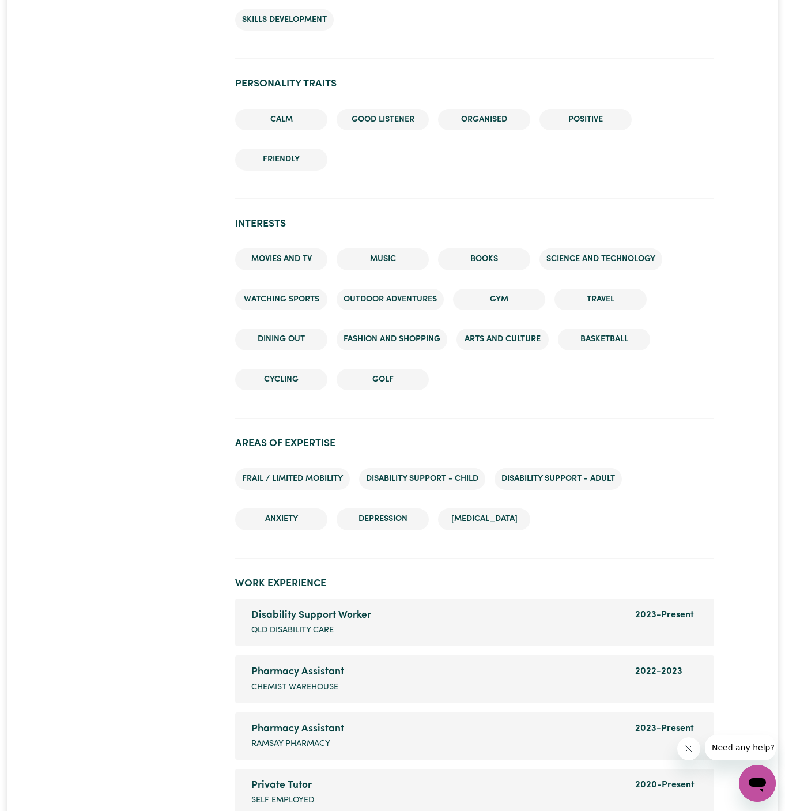
scroll to position [1443, 0]
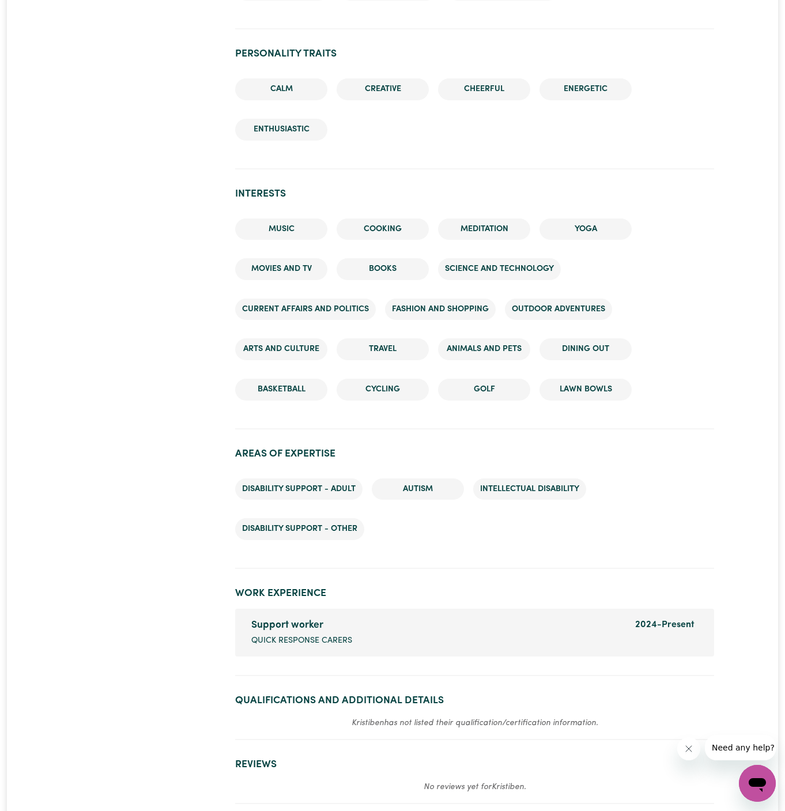
scroll to position [1320, 0]
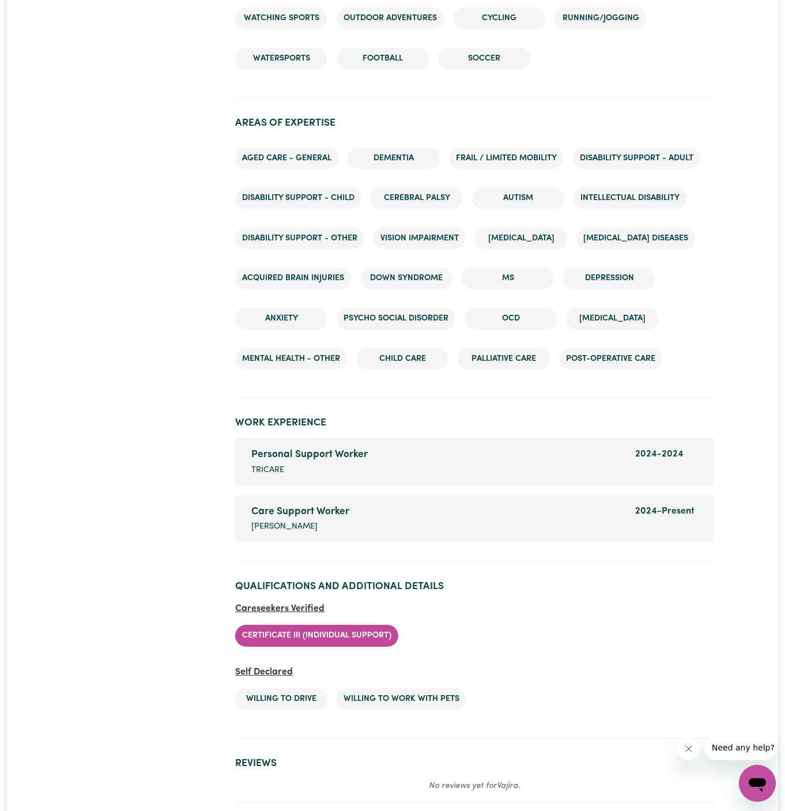
scroll to position [2019, 0]
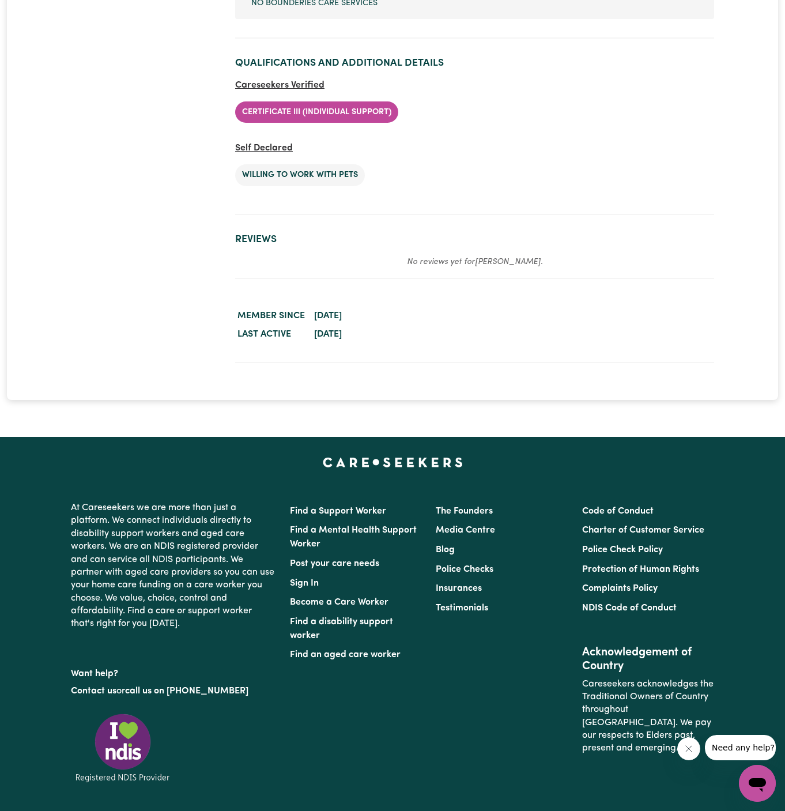
scroll to position [1973, 0]
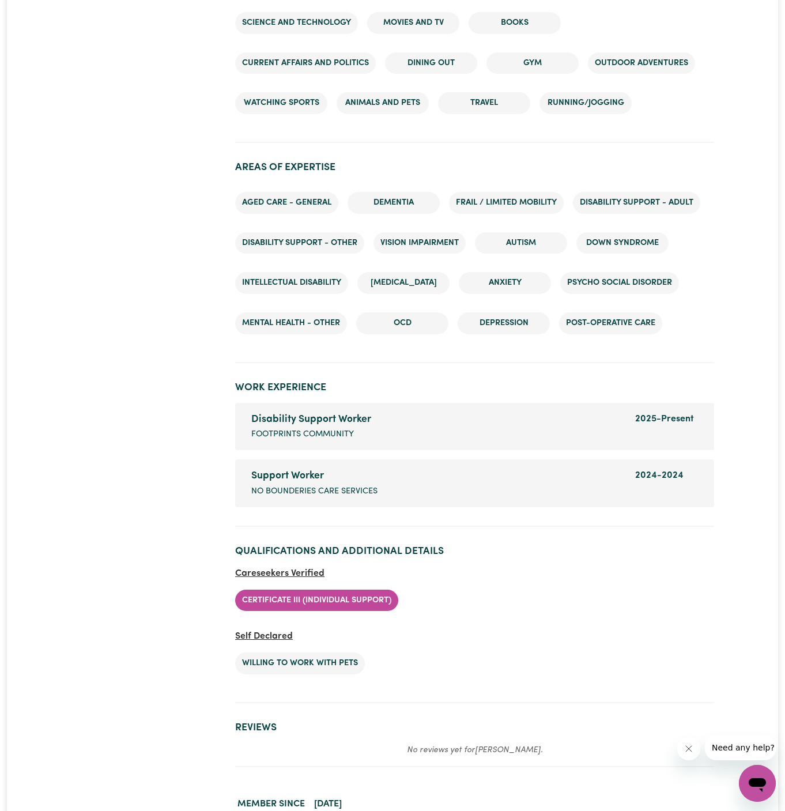
scroll to position [1633, 0]
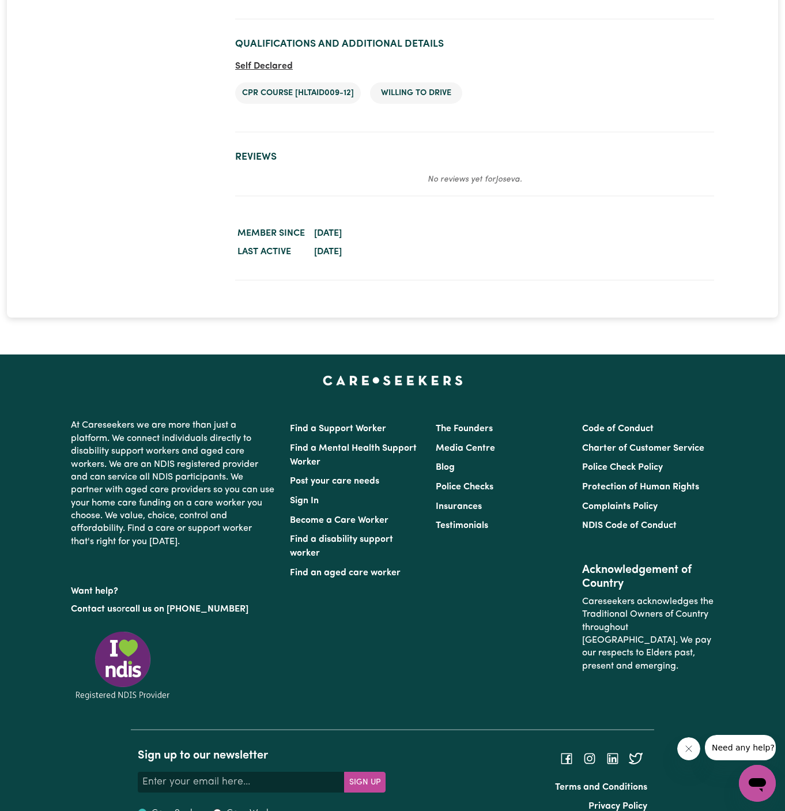
scroll to position [2043, 0]
